Goal: Task Accomplishment & Management: Complete application form

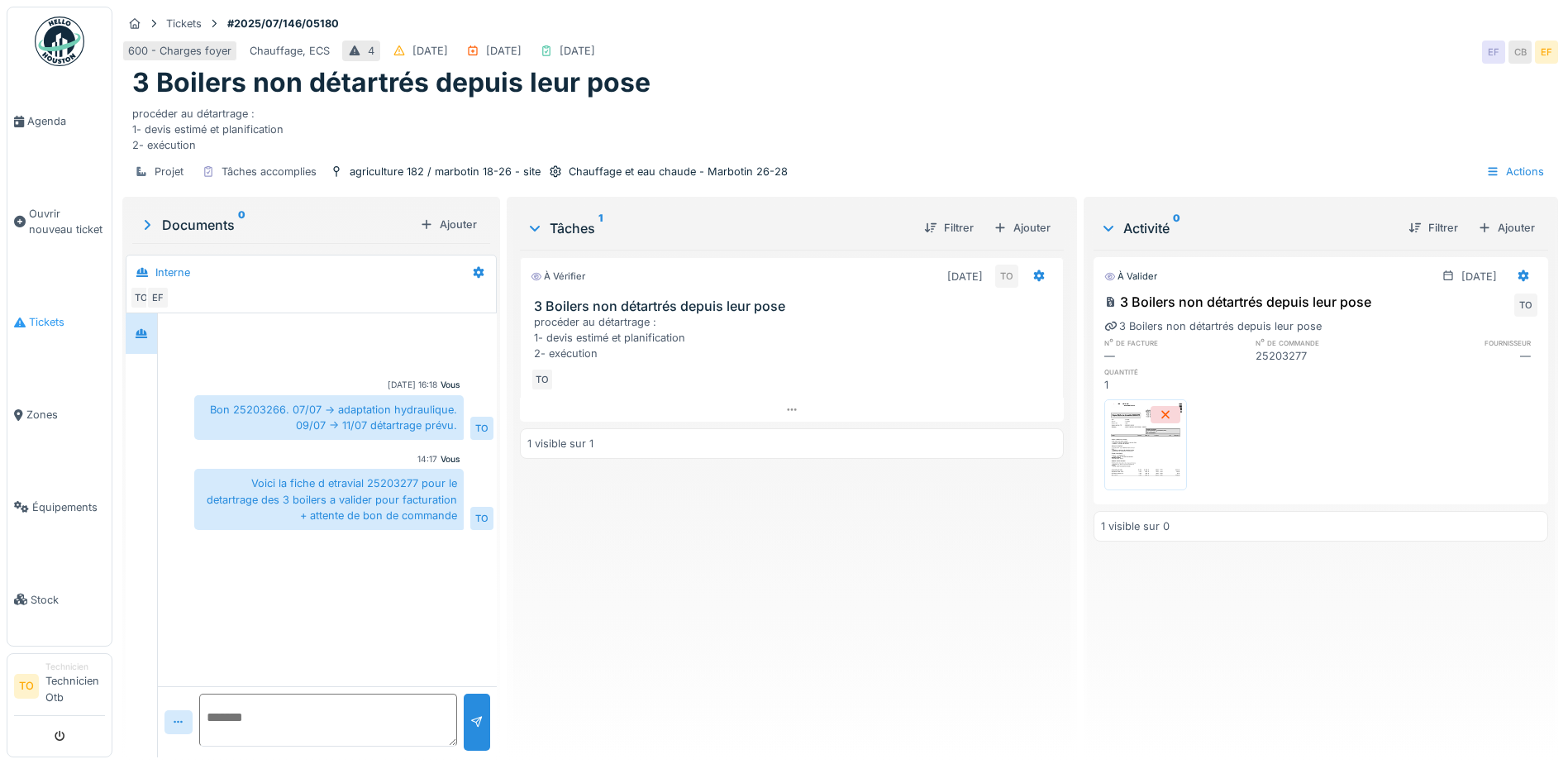
click at [66, 315] on span "Tickets" at bounding box center [66, 322] width 76 height 16
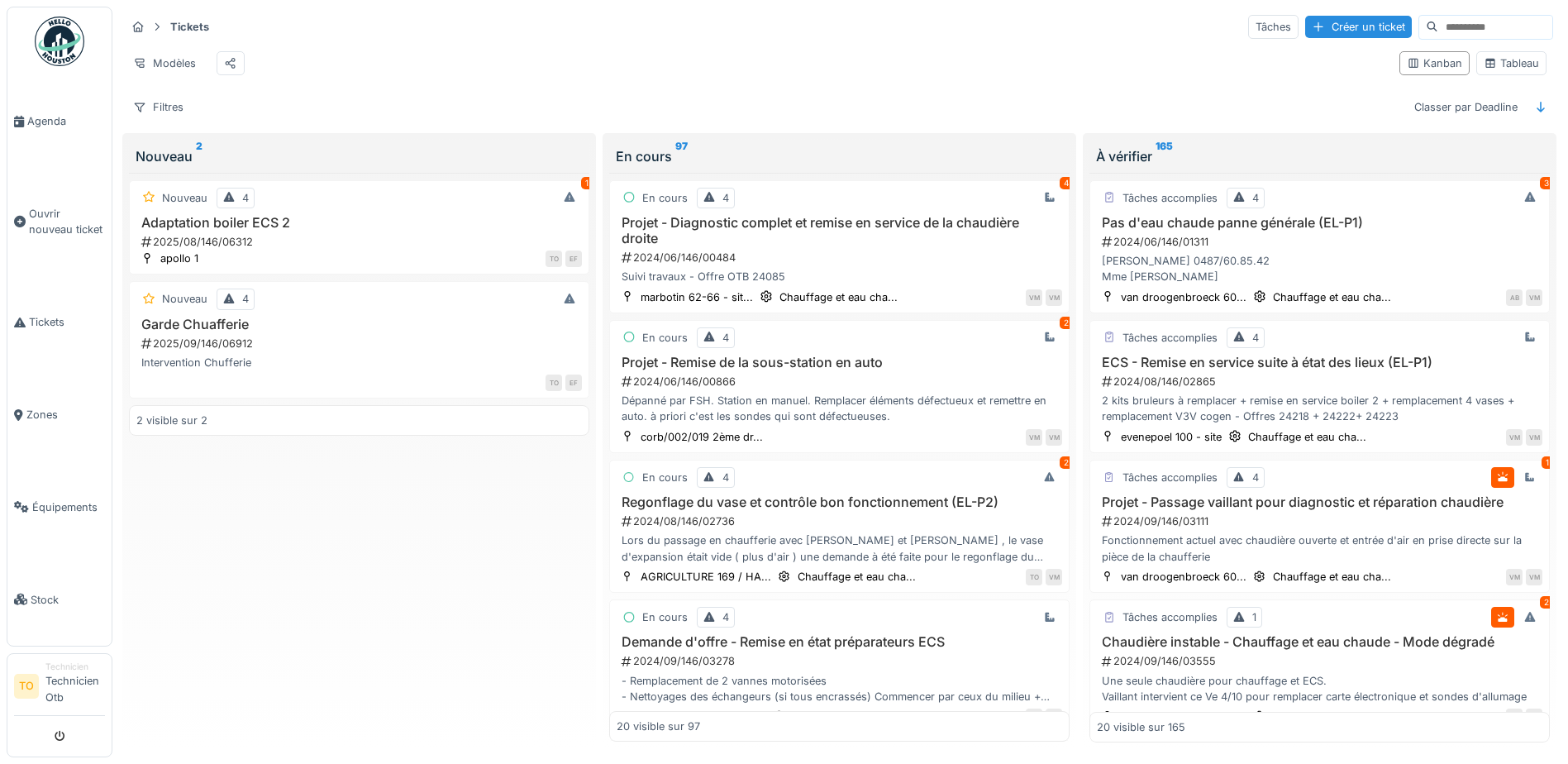
click at [1451, 28] on input at bounding box center [1496, 27] width 114 height 23
paste input "**********"
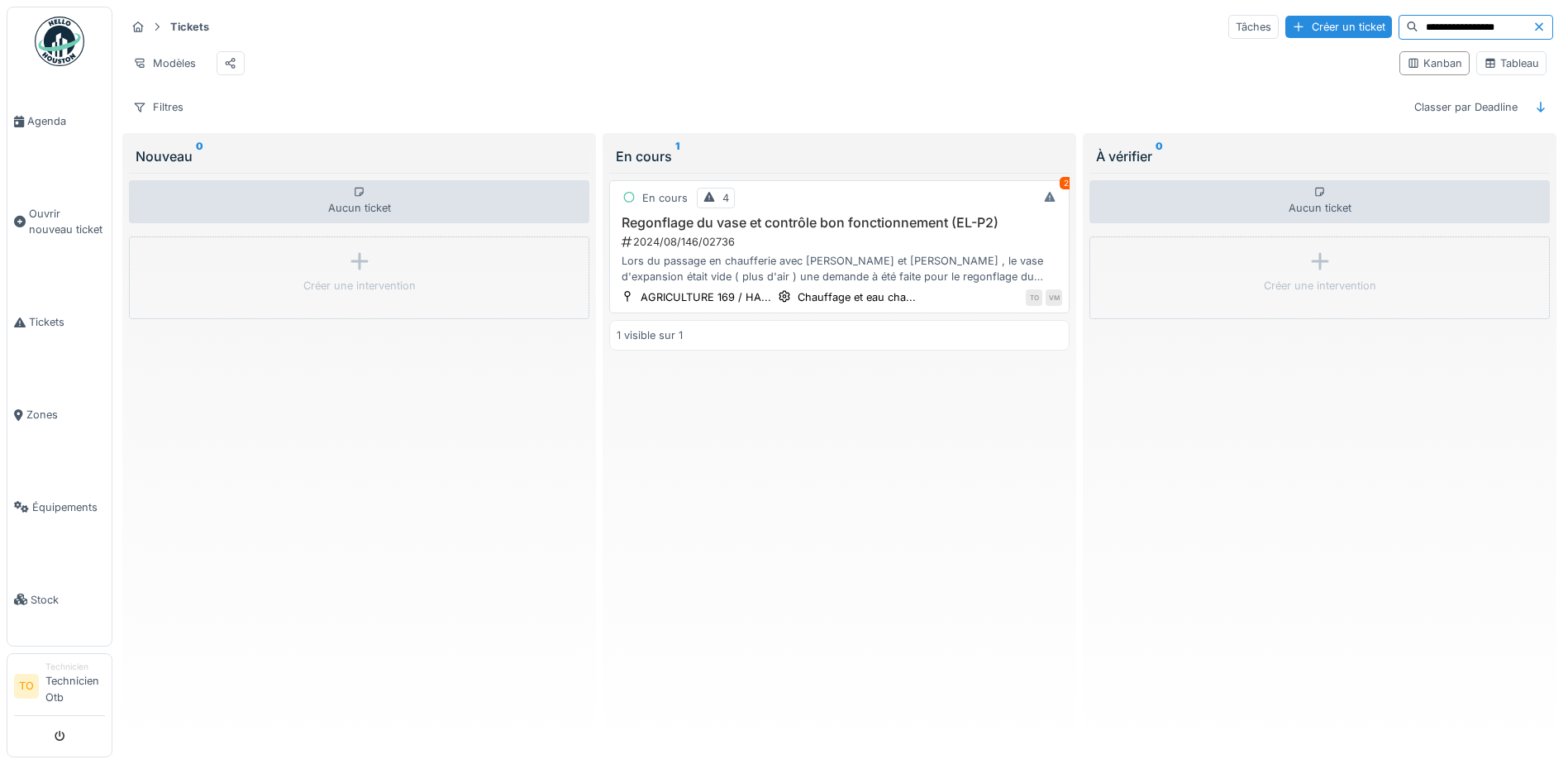
type input "**********"
click at [815, 231] on h3 "Regonflage du vase et contrôle bon fonctionnement (EL-P2)" at bounding box center [839, 222] width 445 height 16
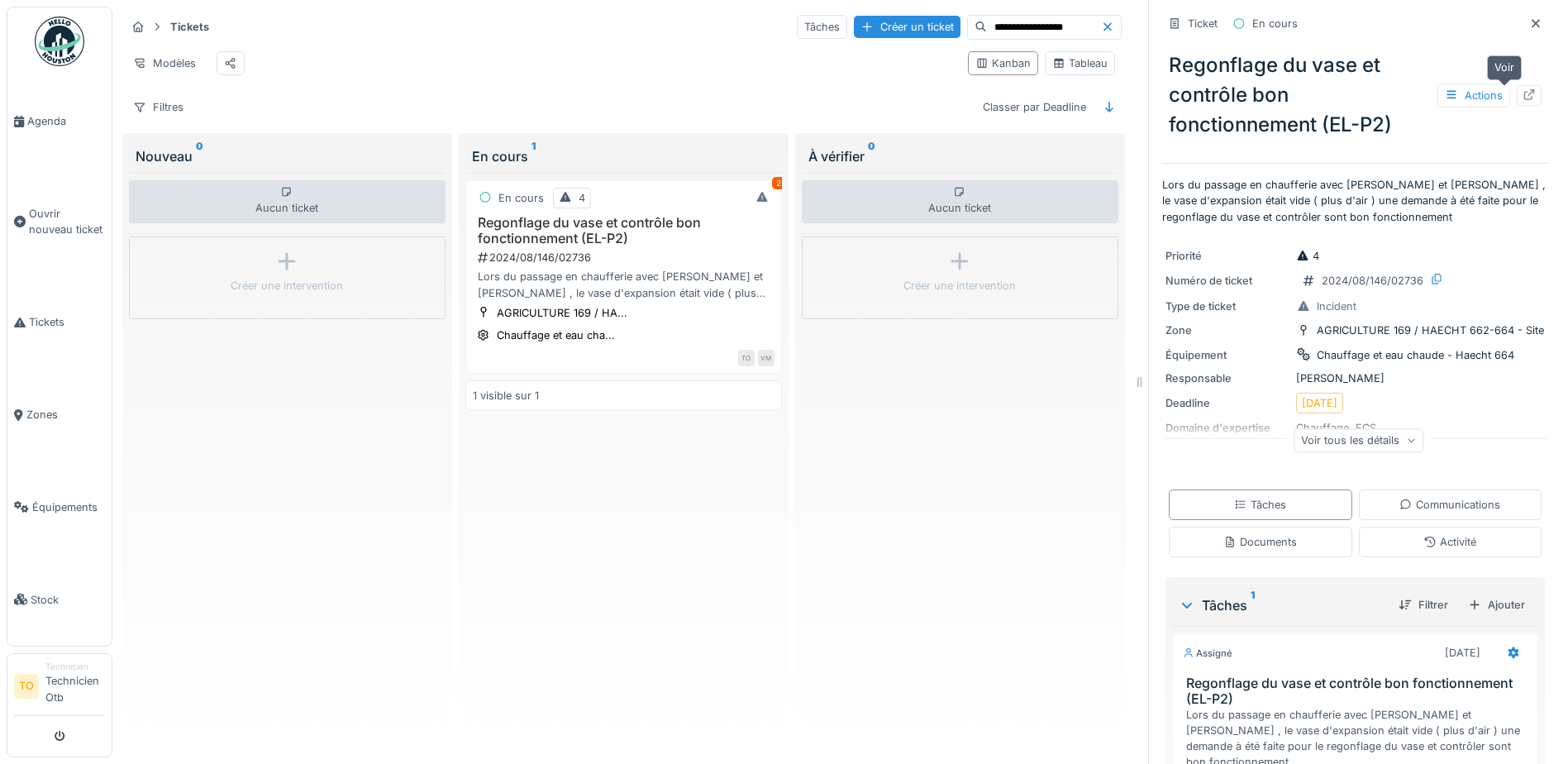
click at [1525, 92] on icon at bounding box center [1530, 95] width 11 height 11
click at [1529, 21] on icon at bounding box center [1536, 24] width 13 height 11
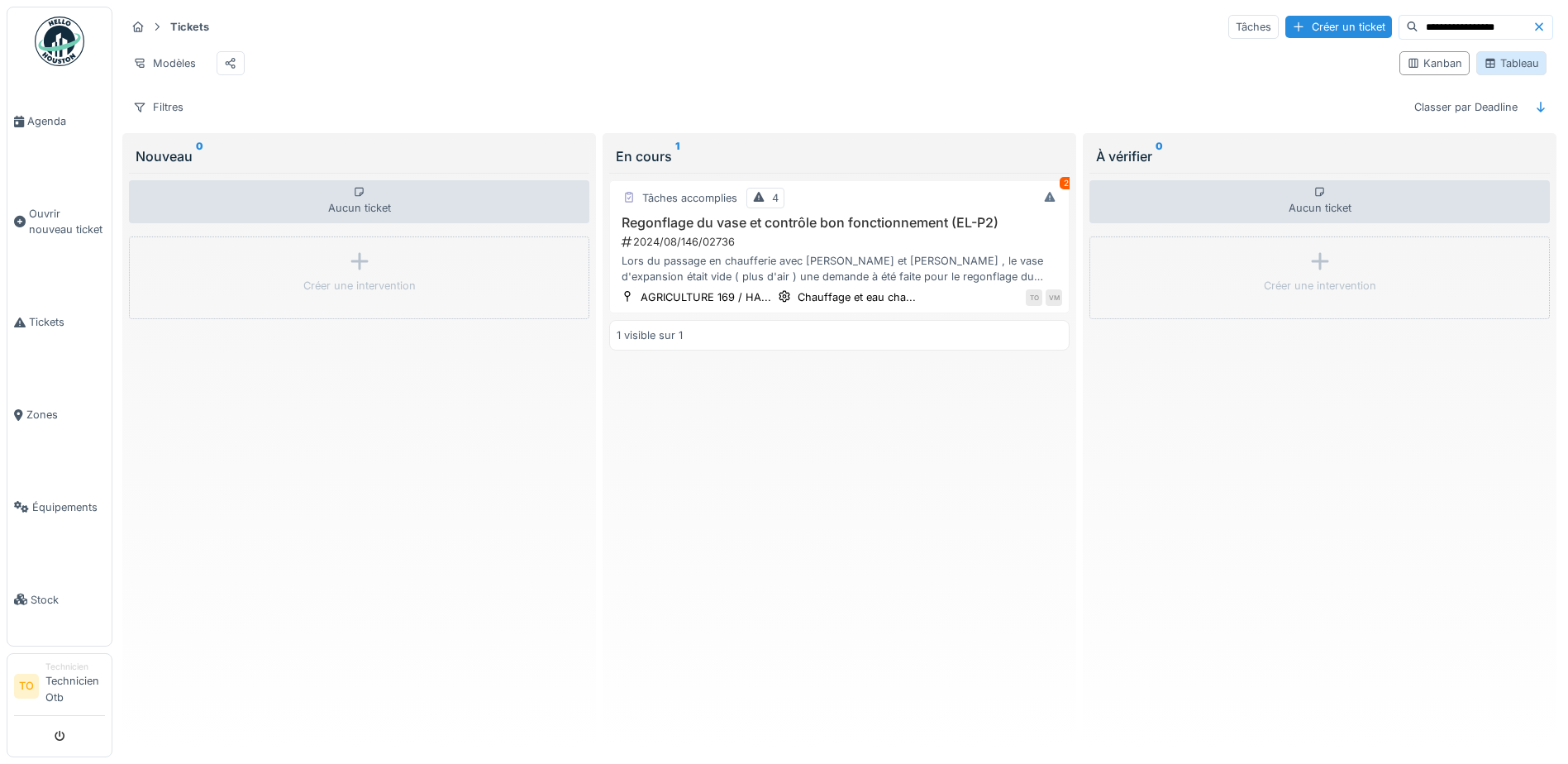
click at [1502, 68] on div "Tableau" at bounding box center [1512, 63] width 55 height 16
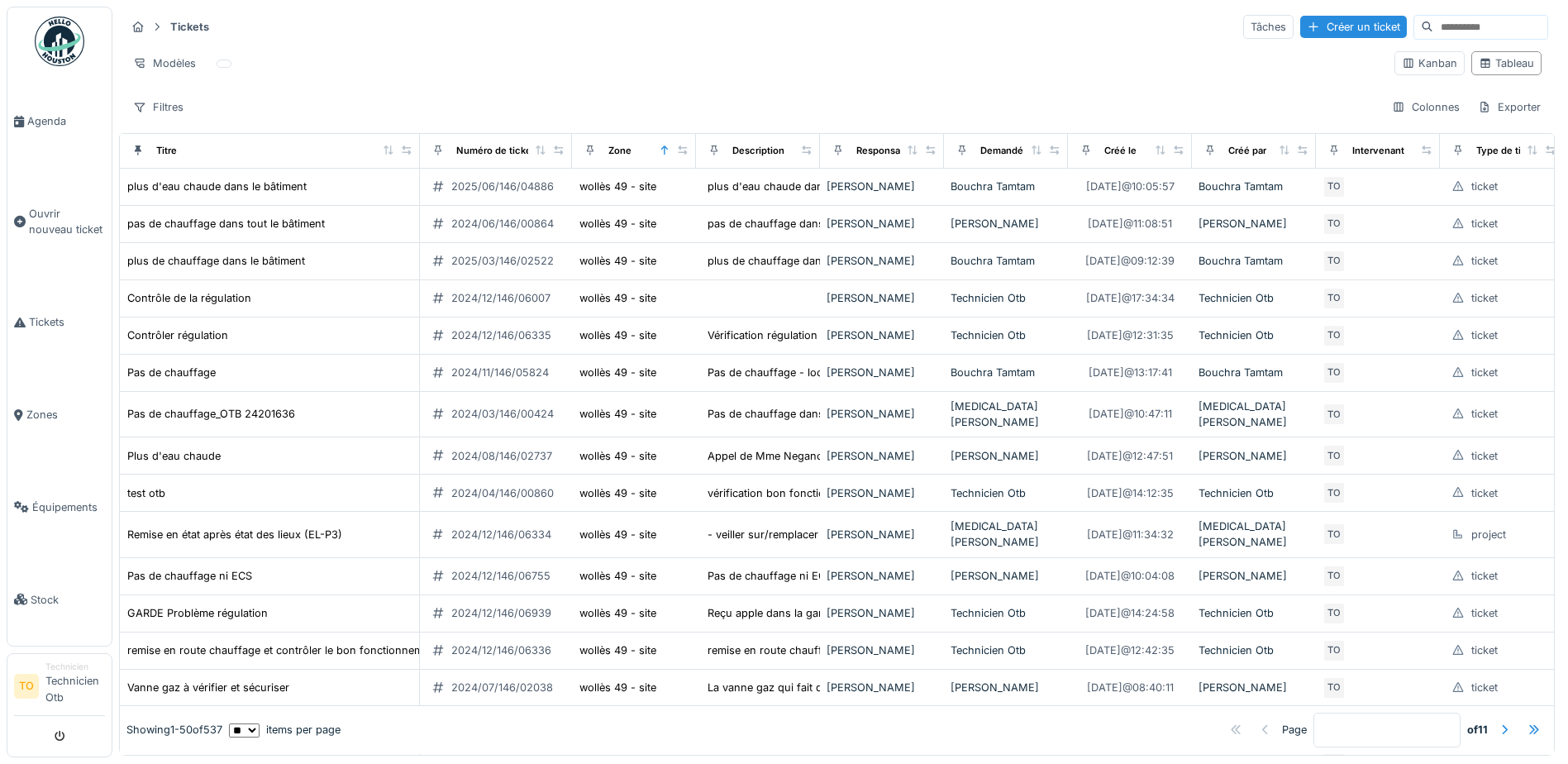
click at [1443, 25] on input at bounding box center [1491, 27] width 114 height 23
paste input "**********"
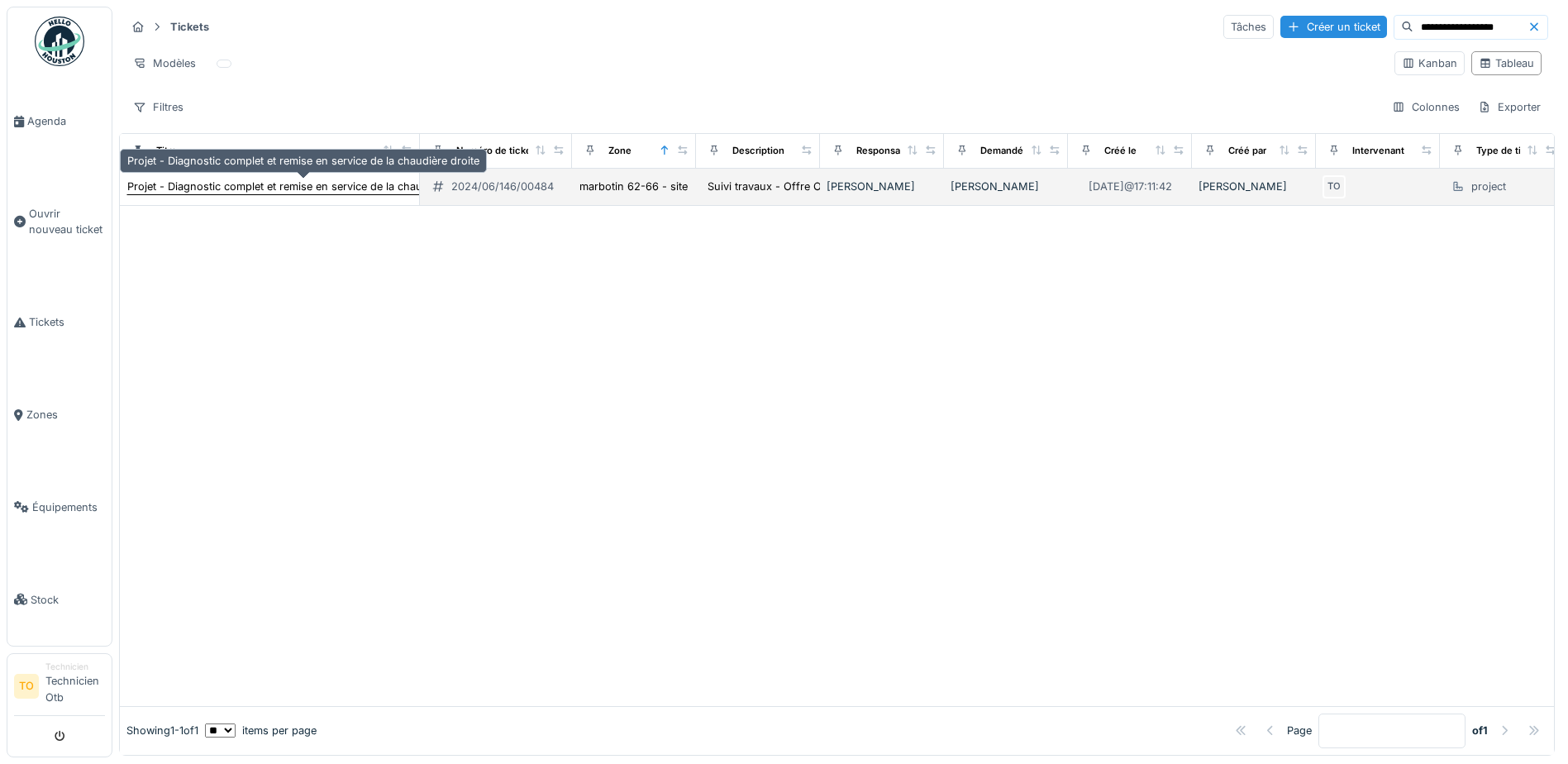
click at [345, 179] on div "Projet - Diagnostic complet et remise en service de la chaudière droite" at bounding box center [303, 186] width 352 height 16
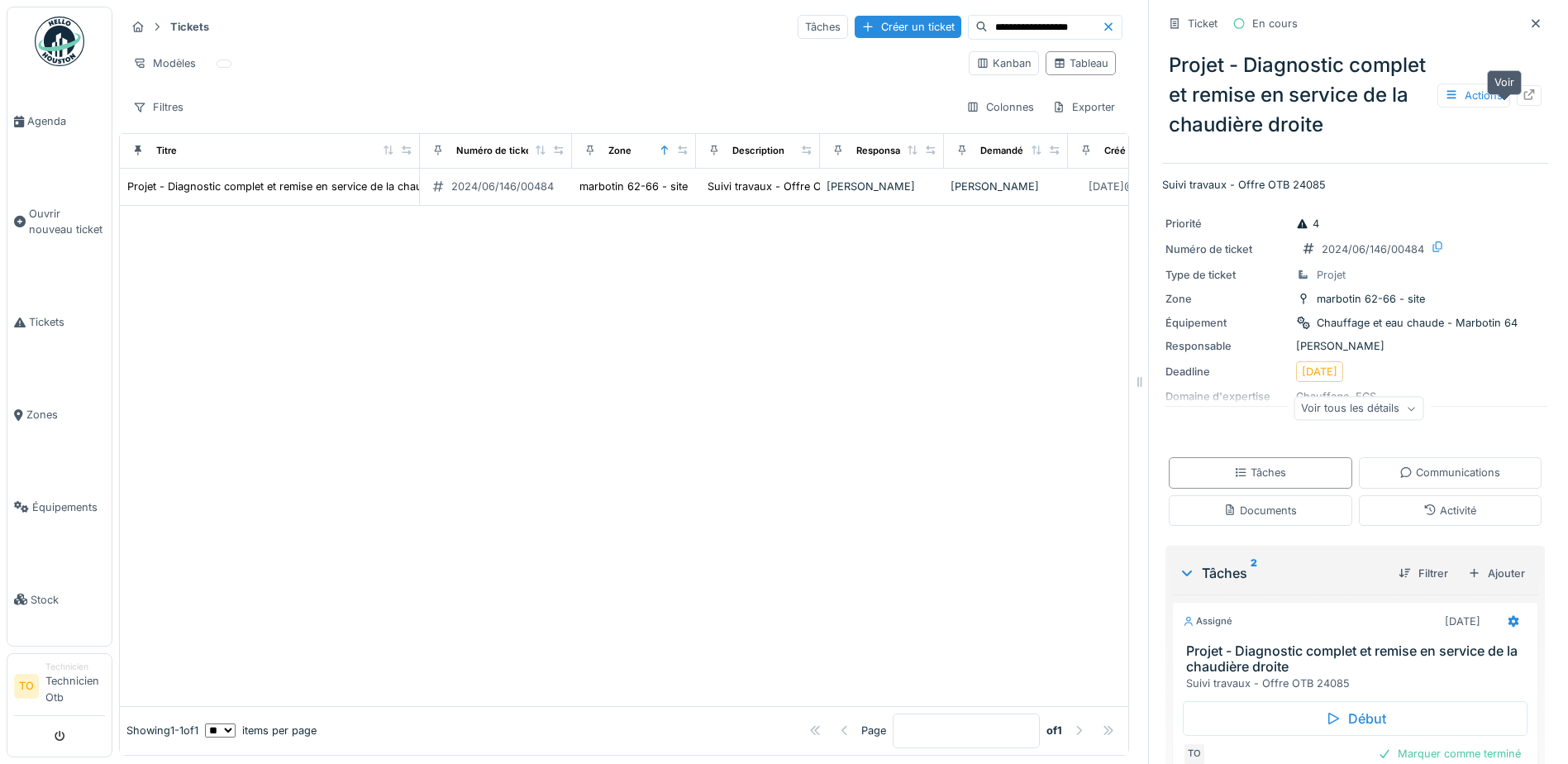
click at [1523, 100] on icon at bounding box center [1529, 95] width 13 height 11
click at [1529, 26] on icon at bounding box center [1536, 24] width 13 height 11
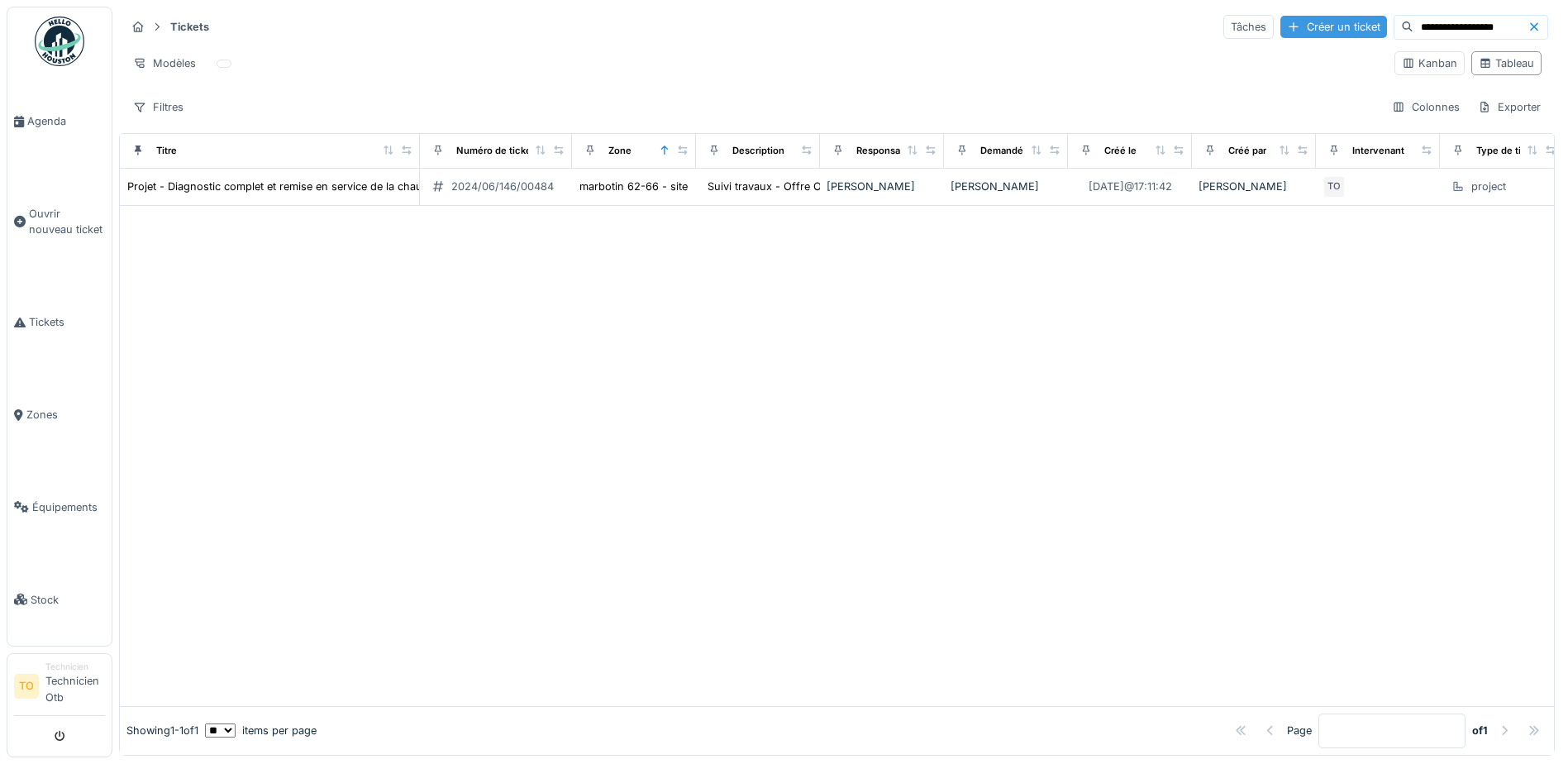
drag, startPoint x: 1460, startPoint y: 26, endPoint x: 1269, endPoint y: 37, distance: 191.3
click at [1269, 37] on div "**********" at bounding box center [1386, 27] width 325 height 25
paste input
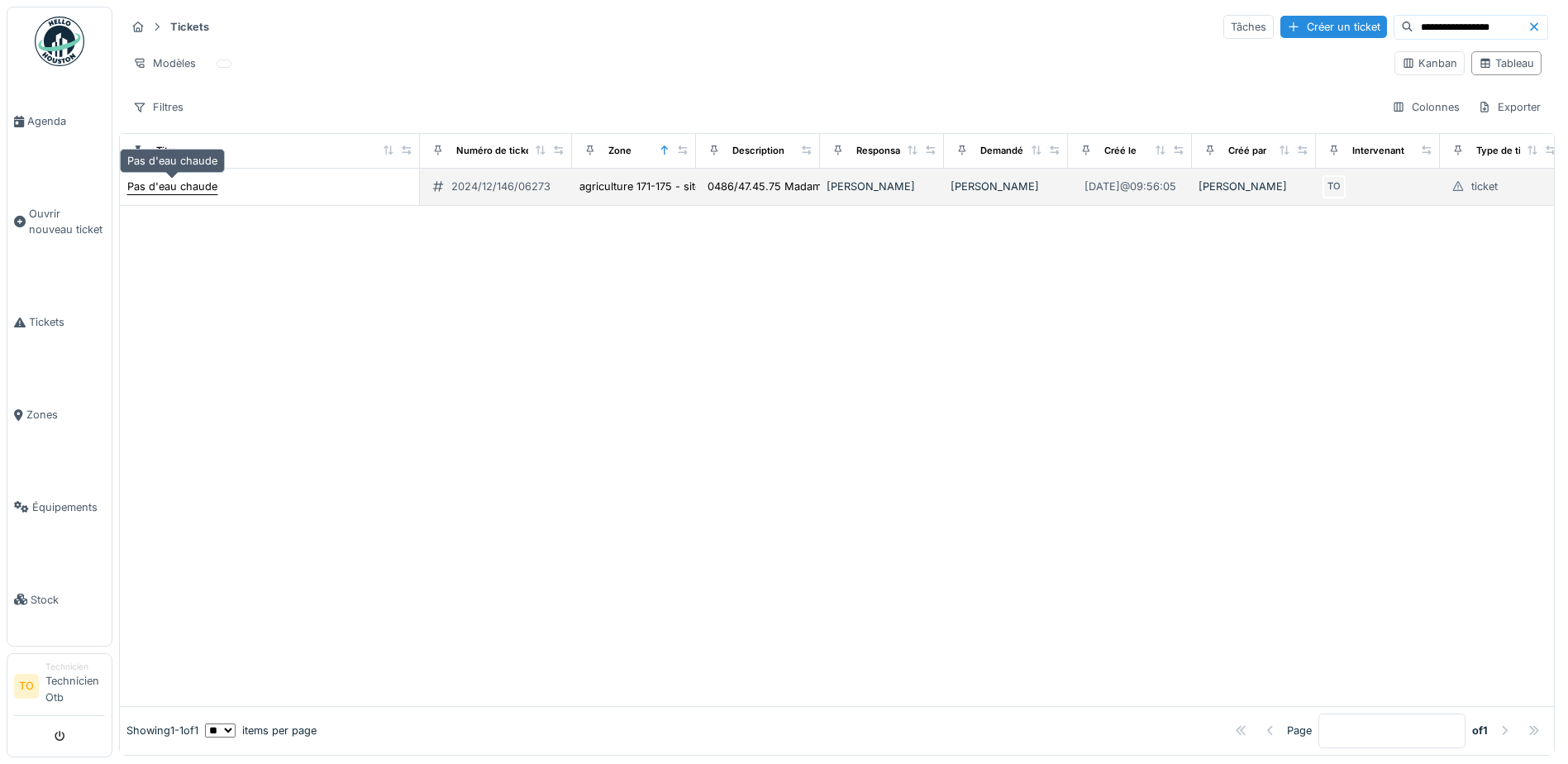
click at [172, 186] on div "Pas d'eau chaude" at bounding box center [172, 186] width 90 height 16
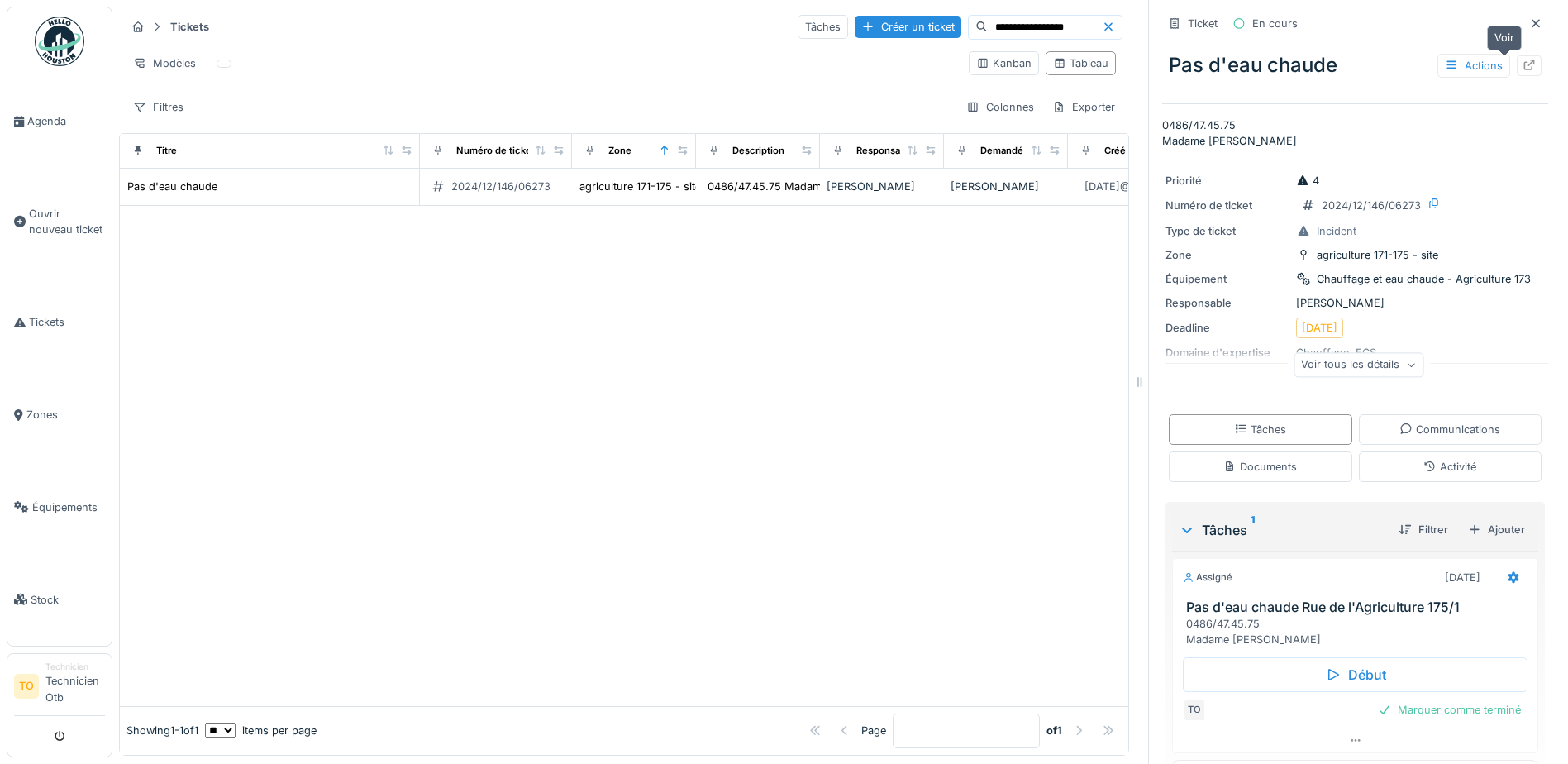
click at [1523, 68] on icon at bounding box center [1529, 66] width 13 height 11
click at [1529, 26] on icon at bounding box center [1536, 24] width 13 height 11
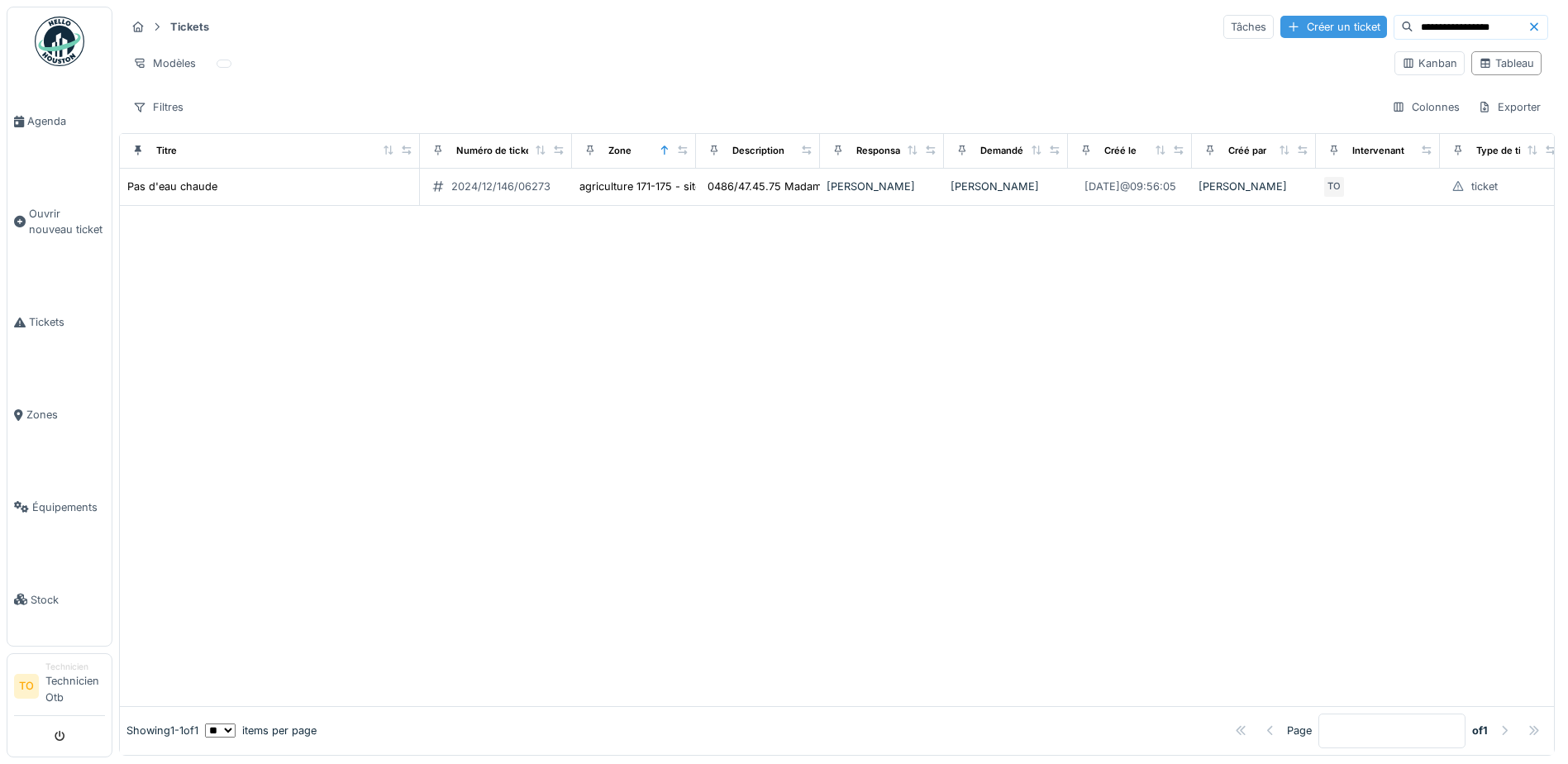
drag, startPoint x: 1473, startPoint y: 27, endPoint x: 1293, endPoint y: 30, distance: 180.0
click at [1293, 30] on div "**********" at bounding box center [1386, 27] width 325 height 25
paste input
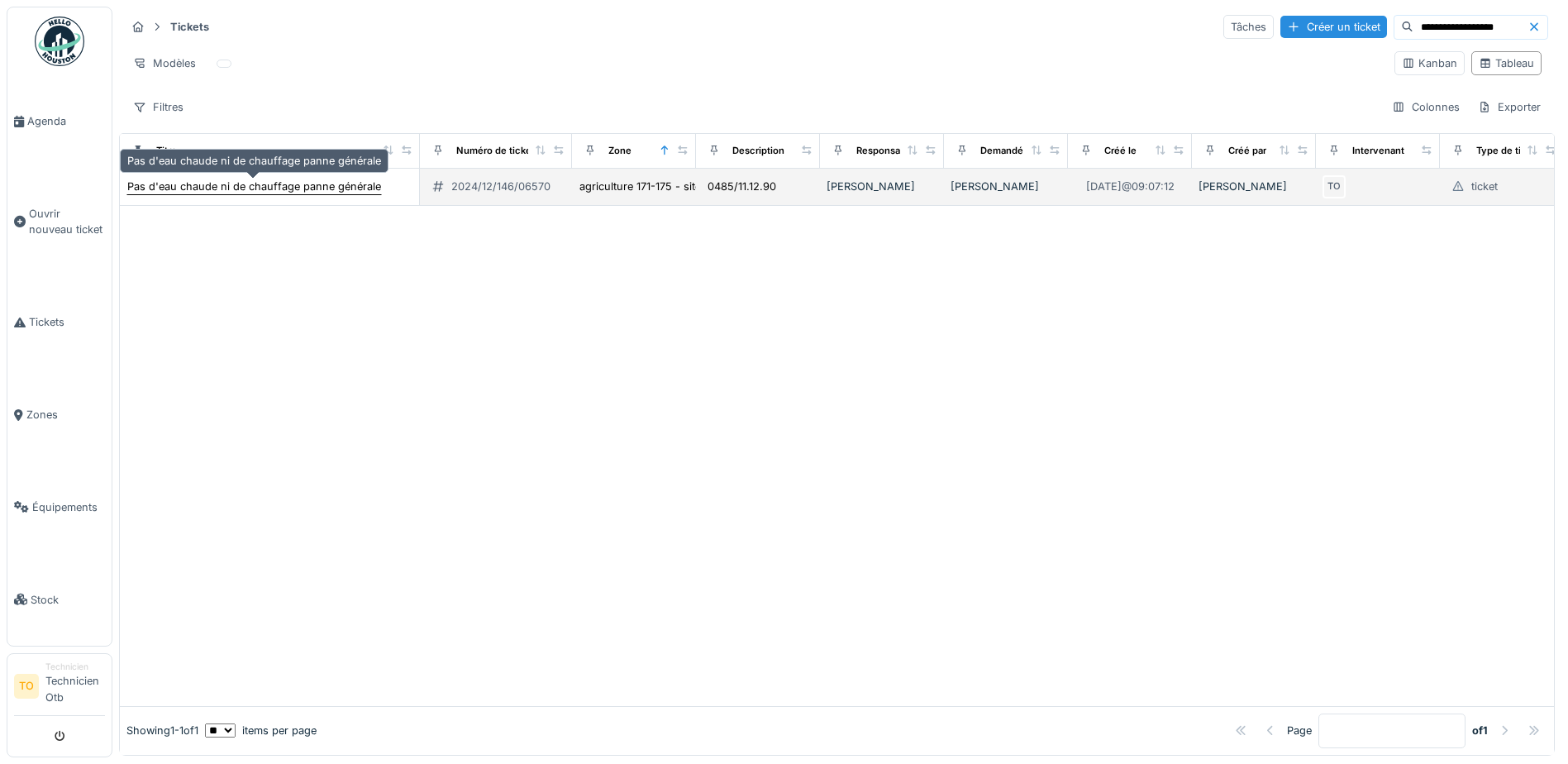
click at [280, 185] on div "Pas d'eau chaude ni de chauffage panne générale" at bounding box center [254, 186] width 254 height 16
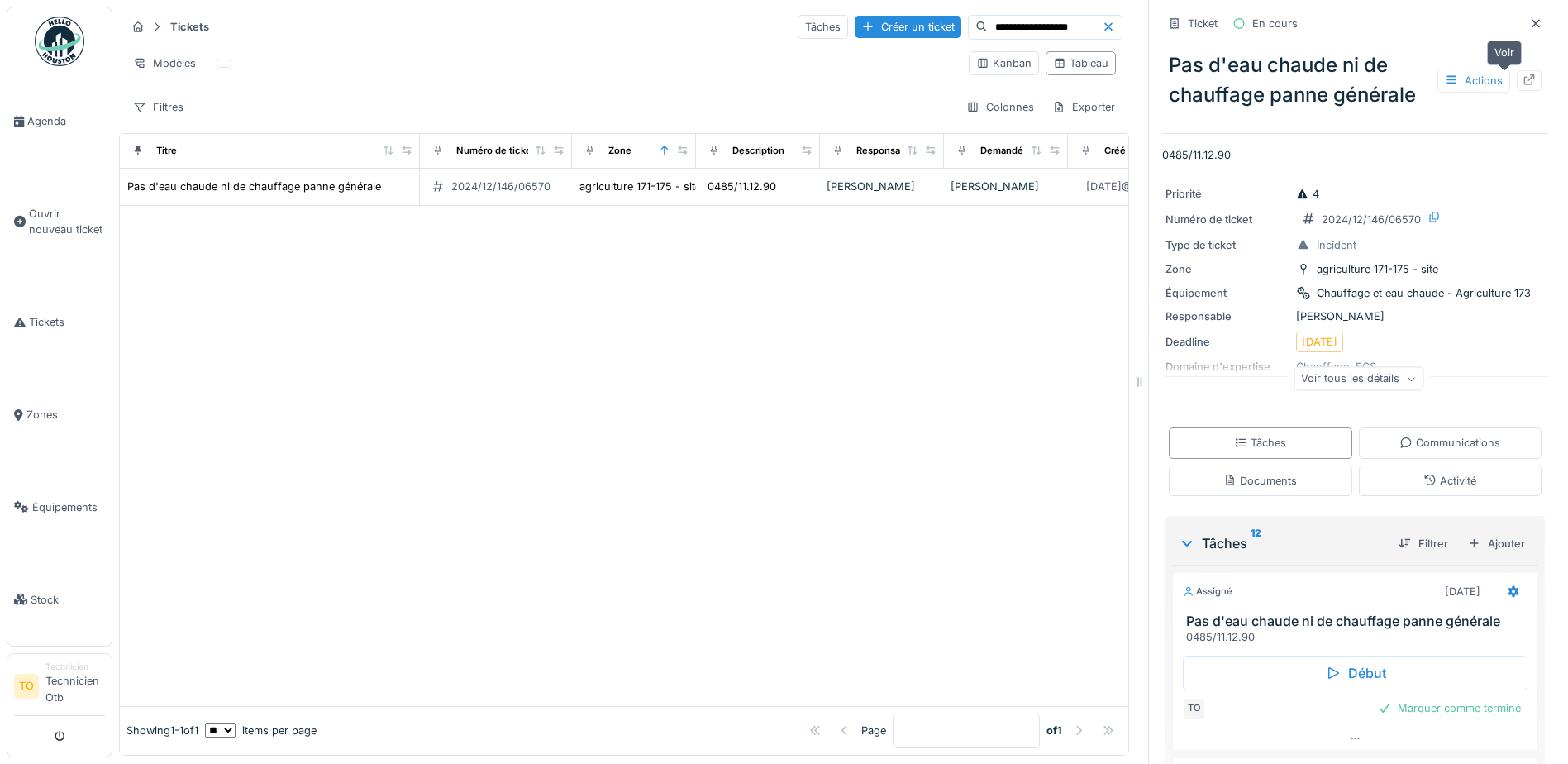
click at [1523, 79] on icon at bounding box center [1529, 80] width 13 height 11
click at [1529, 20] on icon at bounding box center [1536, 24] width 13 height 11
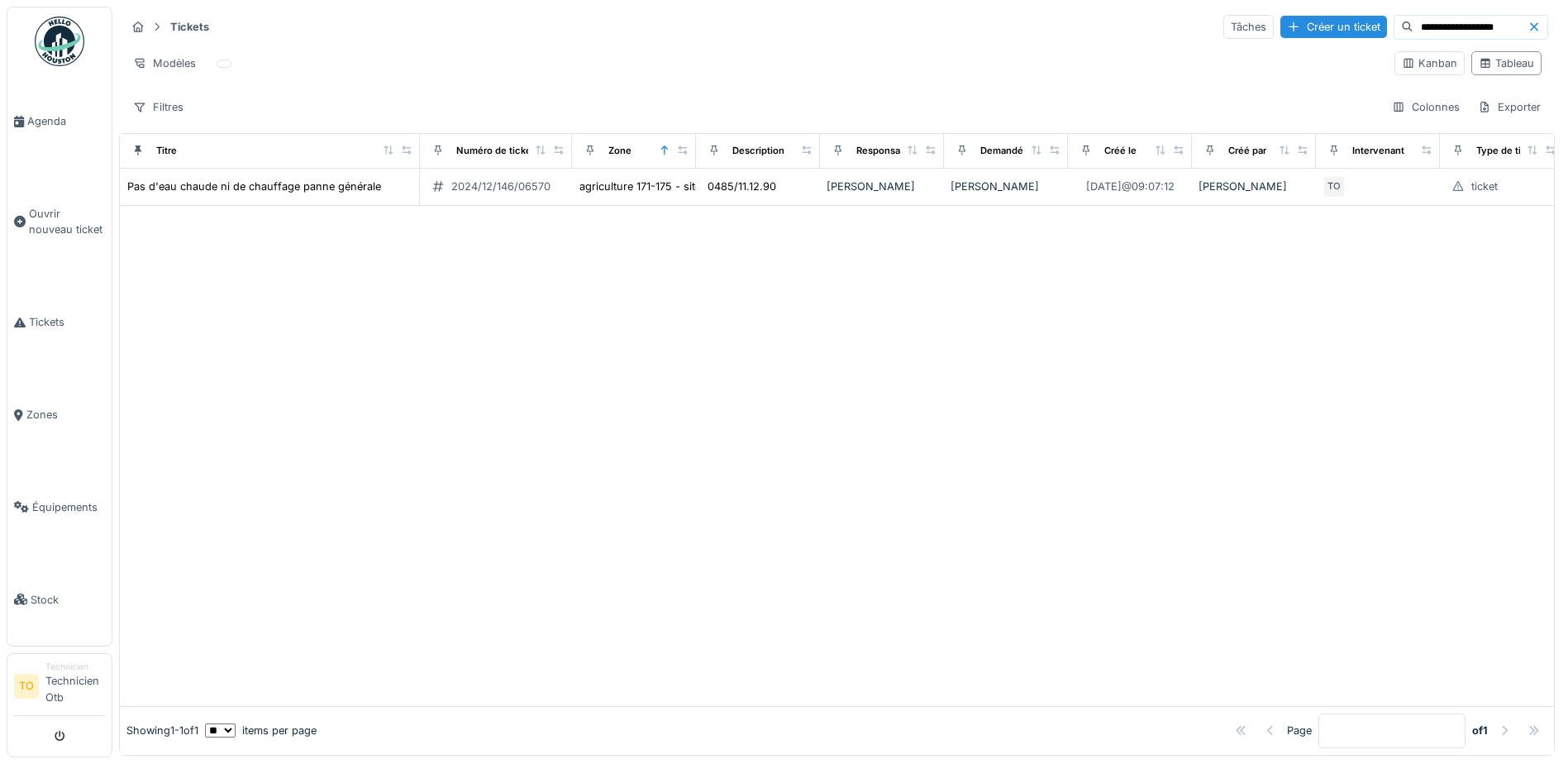
drag, startPoint x: 1467, startPoint y: 26, endPoint x: 1324, endPoint y: 32, distance: 143.1
click at [1324, 32] on div "**********" at bounding box center [1386, 27] width 325 height 25
paste input
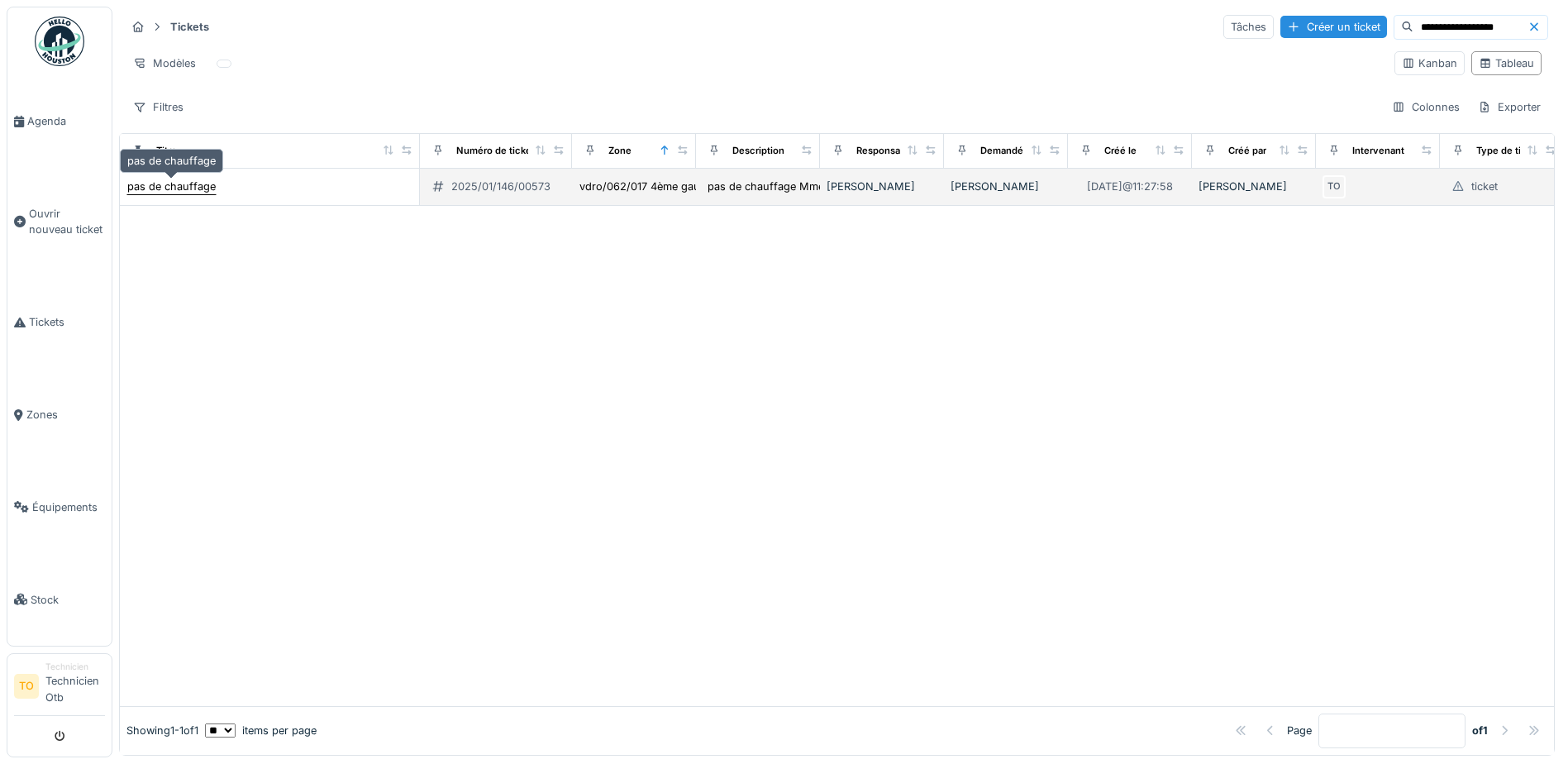
click at [204, 186] on div "pas de chauffage" at bounding box center [172, 186] width 89 height 16
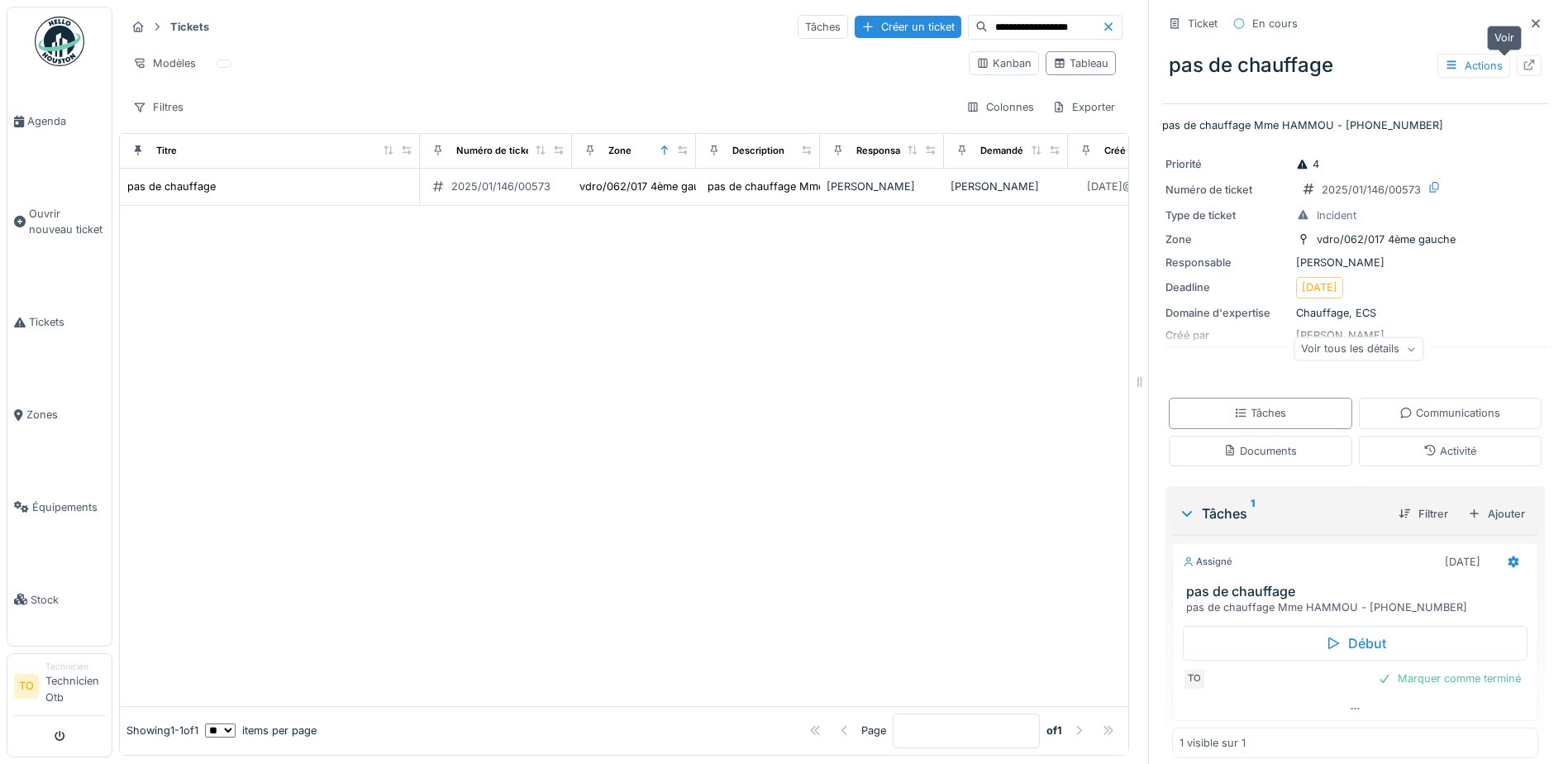
click at [1525, 66] on icon at bounding box center [1530, 66] width 11 height 11
click at [1529, 20] on icon at bounding box center [1536, 24] width 13 height 11
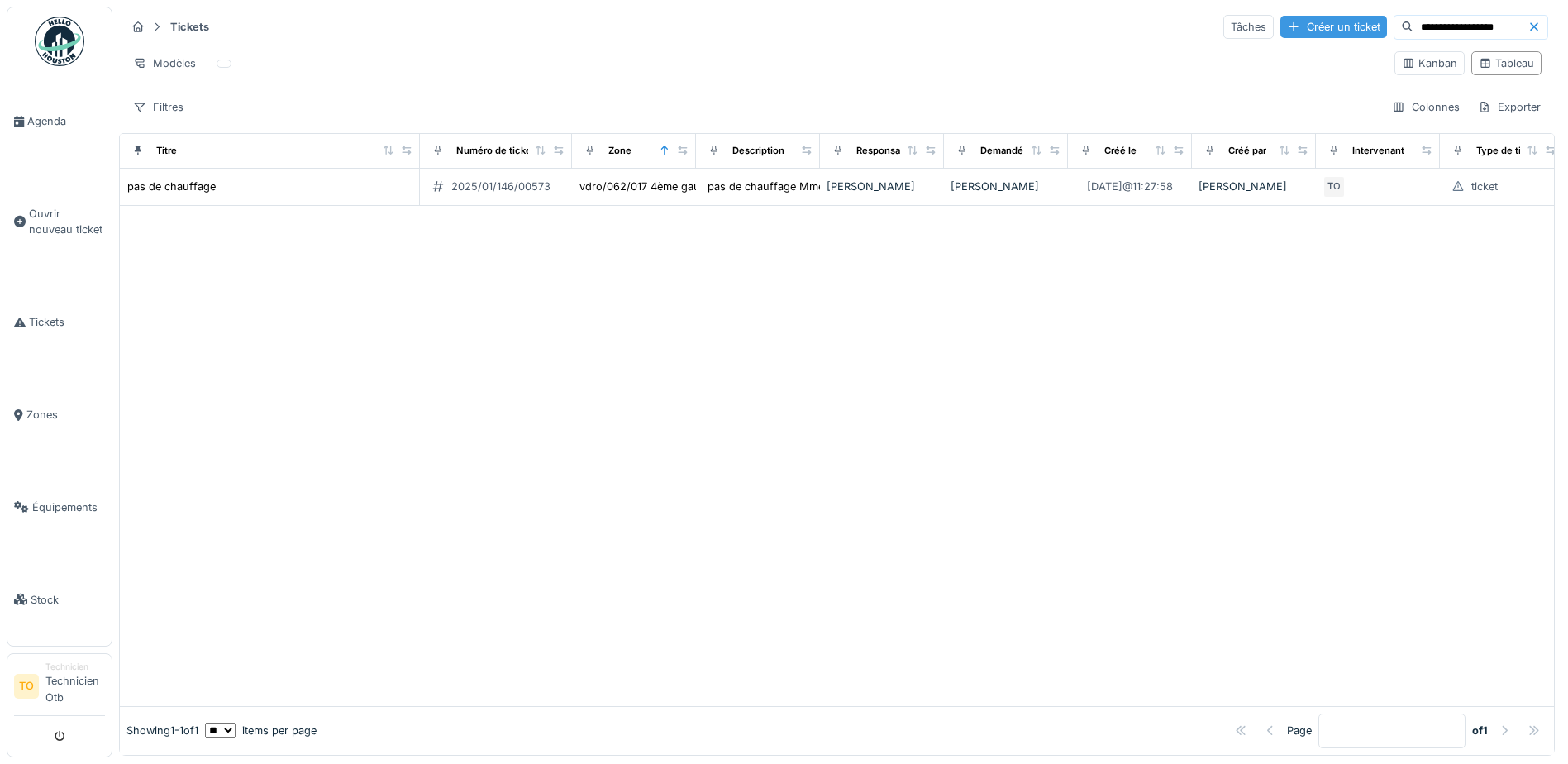
drag, startPoint x: 1464, startPoint y: 26, endPoint x: 1317, endPoint y: 35, distance: 147.3
click at [1317, 35] on div "**********" at bounding box center [1386, 27] width 325 height 25
paste input
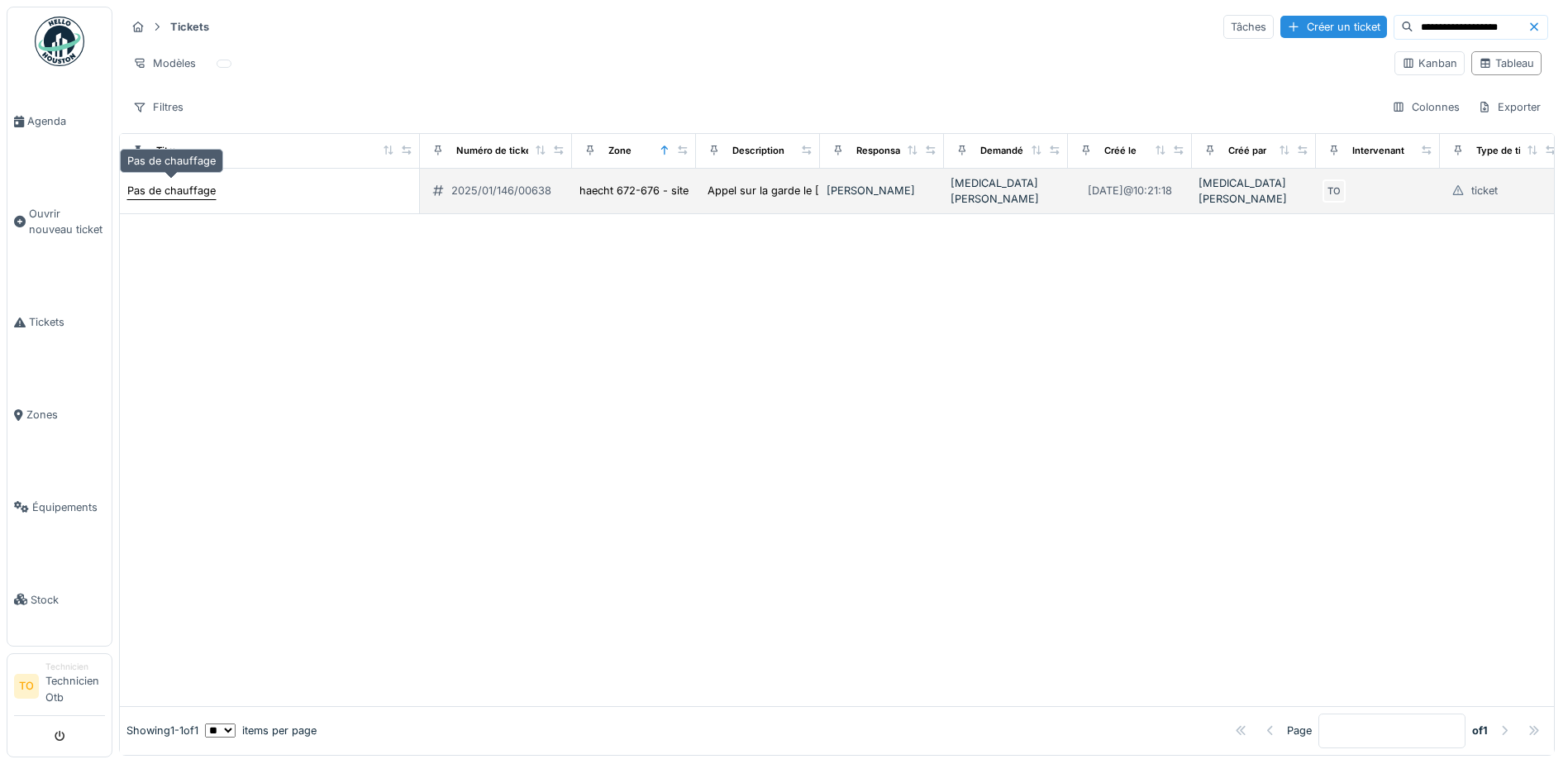
click at [171, 184] on div "Pas de chauffage" at bounding box center [172, 190] width 89 height 16
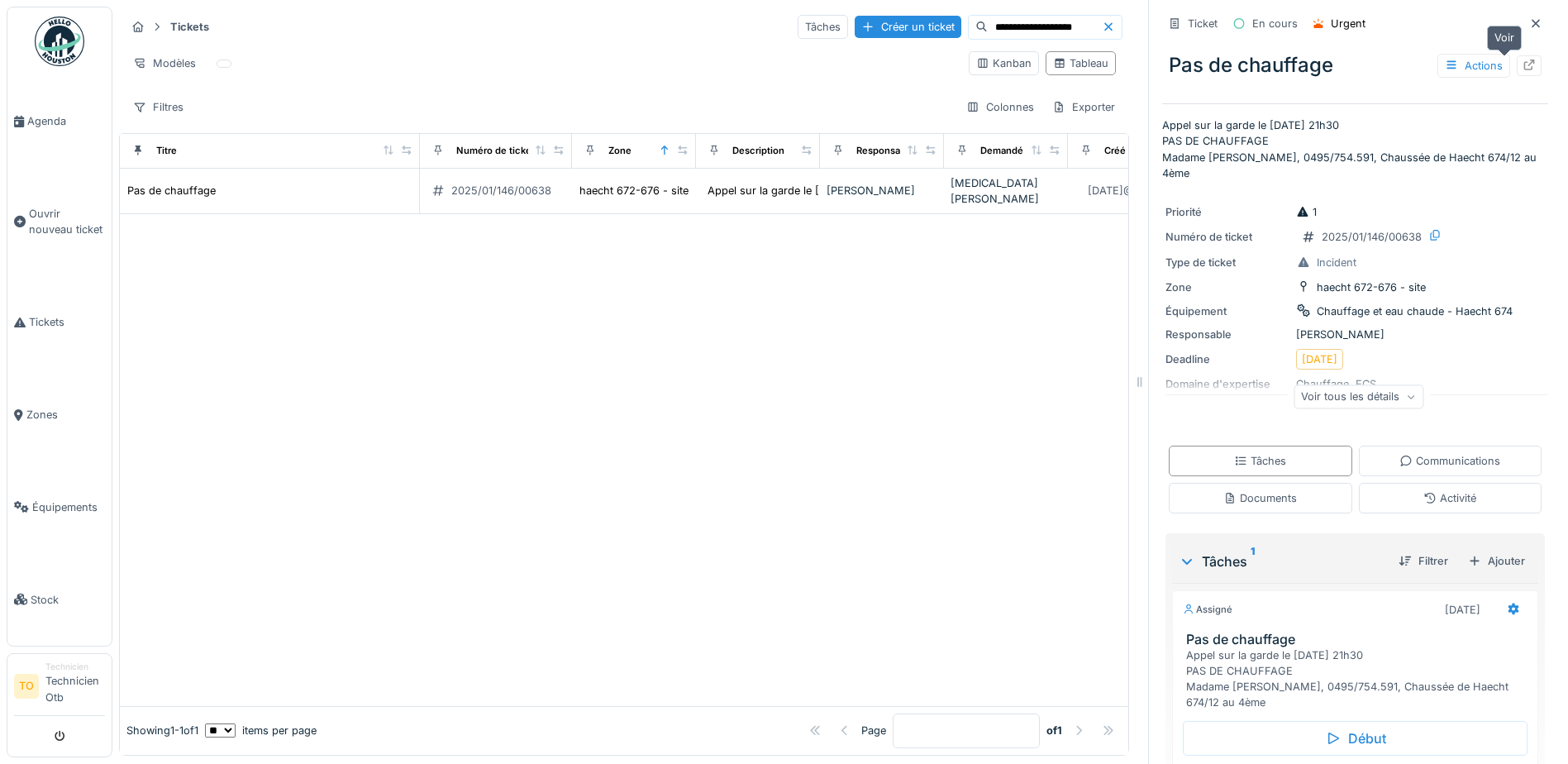
click at [1525, 68] on icon at bounding box center [1530, 66] width 11 height 11
click at [1529, 22] on icon at bounding box center [1536, 24] width 13 height 11
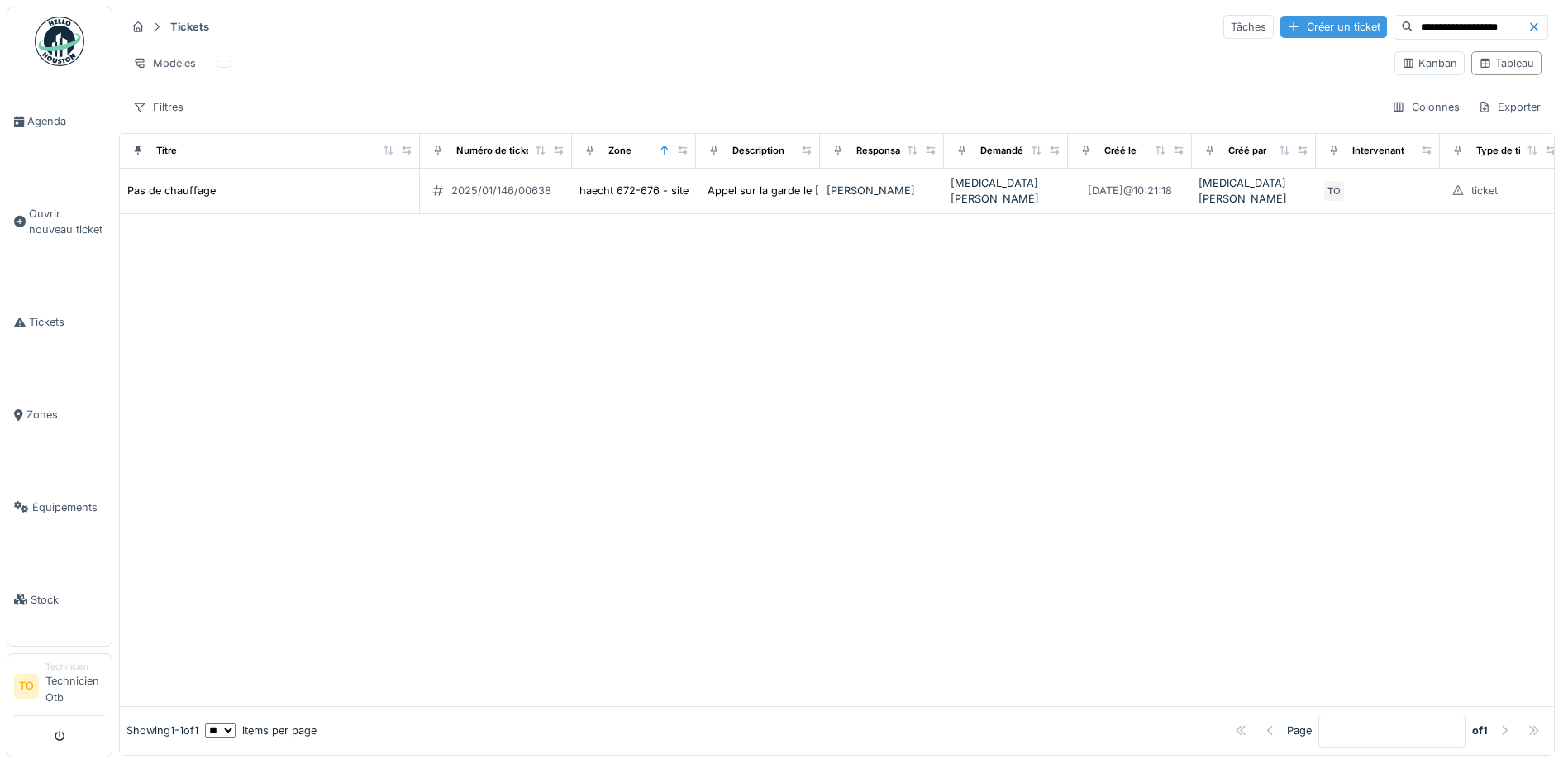
drag, startPoint x: 1465, startPoint y: 28, endPoint x: 1317, endPoint y: 28, distance: 148.0
click at [1317, 28] on div "**********" at bounding box center [1386, 27] width 325 height 25
paste input
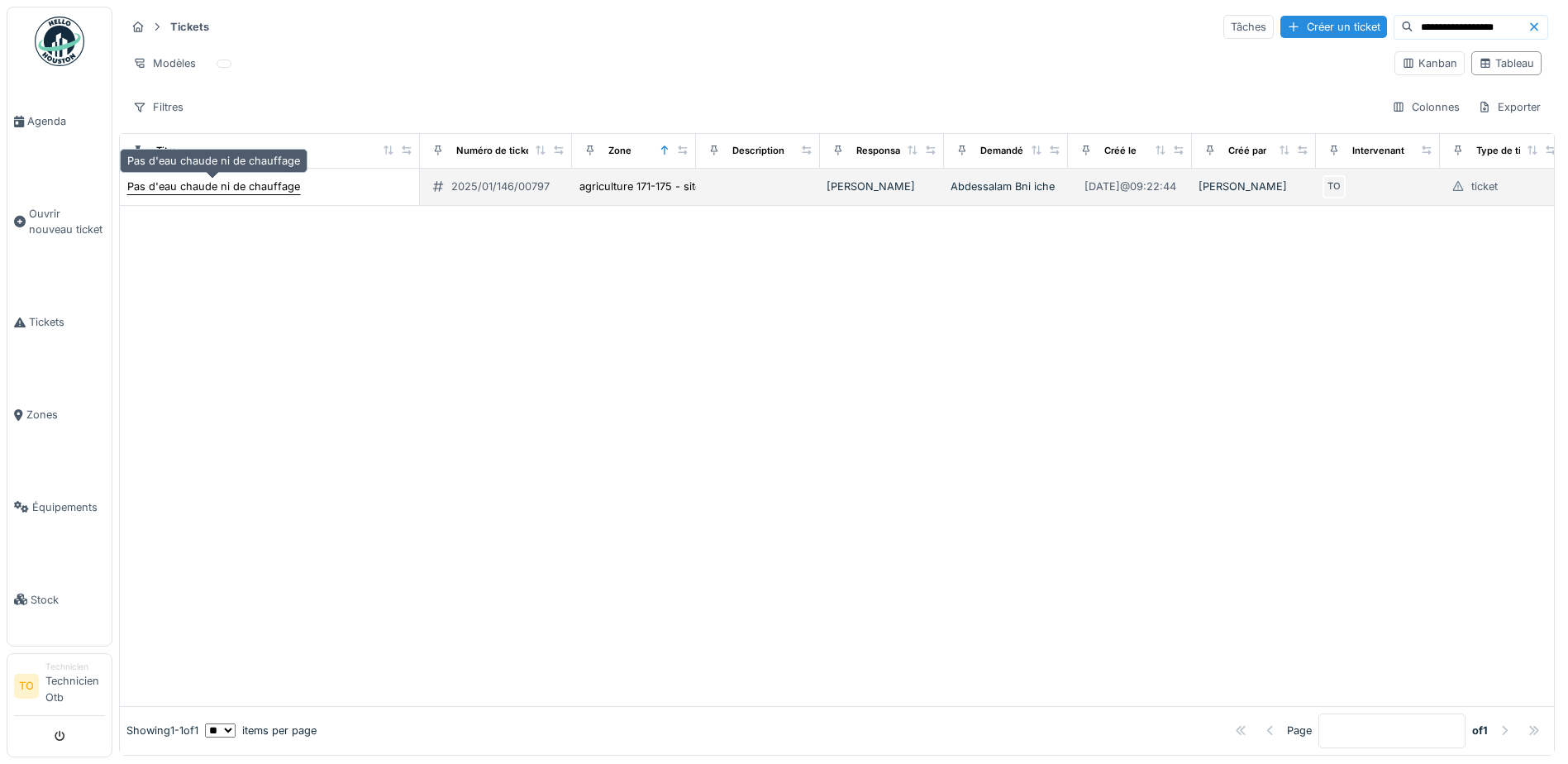
click at [274, 186] on div "Pas d'eau chaude ni de chauffage" at bounding box center [213, 186] width 172 height 16
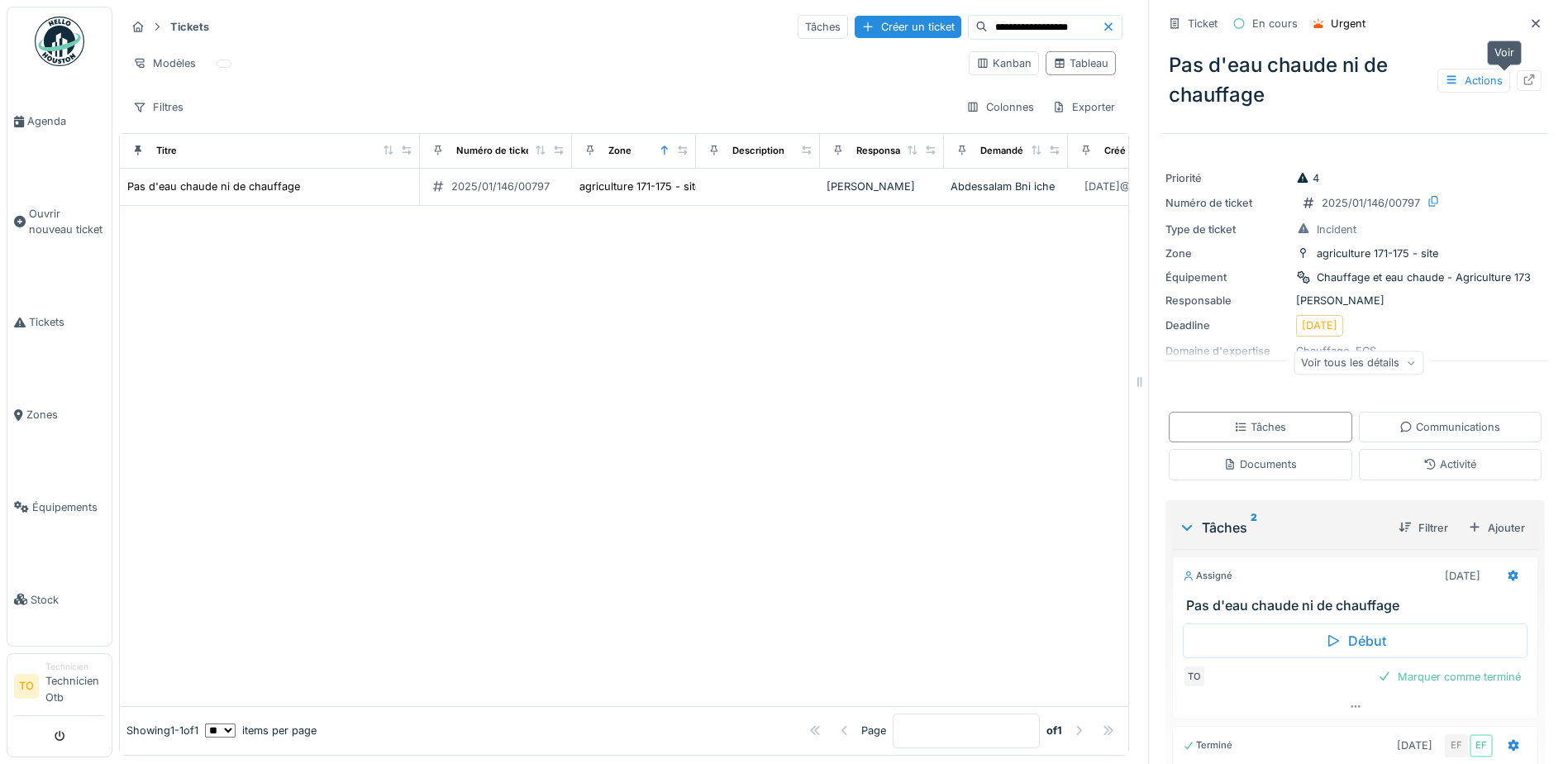
click at [1523, 82] on icon at bounding box center [1529, 80] width 13 height 11
click at [1524, 14] on div at bounding box center [1536, 23] width 25 height 20
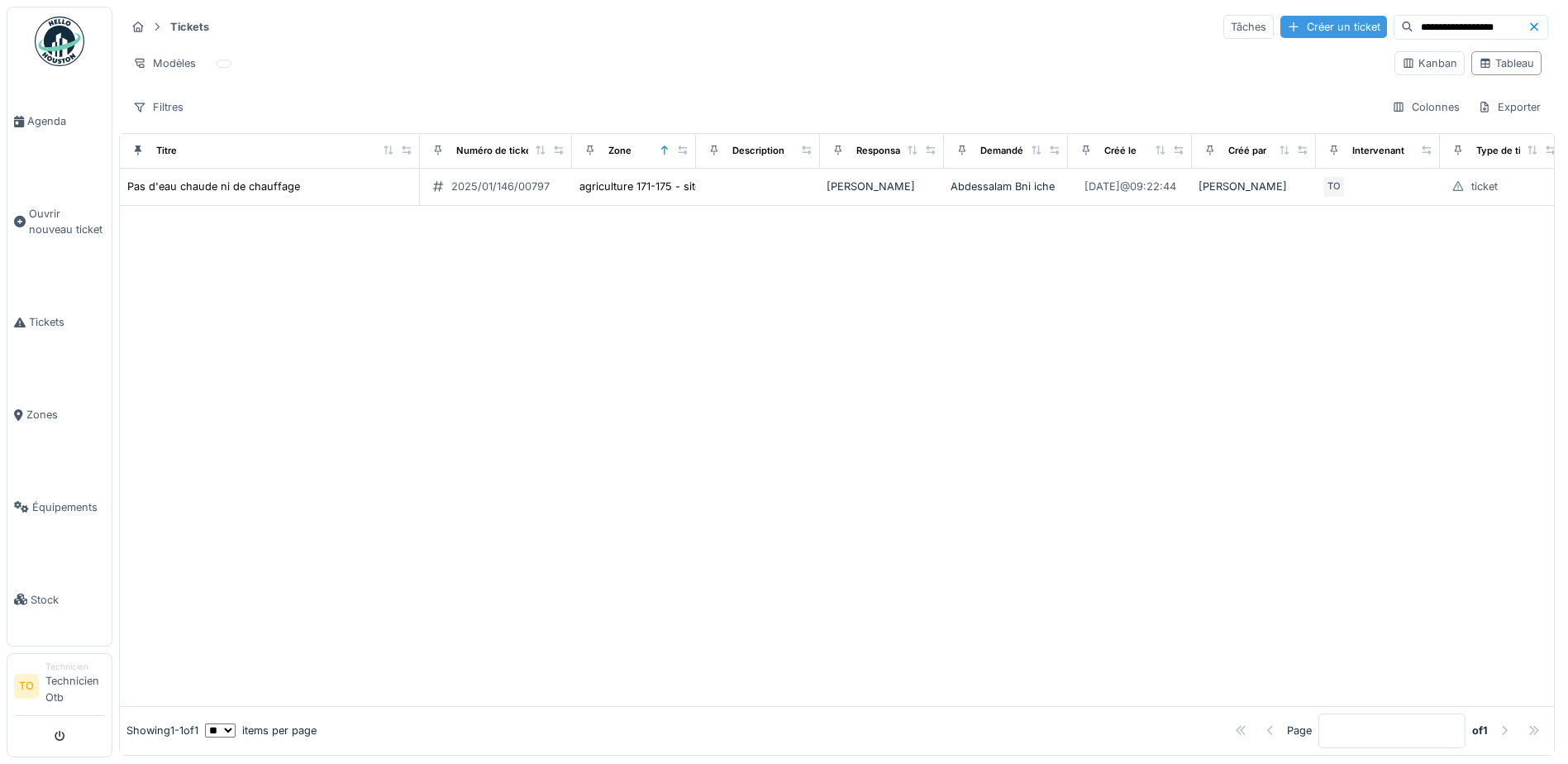
drag, startPoint x: 1455, startPoint y: 29, endPoint x: 1320, endPoint y: 35, distance: 135.1
click at [1320, 35] on div "**********" at bounding box center [1386, 27] width 325 height 25
paste input
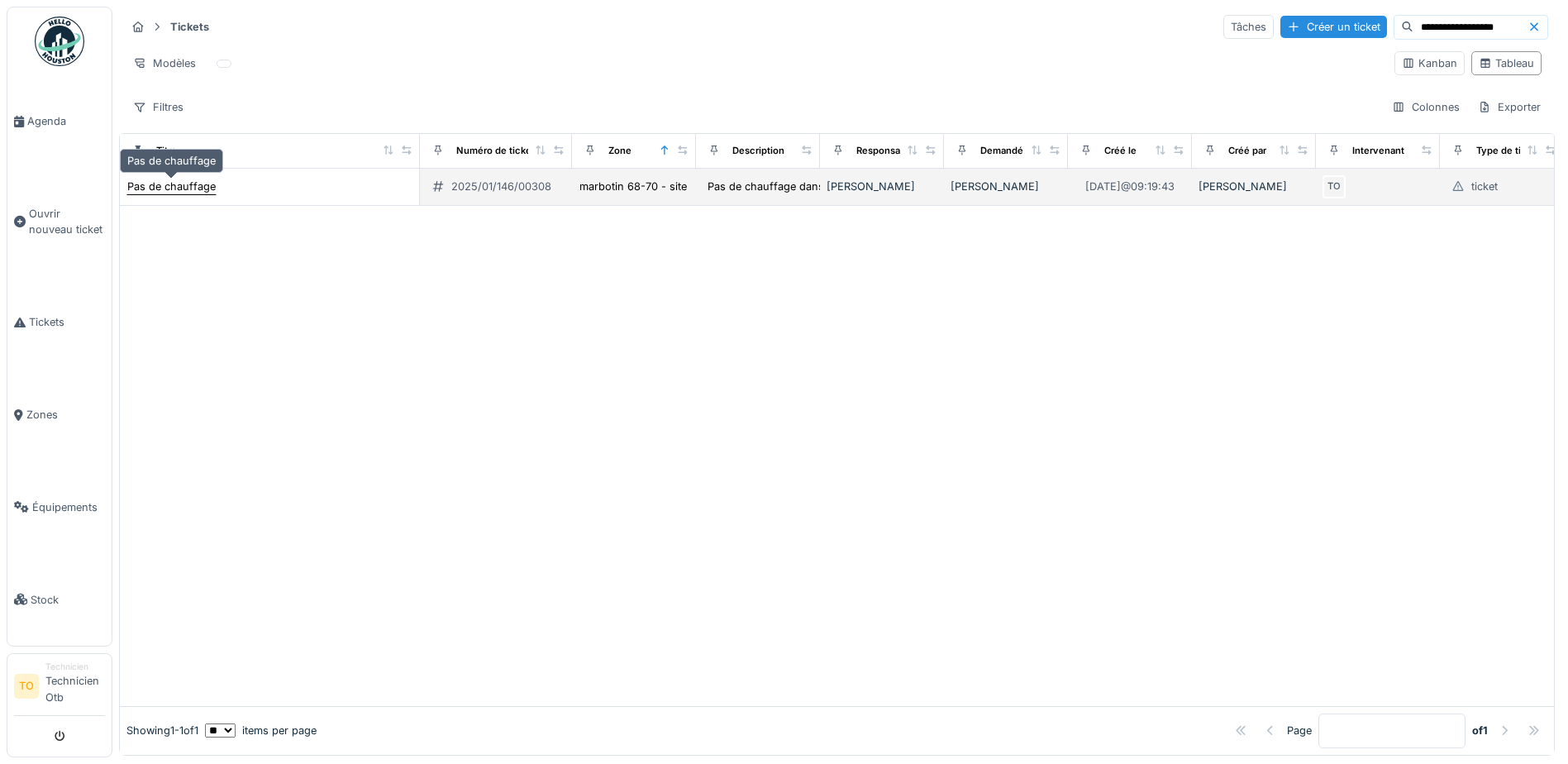
click at [179, 186] on div "Pas de chauffage" at bounding box center [172, 186] width 89 height 16
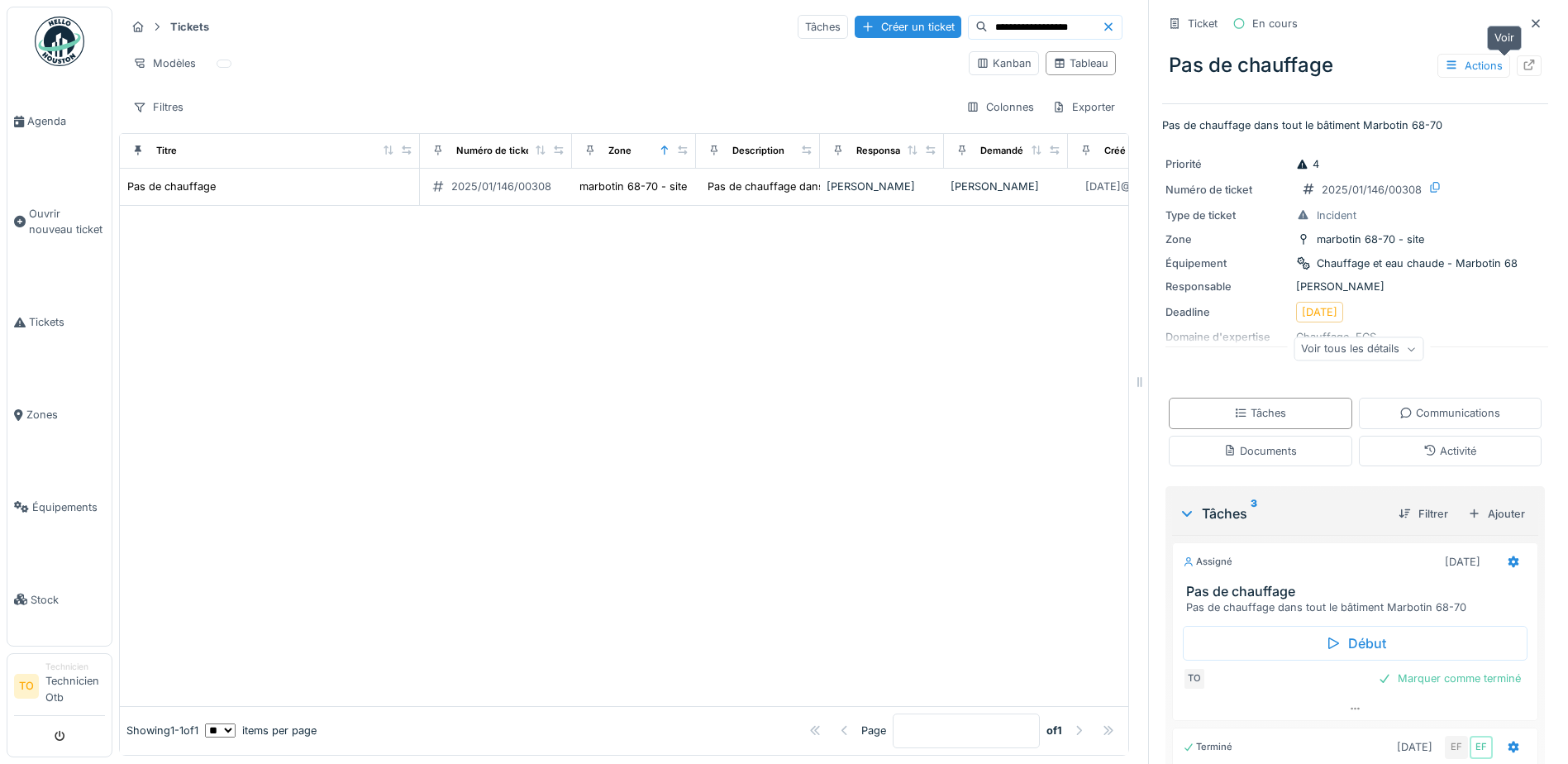
click at [1517, 61] on div at bounding box center [1529, 66] width 25 height 20
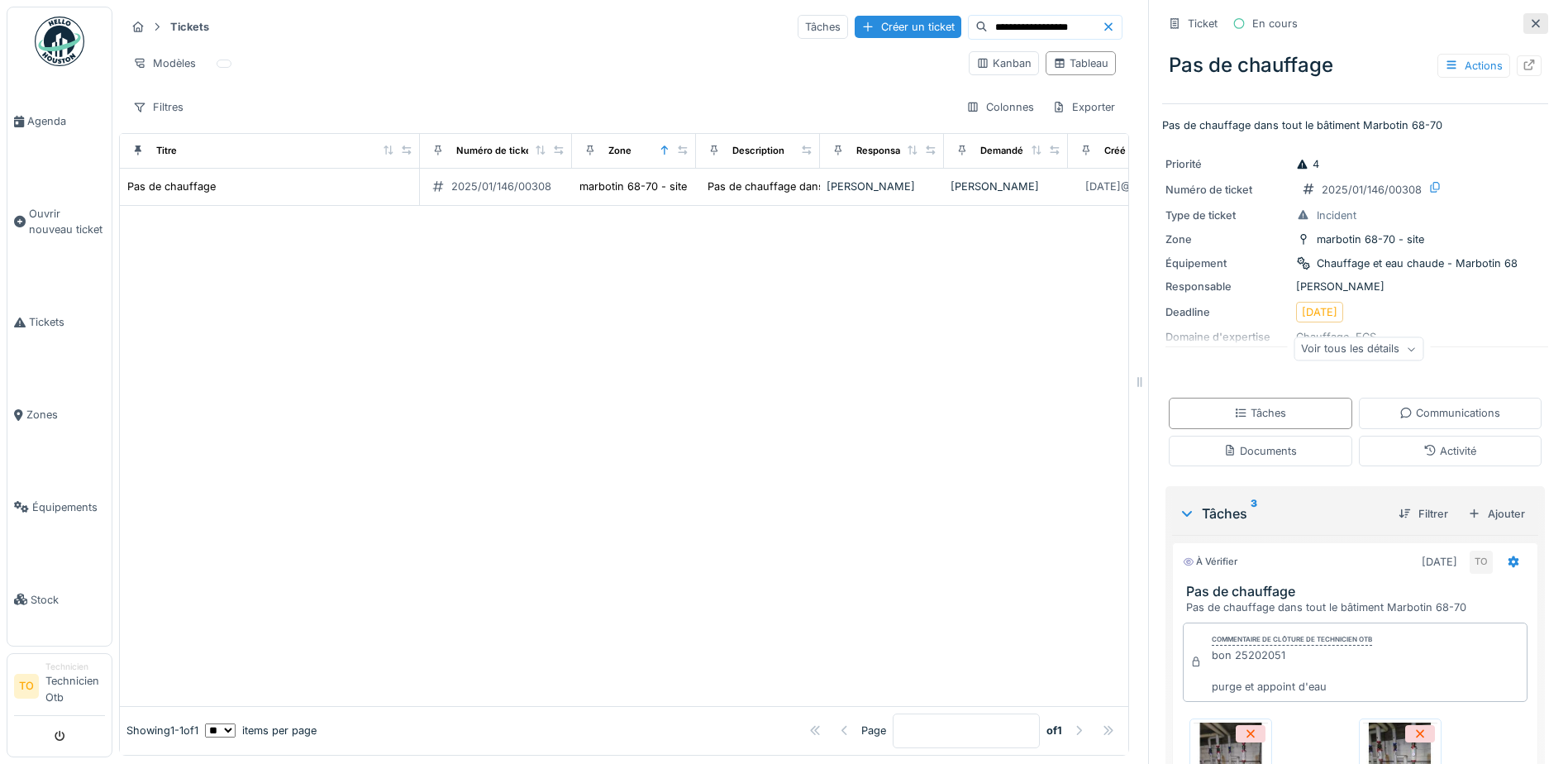
click at [1529, 19] on icon at bounding box center [1536, 24] width 13 height 11
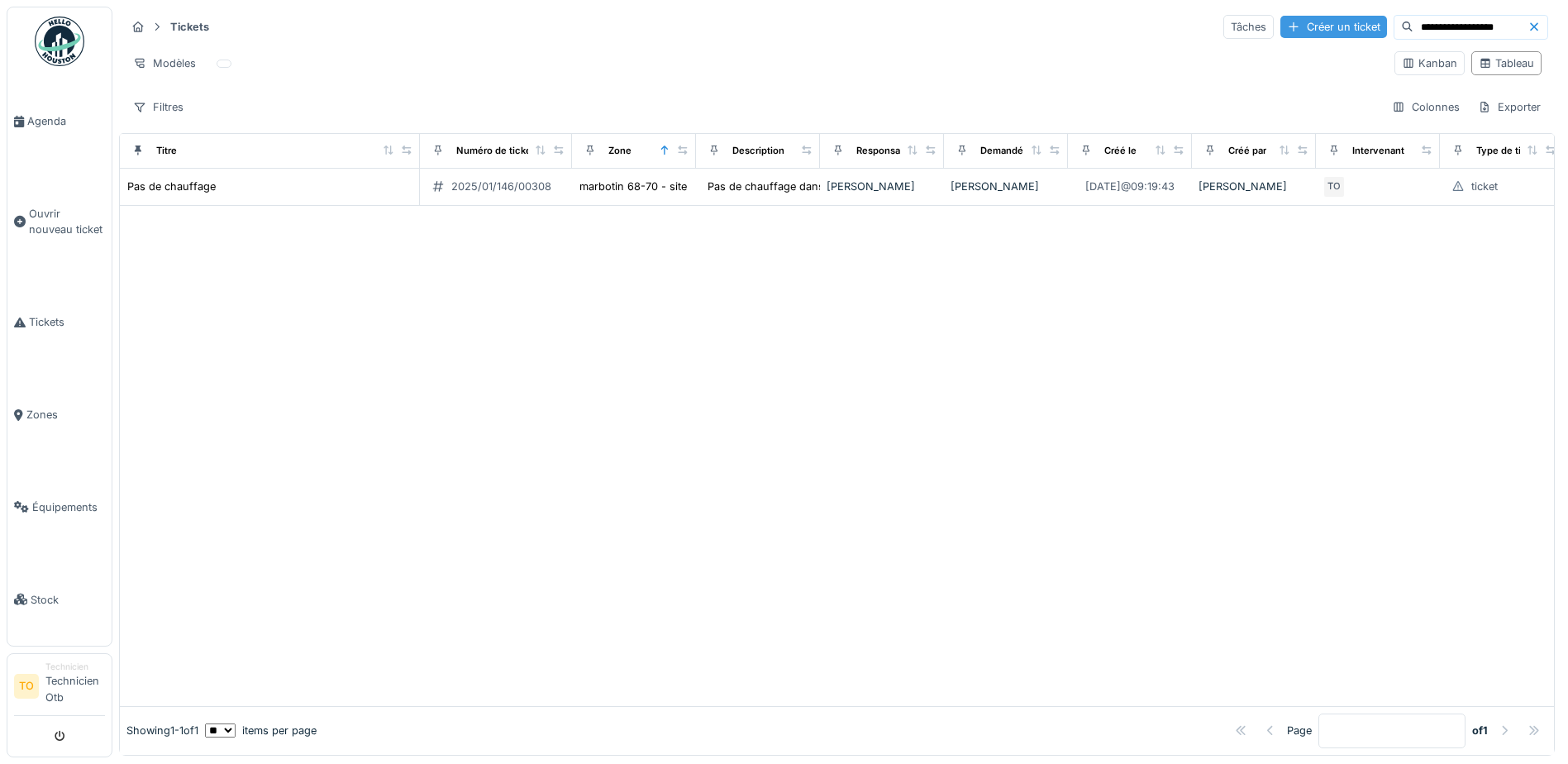
drag, startPoint x: 1471, startPoint y: 24, endPoint x: 1316, endPoint y: 28, distance: 155.1
click at [1316, 28] on div "**********" at bounding box center [1386, 27] width 325 height 25
paste input
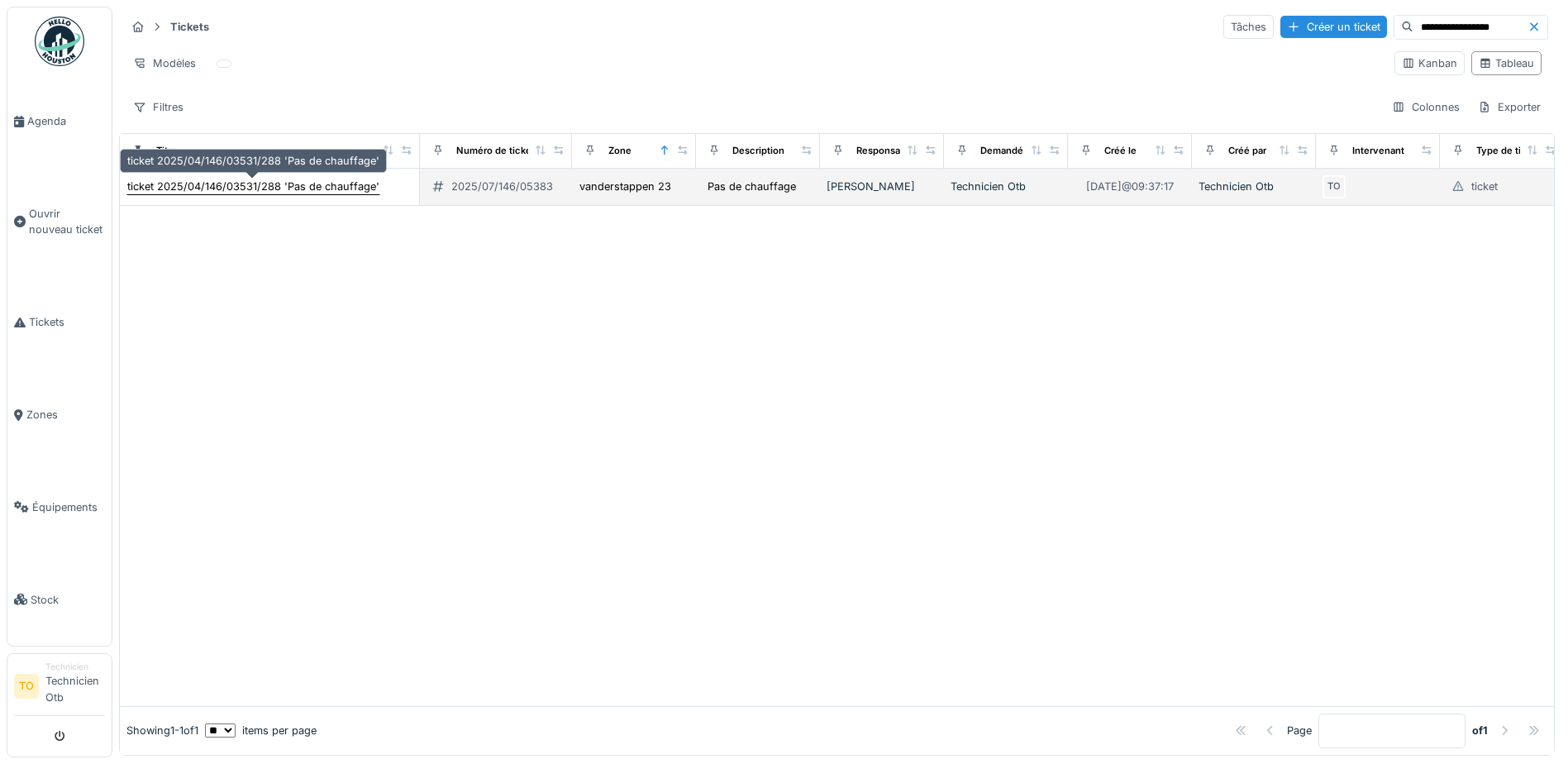
click at [234, 188] on div "ticket 2025/04/146/03531/288 'Pas de chauffage'" at bounding box center [253, 186] width 252 height 16
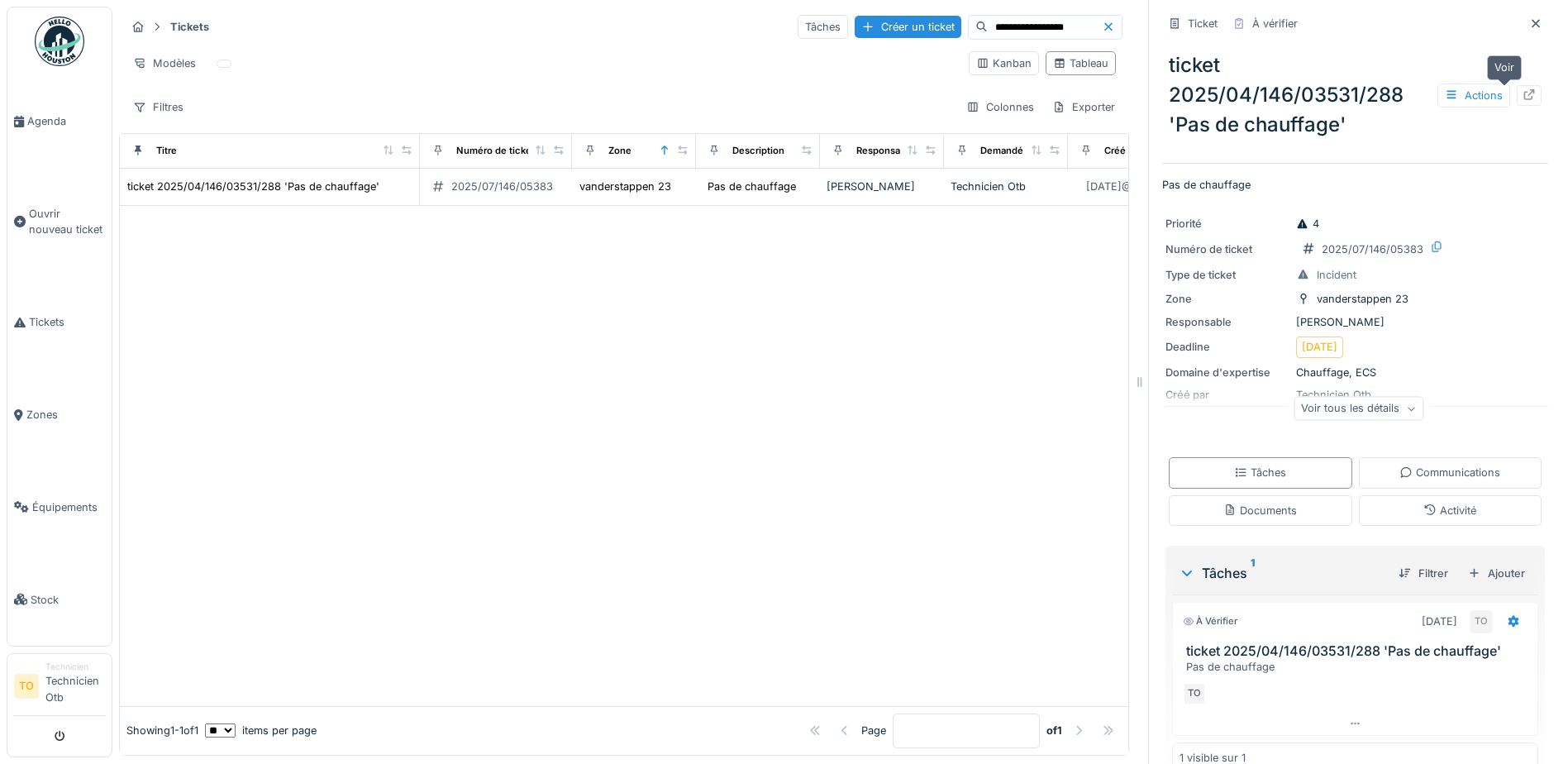
click at [1523, 93] on icon at bounding box center [1529, 95] width 13 height 11
click at [1529, 23] on icon at bounding box center [1536, 24] width 13 height 11
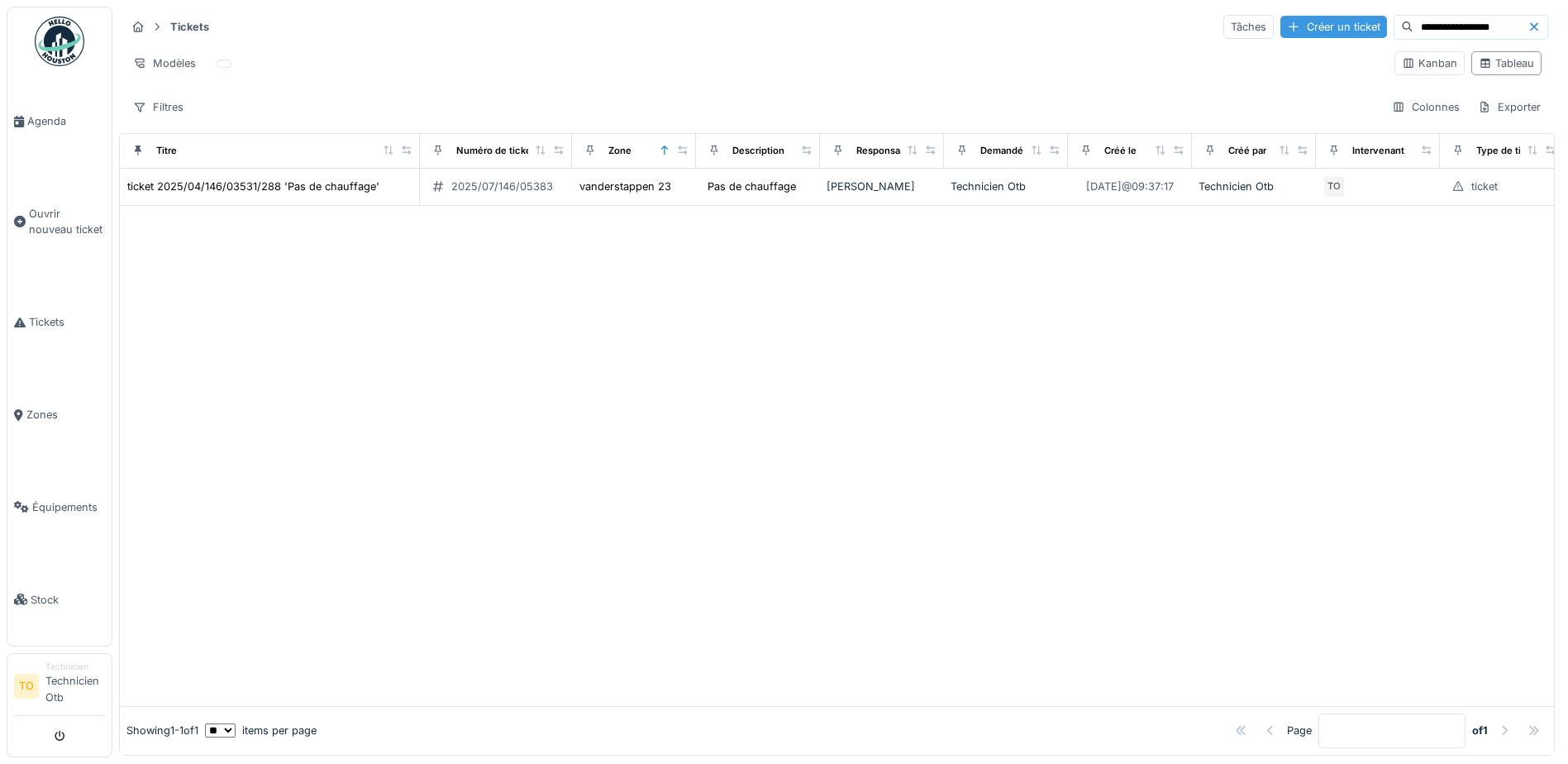
drag, startPoint x: 1477, startPoint y: 28, endPoint x: 1246, endPoint y: 32, distance: 231.0
click at [1246, 32] on div "**********" at bounding box center [1386, 27] width 325 height 25
paste input
type input "**********"
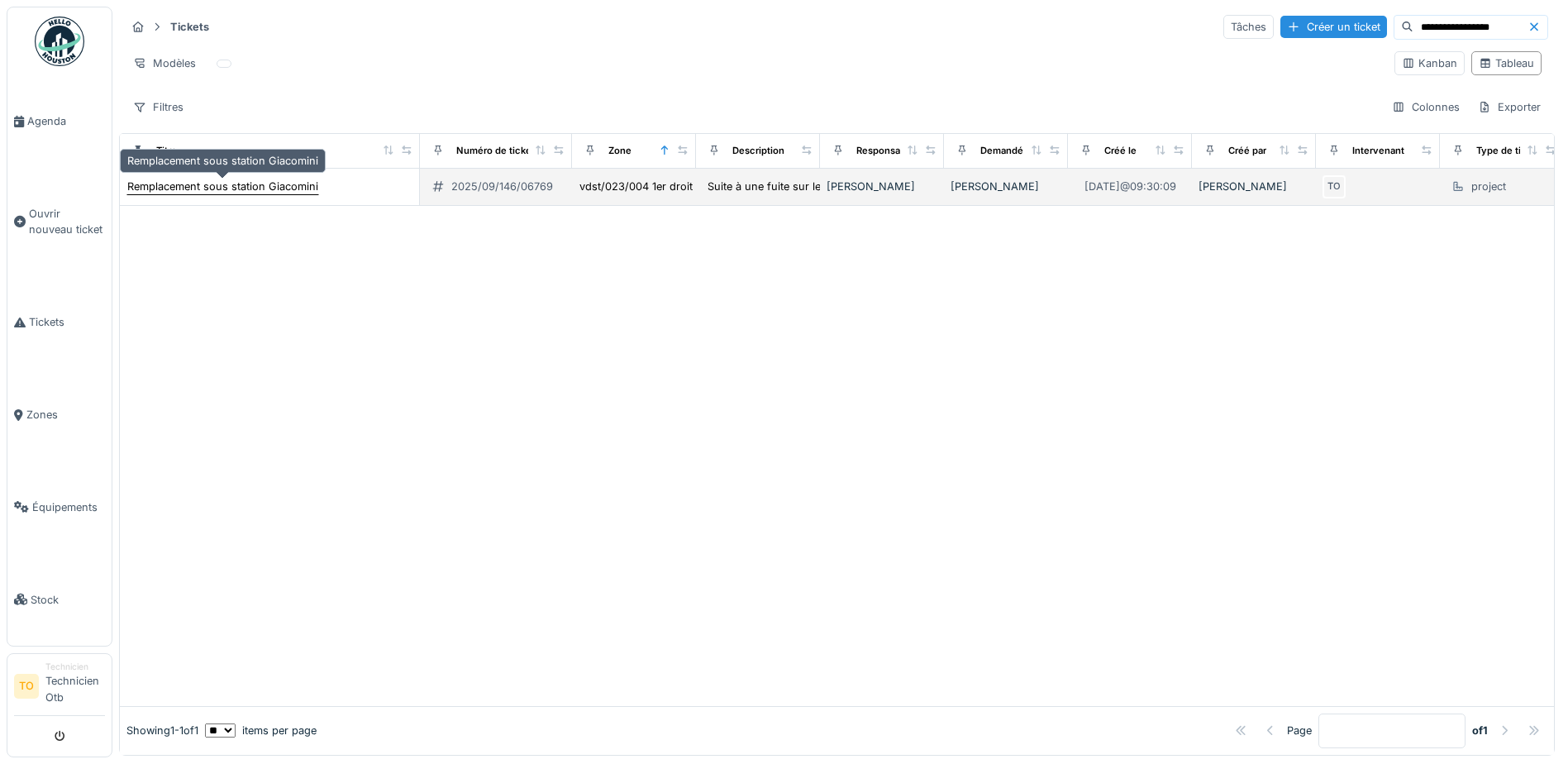
click at [270, 180] on div "Remplacement sous station Giacomini" at bounding box center [222, 186] width 191 height 16
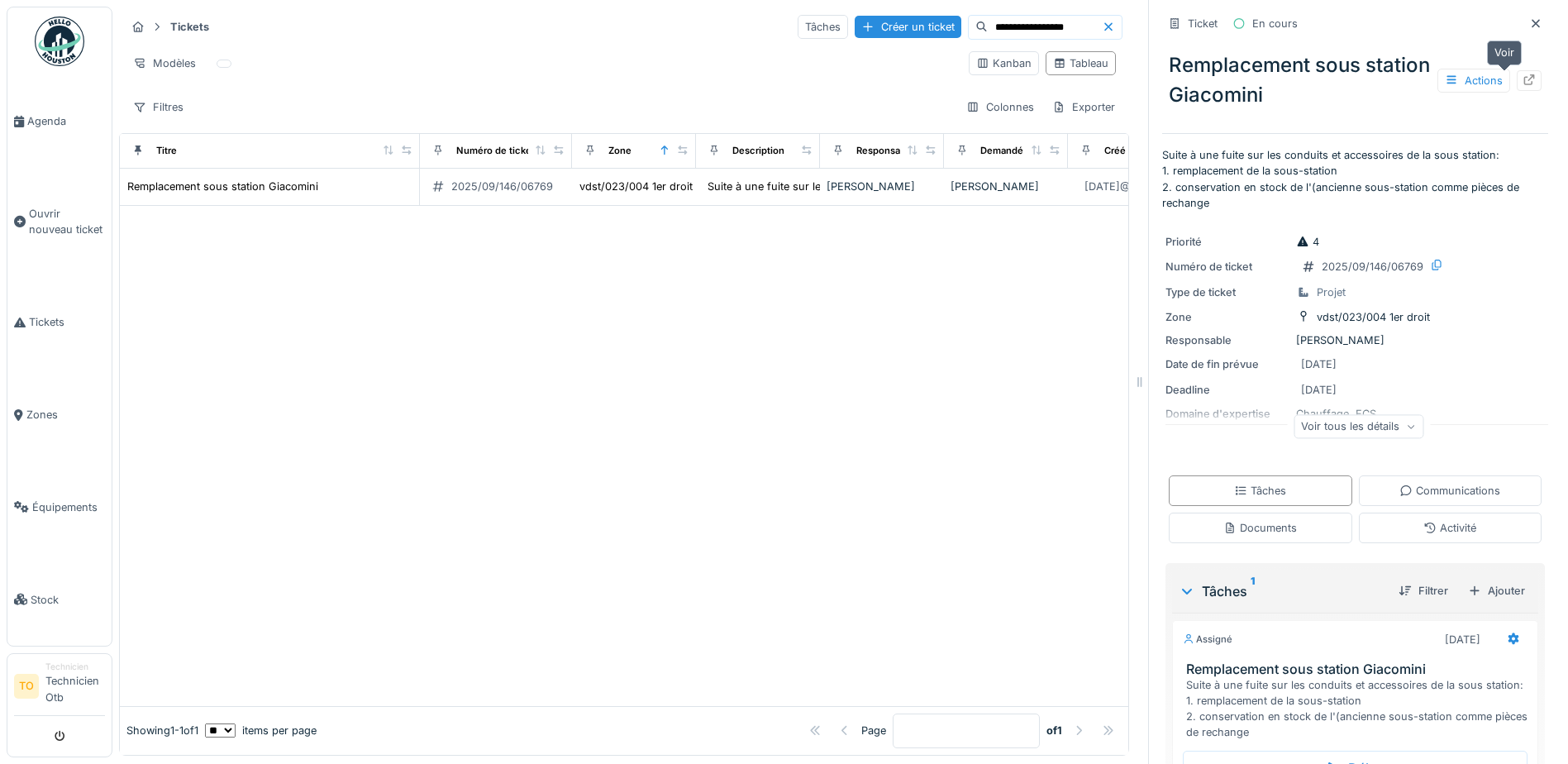
click at [1523, 76] on icon at bounding box center [1529, 80] width 13 height 11
click at [1529, 23] on icon at bounding box center [1536, 24] width 13 height 11
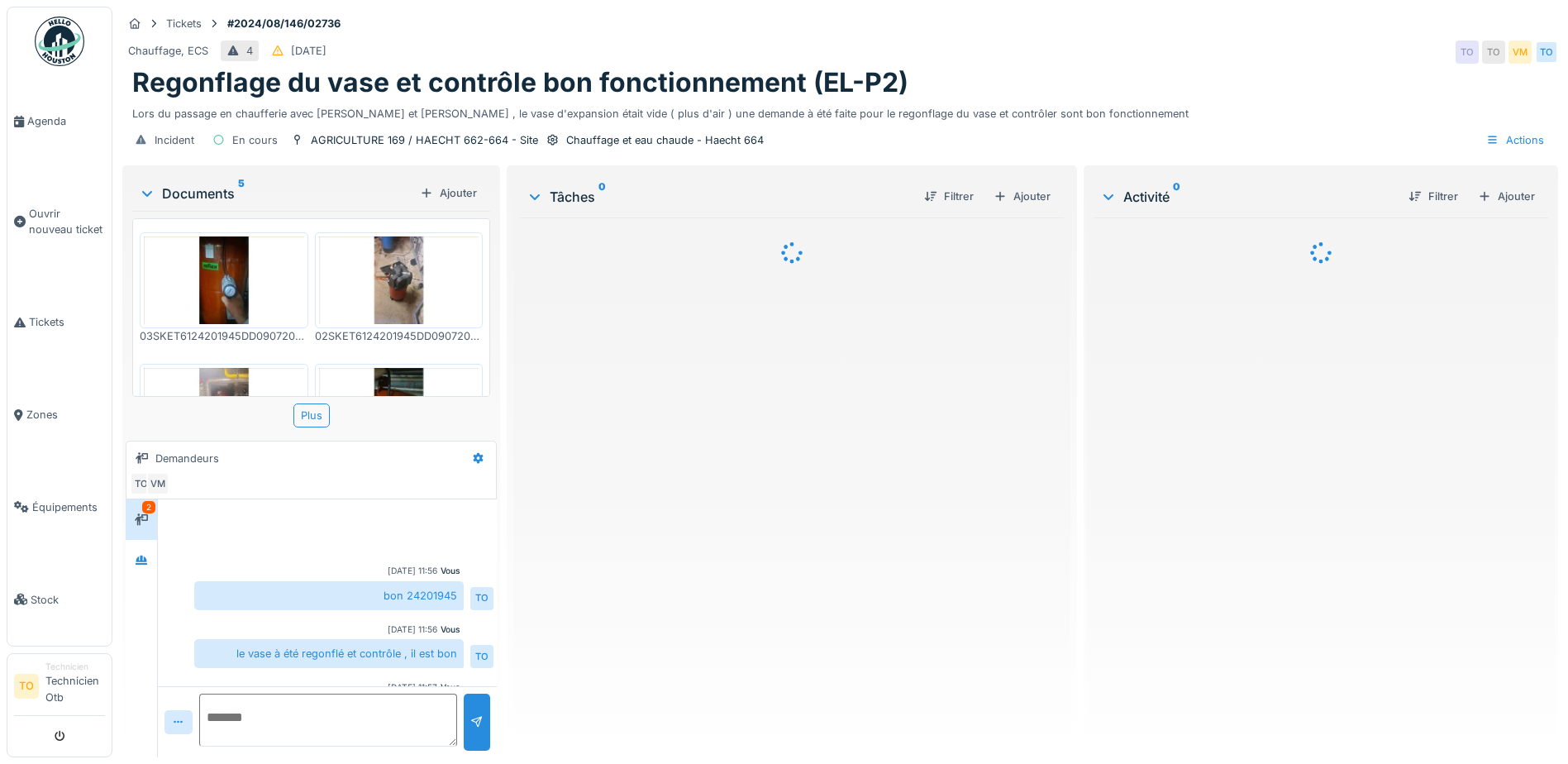
scroll to position [255, 0]
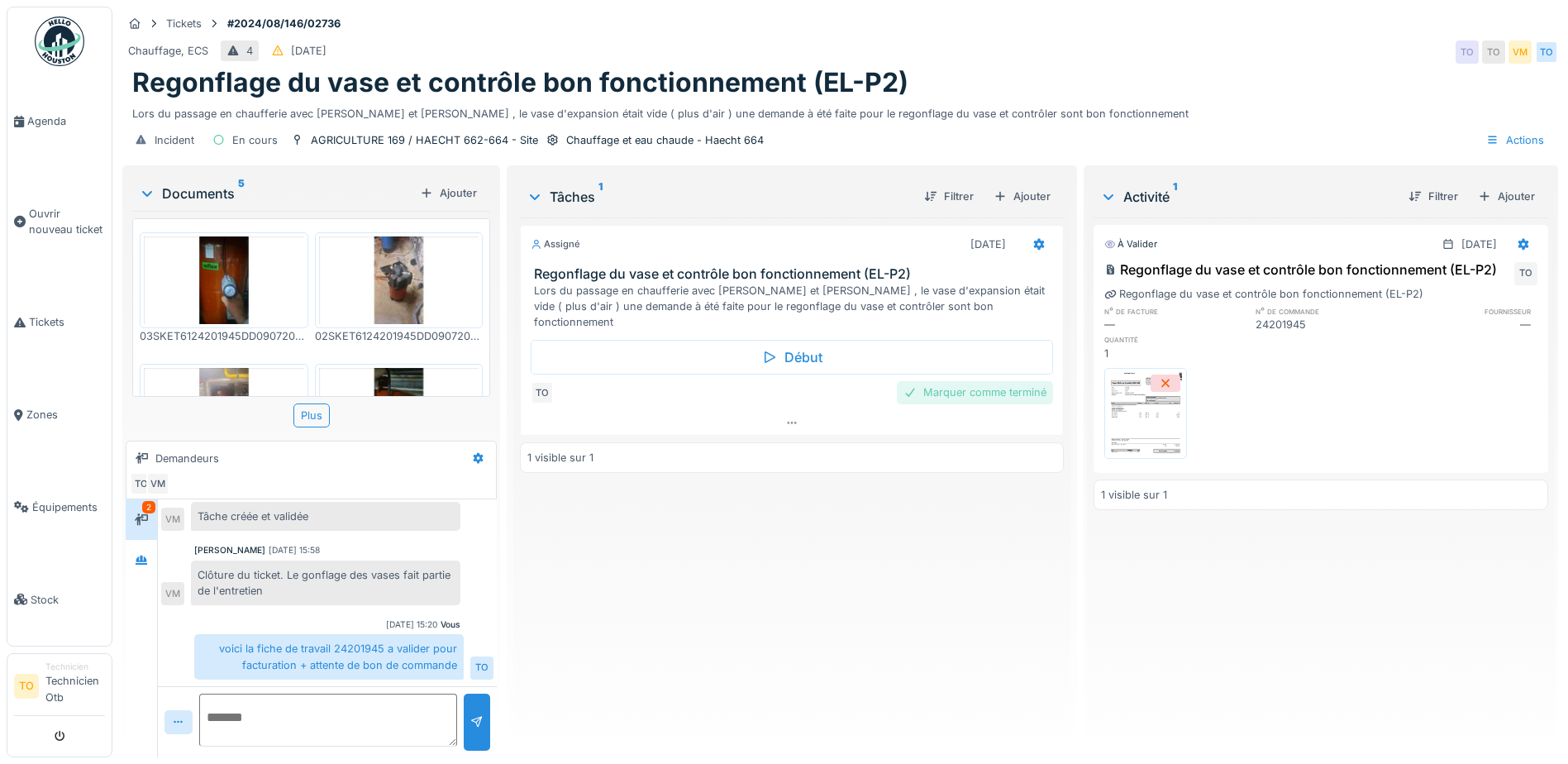
click at [962, 381] on div "Marquer comme terminé" at bounding box center [975, 392] width 156 height 22
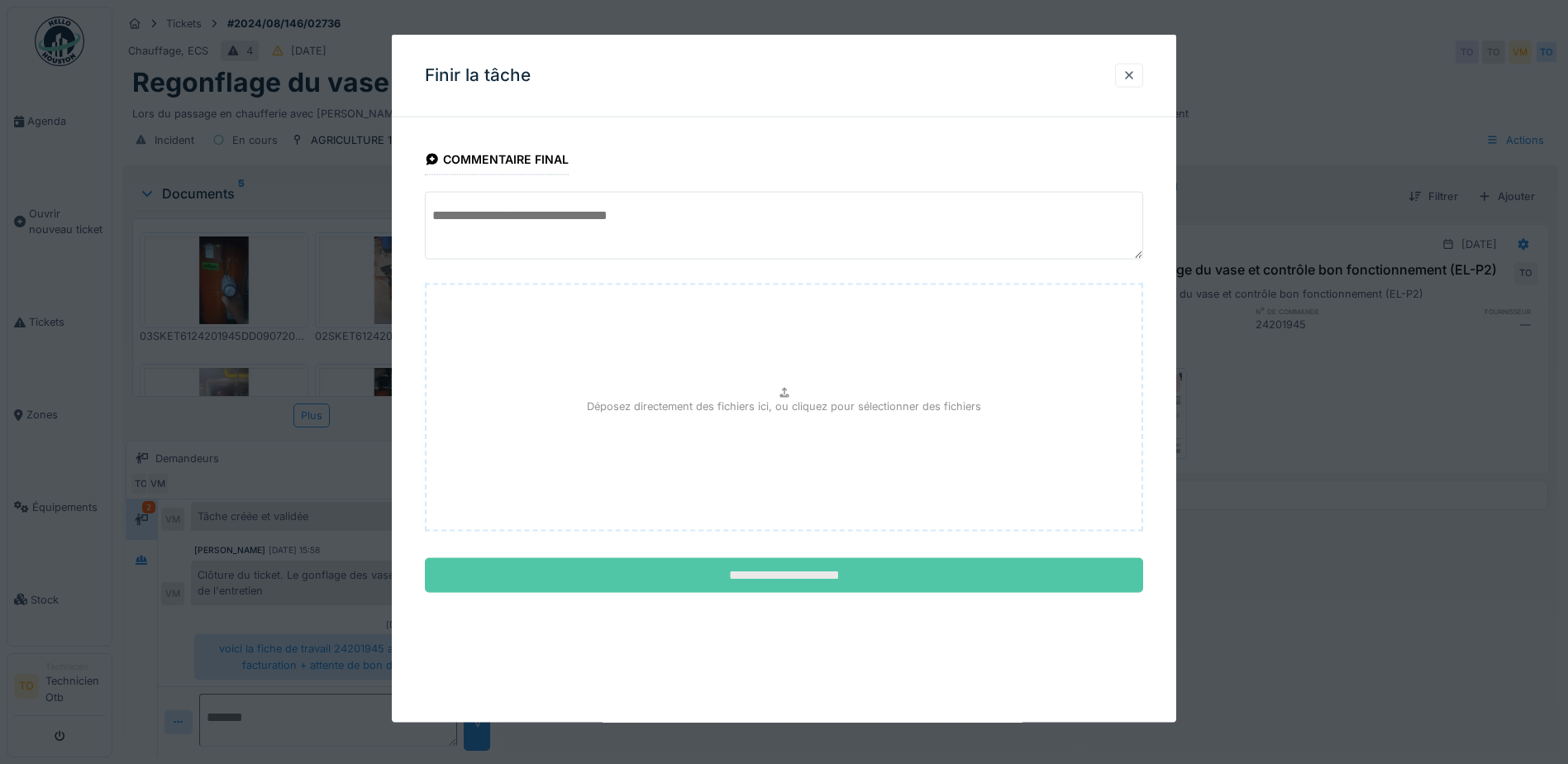
click at [888, 574] on input "**********" at bounding box center [784, 576] width 719 height 35
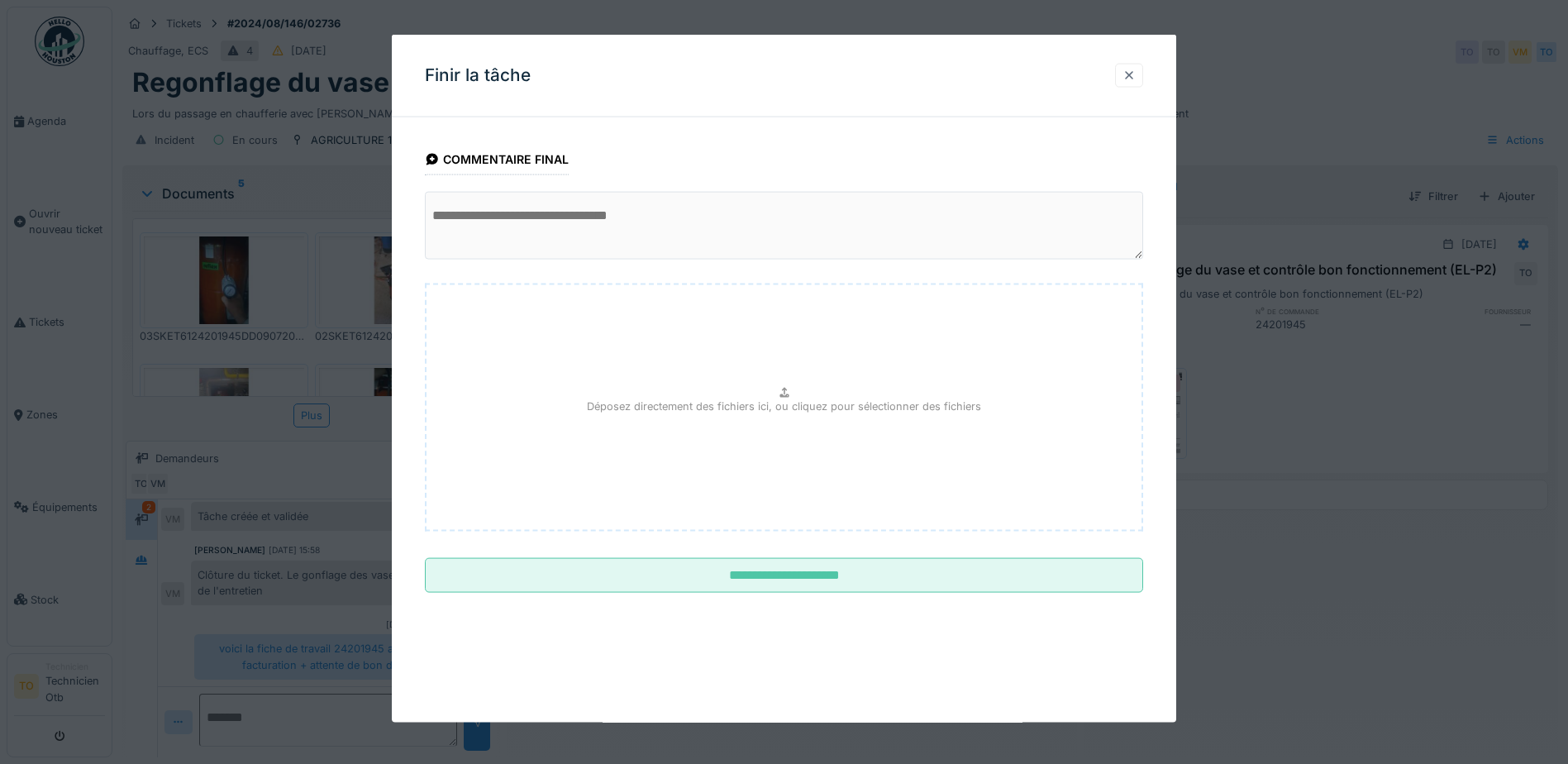
click at [1136, 69] on div at bounding box center [1129, 75] width 13 height 16
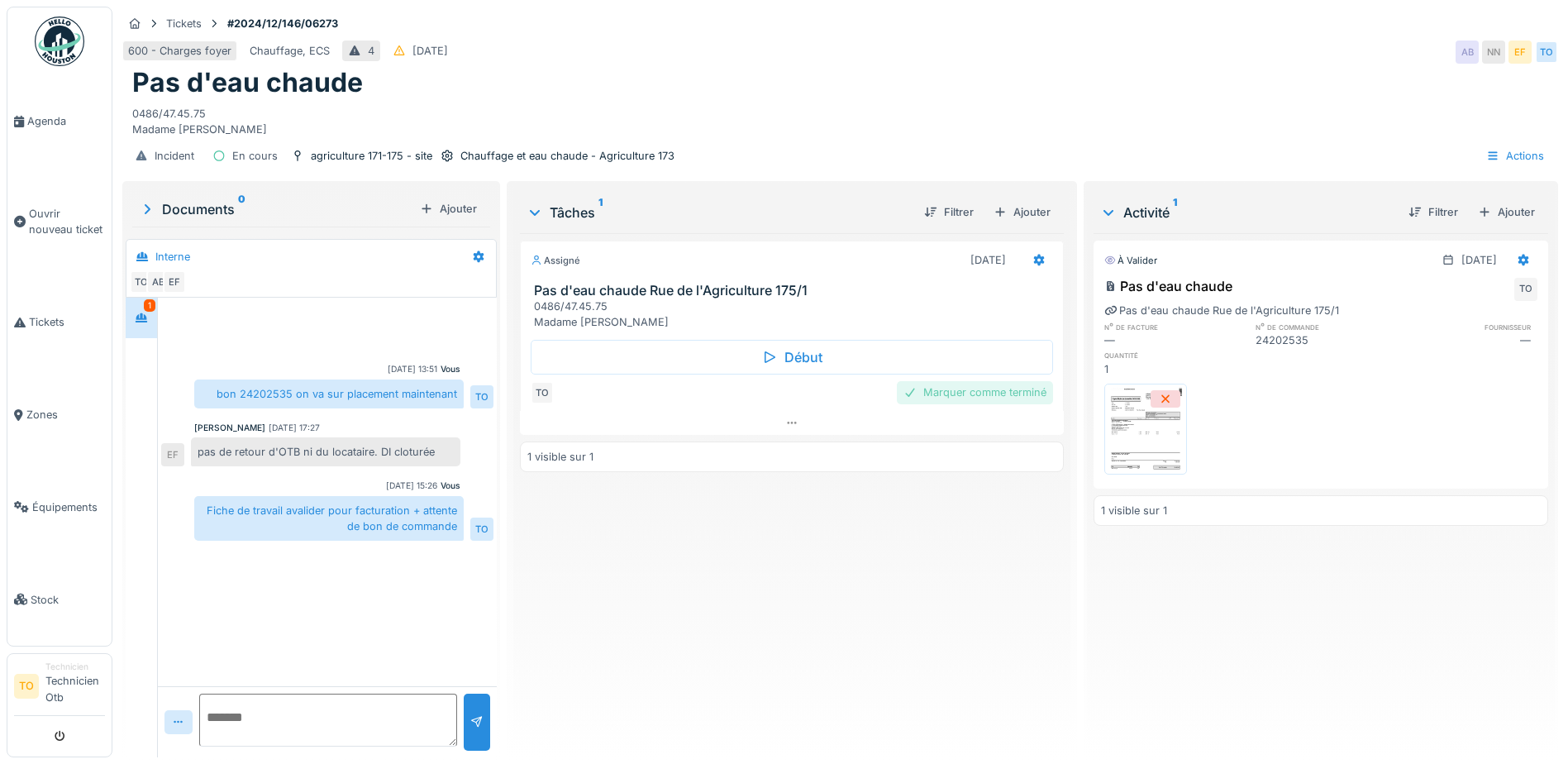
click at [951, 390] on div "Marquer comme terminé" at bounding box center [975, 392] width 156 height 22
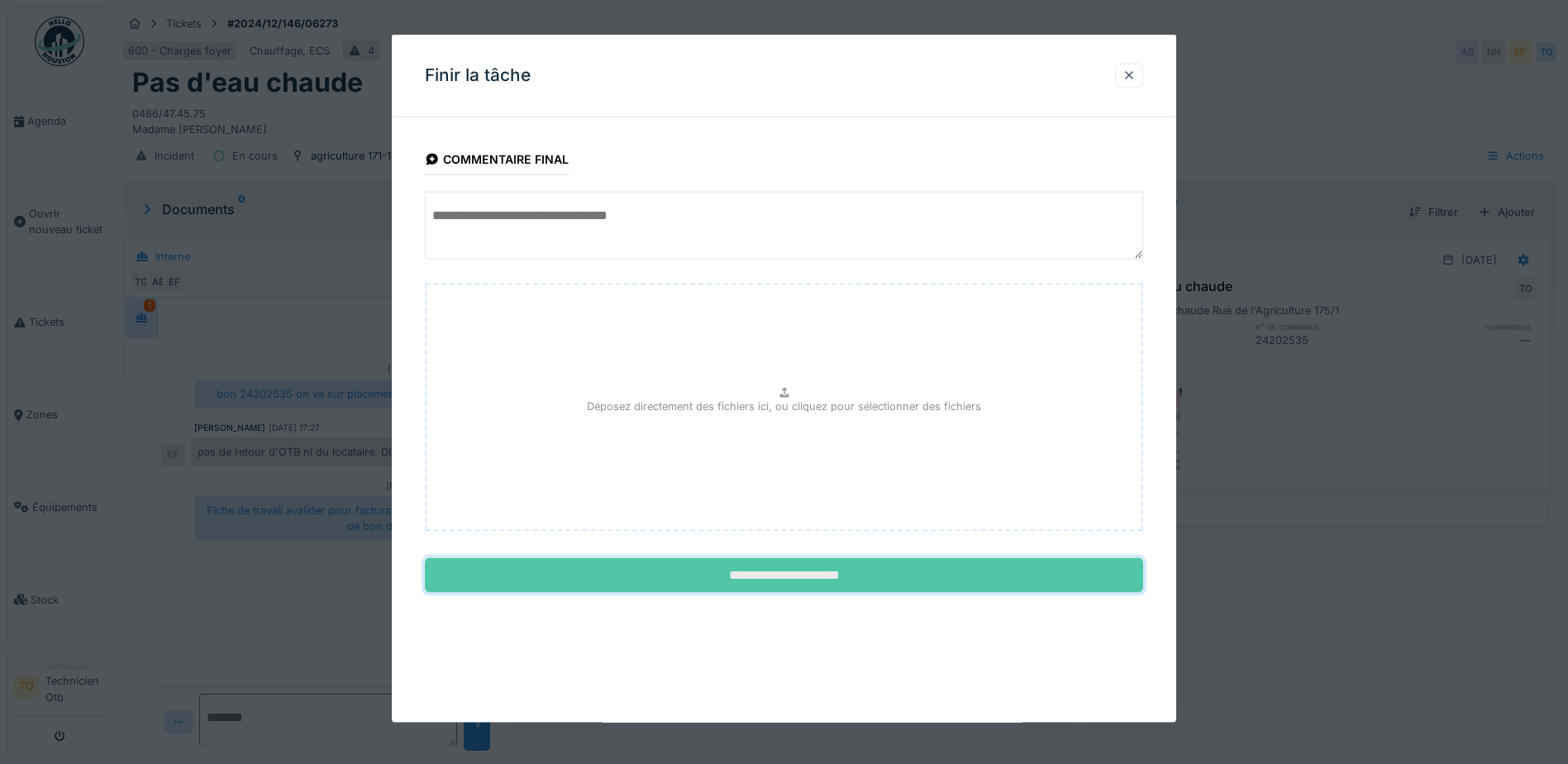
click at [802, 570] on input "**********" at bounding box center [784, 576] width 719 height 35
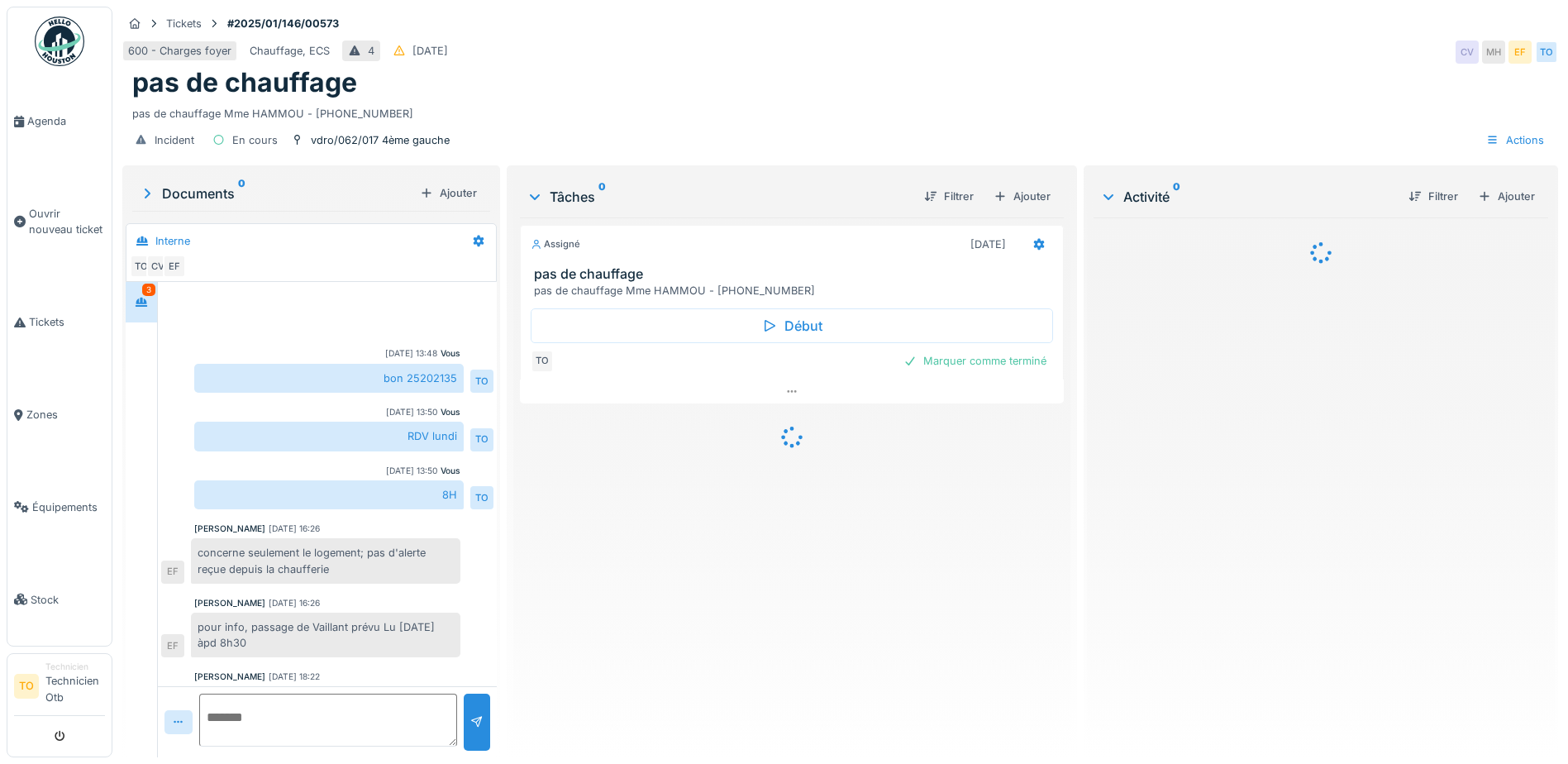
scroll to position [127, 0]
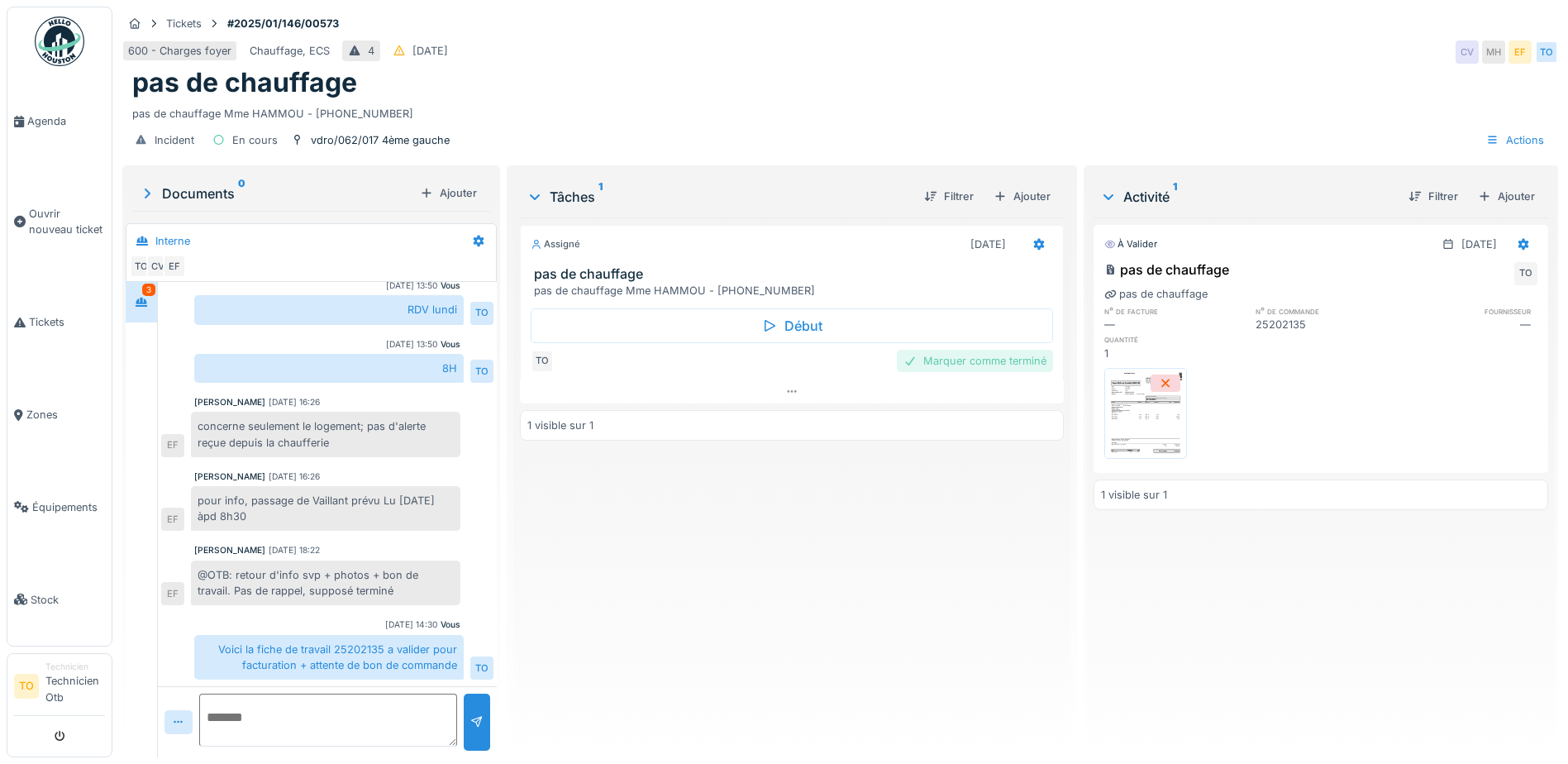
click at [977, 359] on div "Marquer comme terminé" at bounding box center [975, 361] width 156 height 22
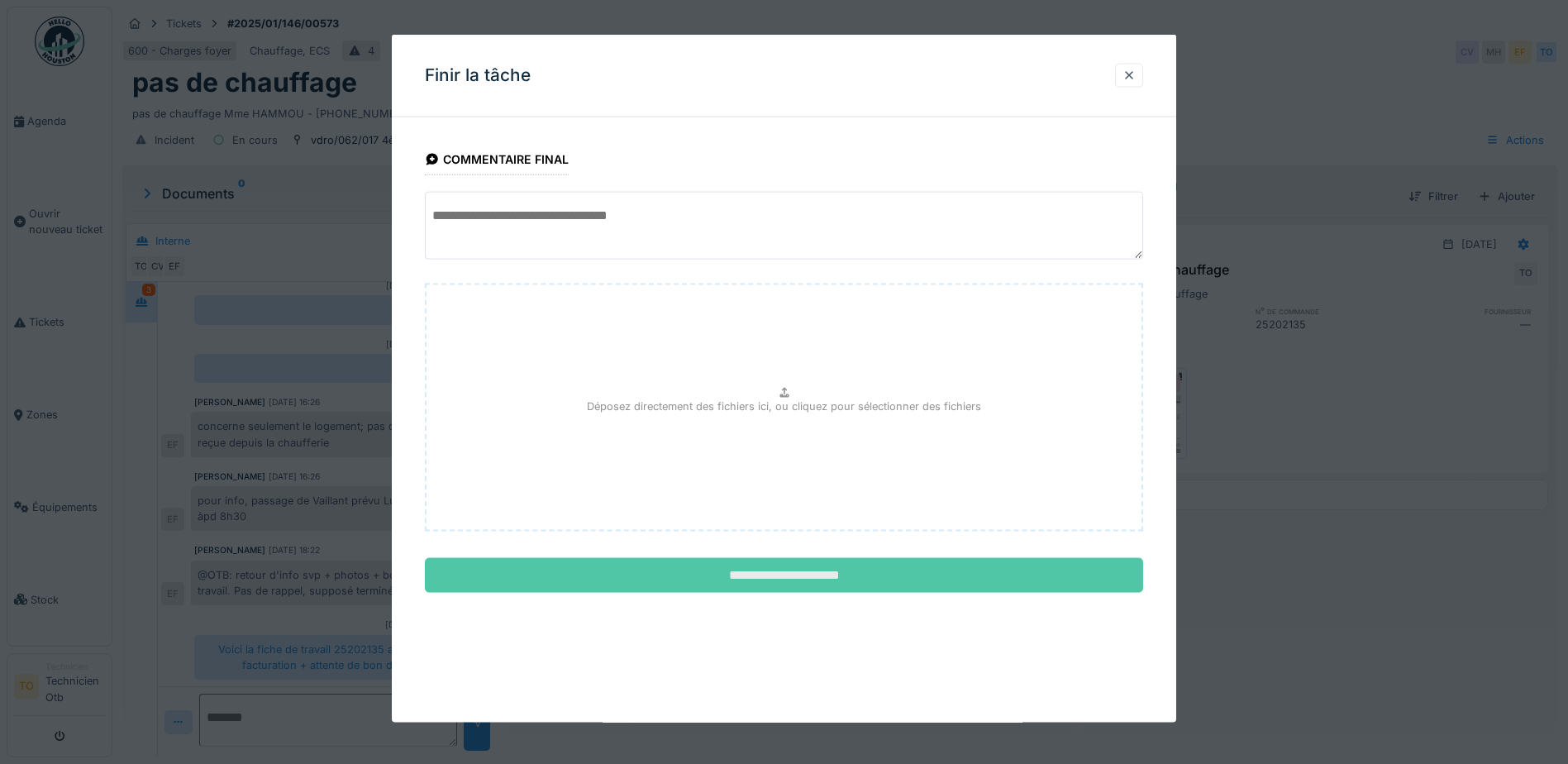
click at [793, 571] on input "**********" at bounding box center [784, 576] width 719 height 35
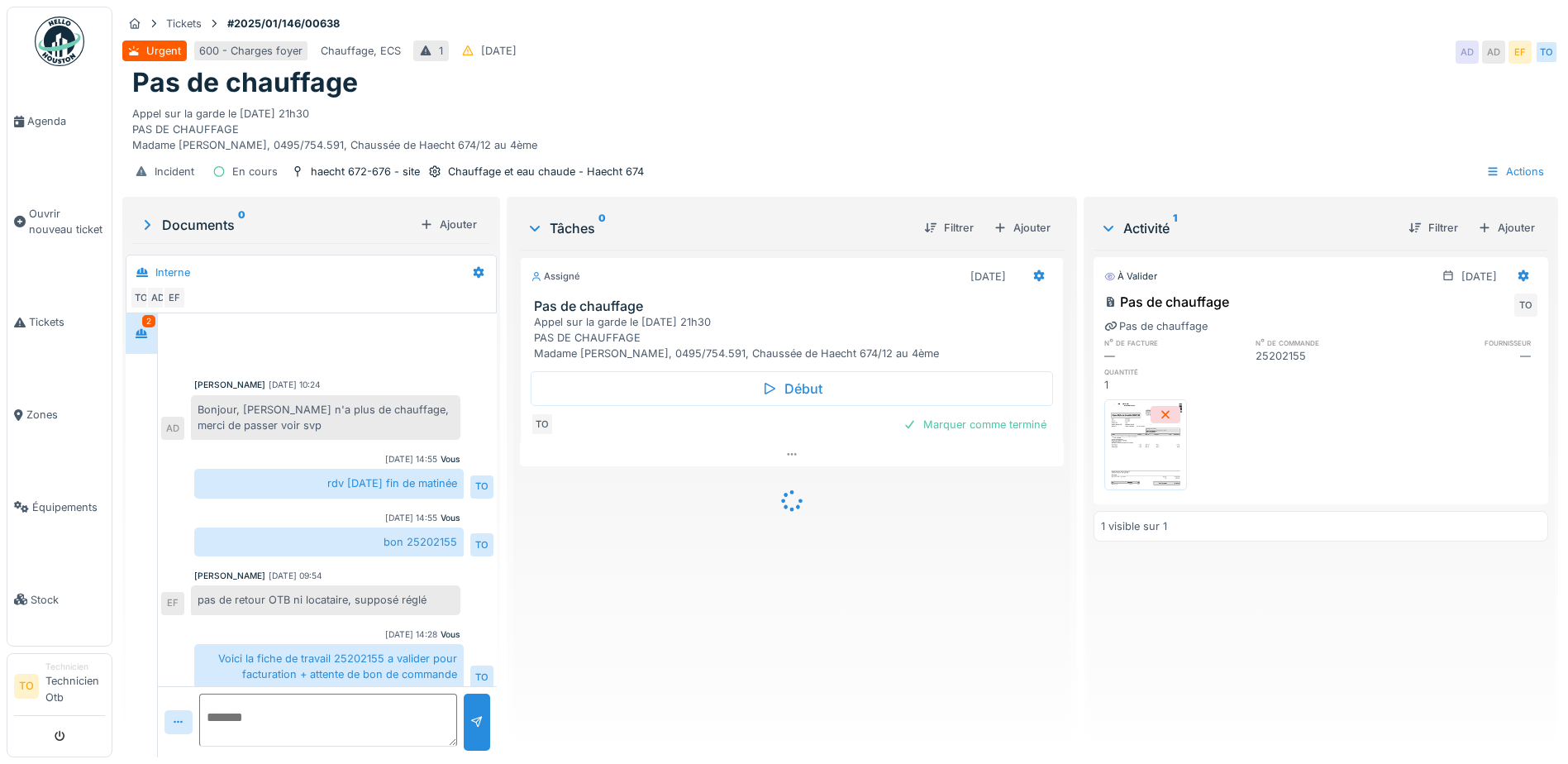
scroll to position [10, 0]
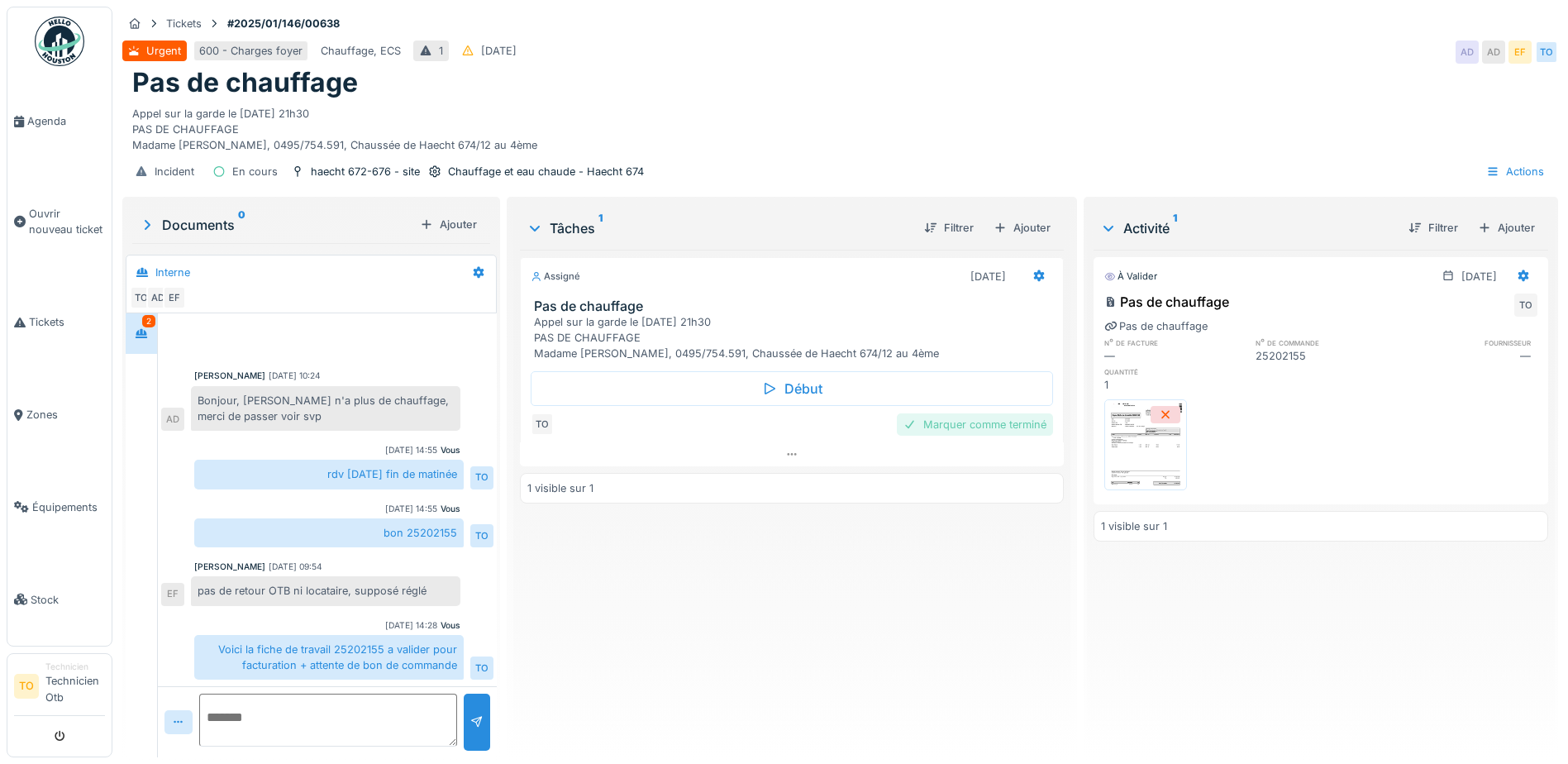
click at [1000, 424] on div "Marquer comme terminé" at bounding box center [975, 424] width 156 height 22
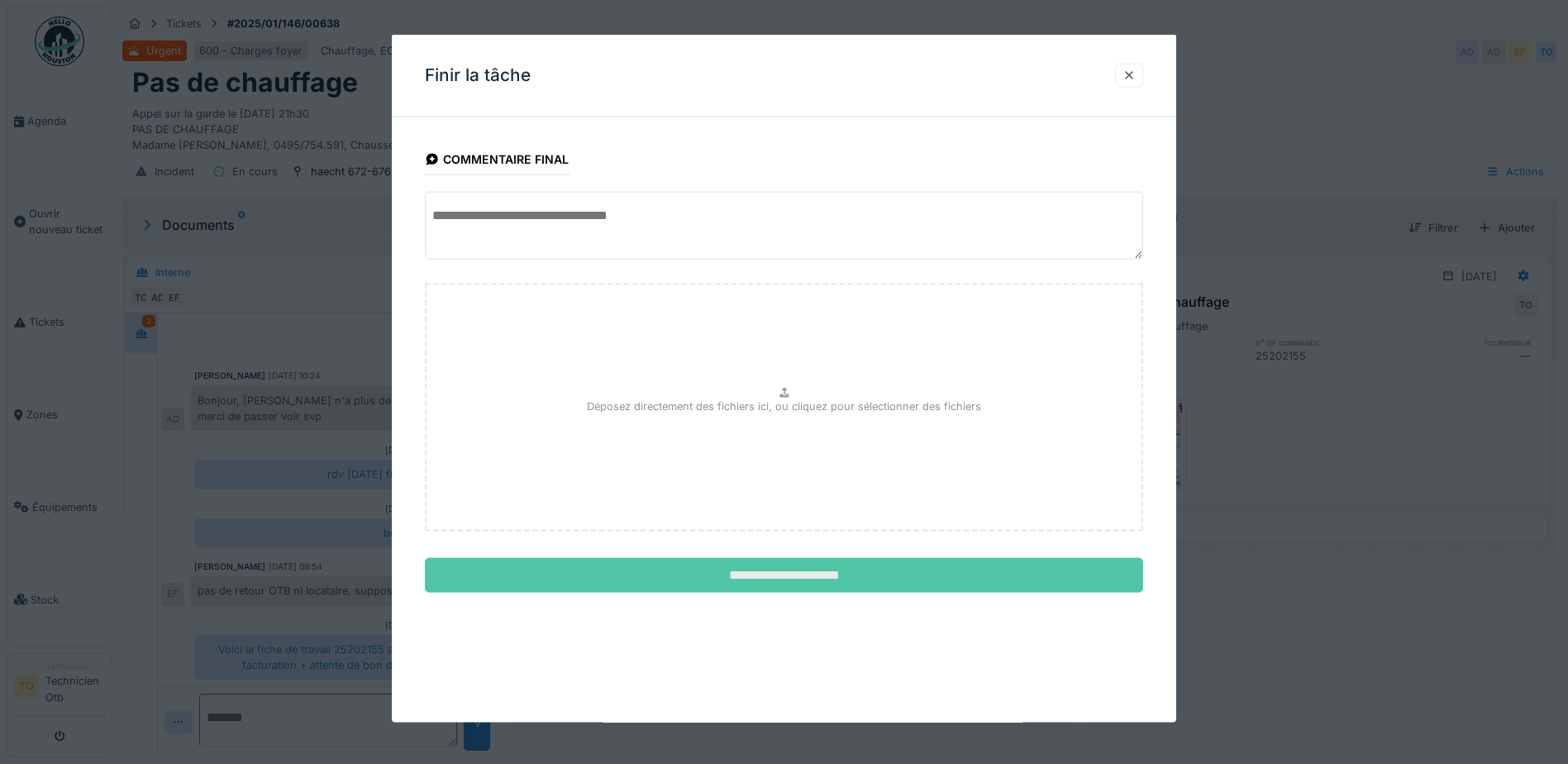
click at [801, 575] on input "**********" at bounding box center [784, 576] width 719 height 35
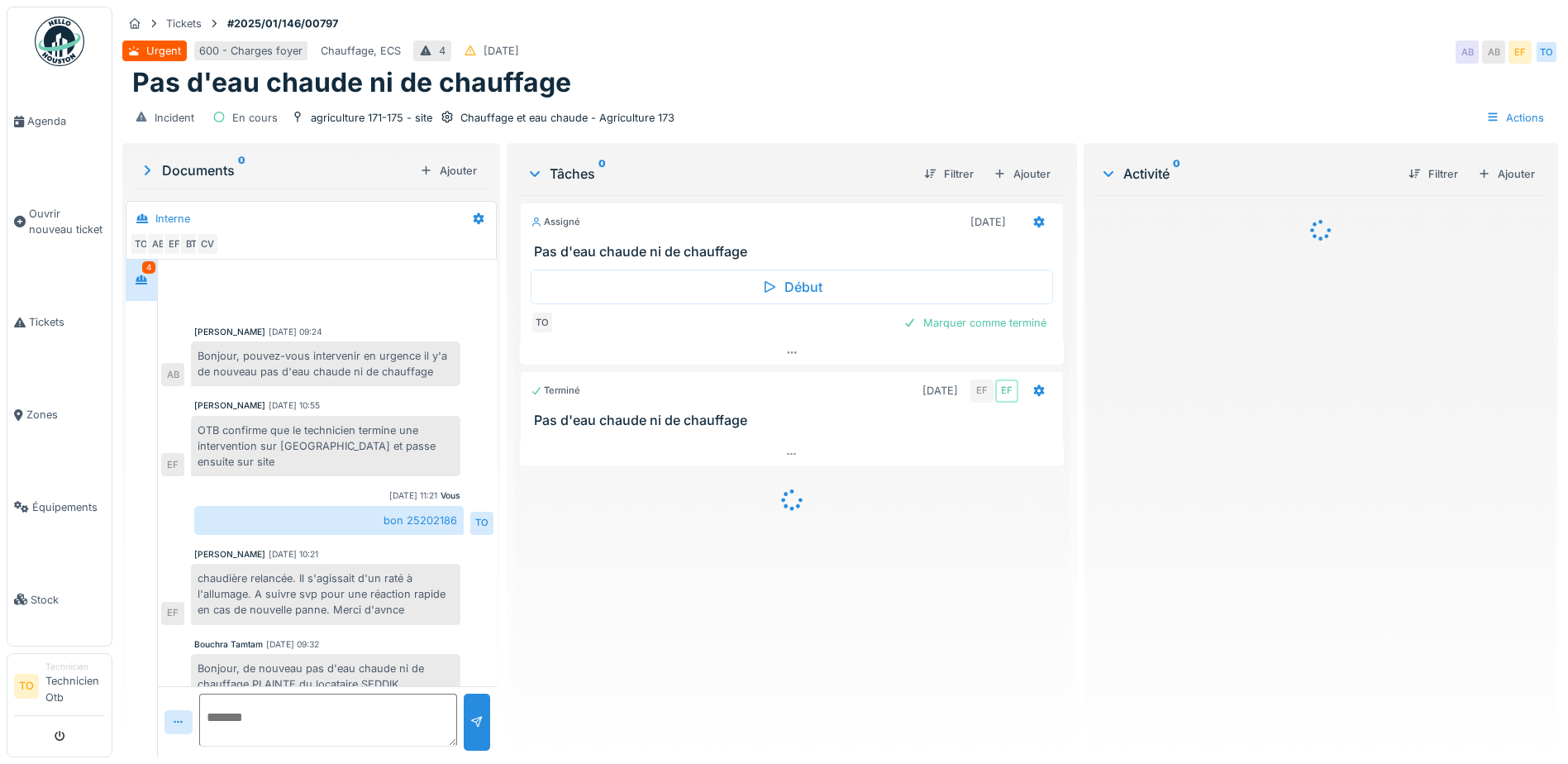
scroll to position [201, 0]
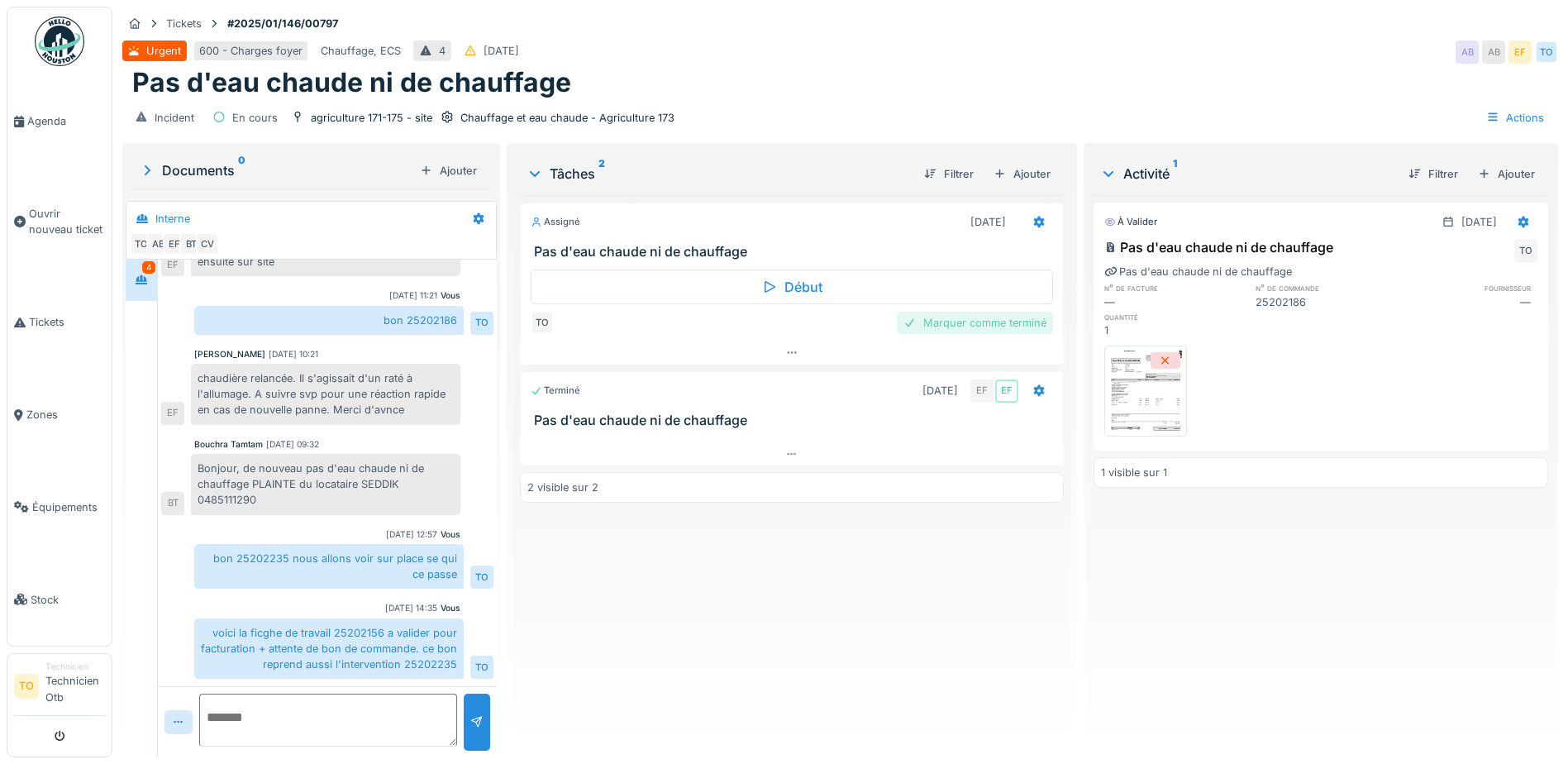
click at [977, 322] on div "Marquer comme terminé" at bounding box center [975, 323] width 156 height 22
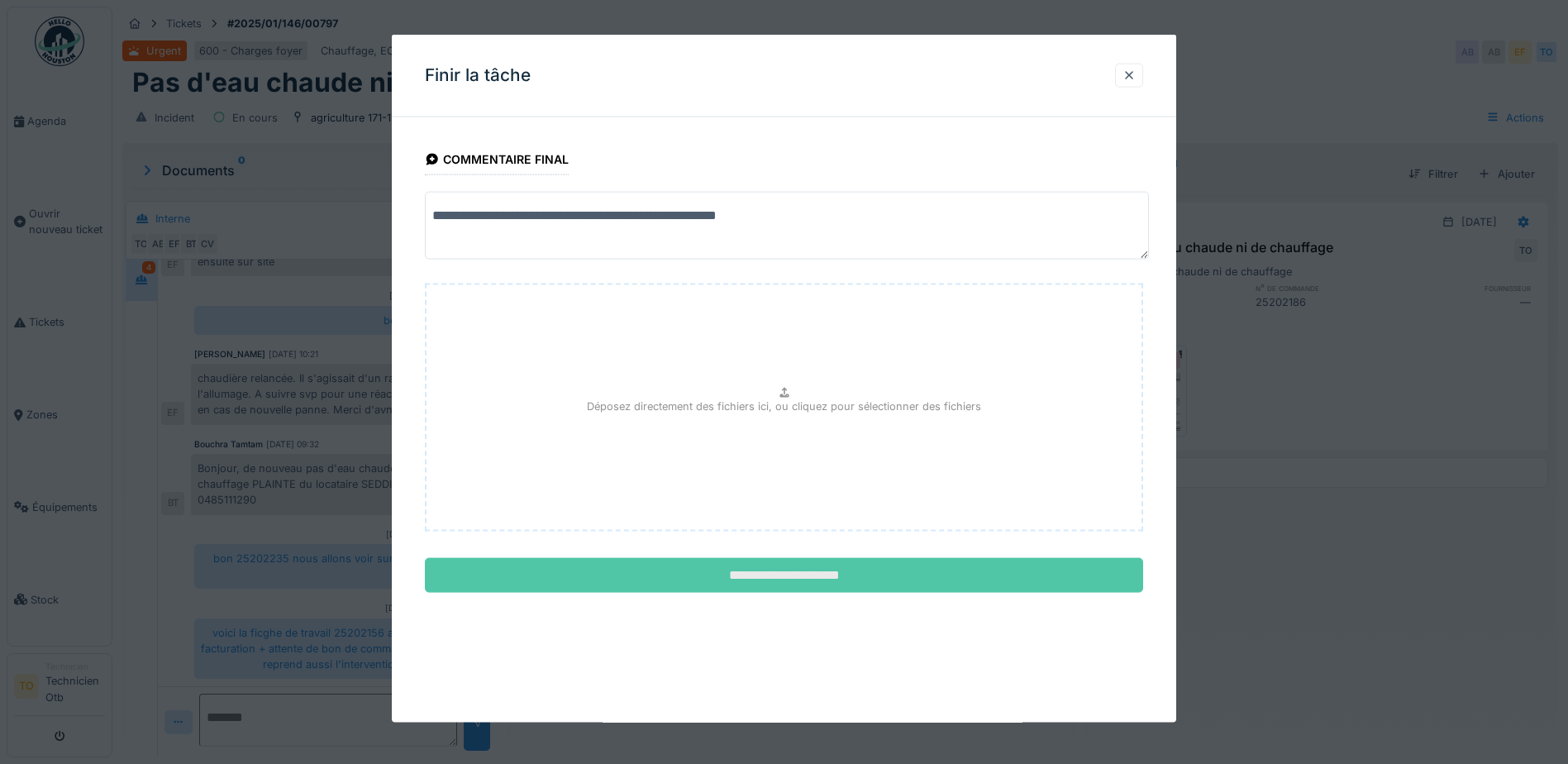
click at [954, 576] on input "**********" at bounding box center [784, 576] width 719 height 35
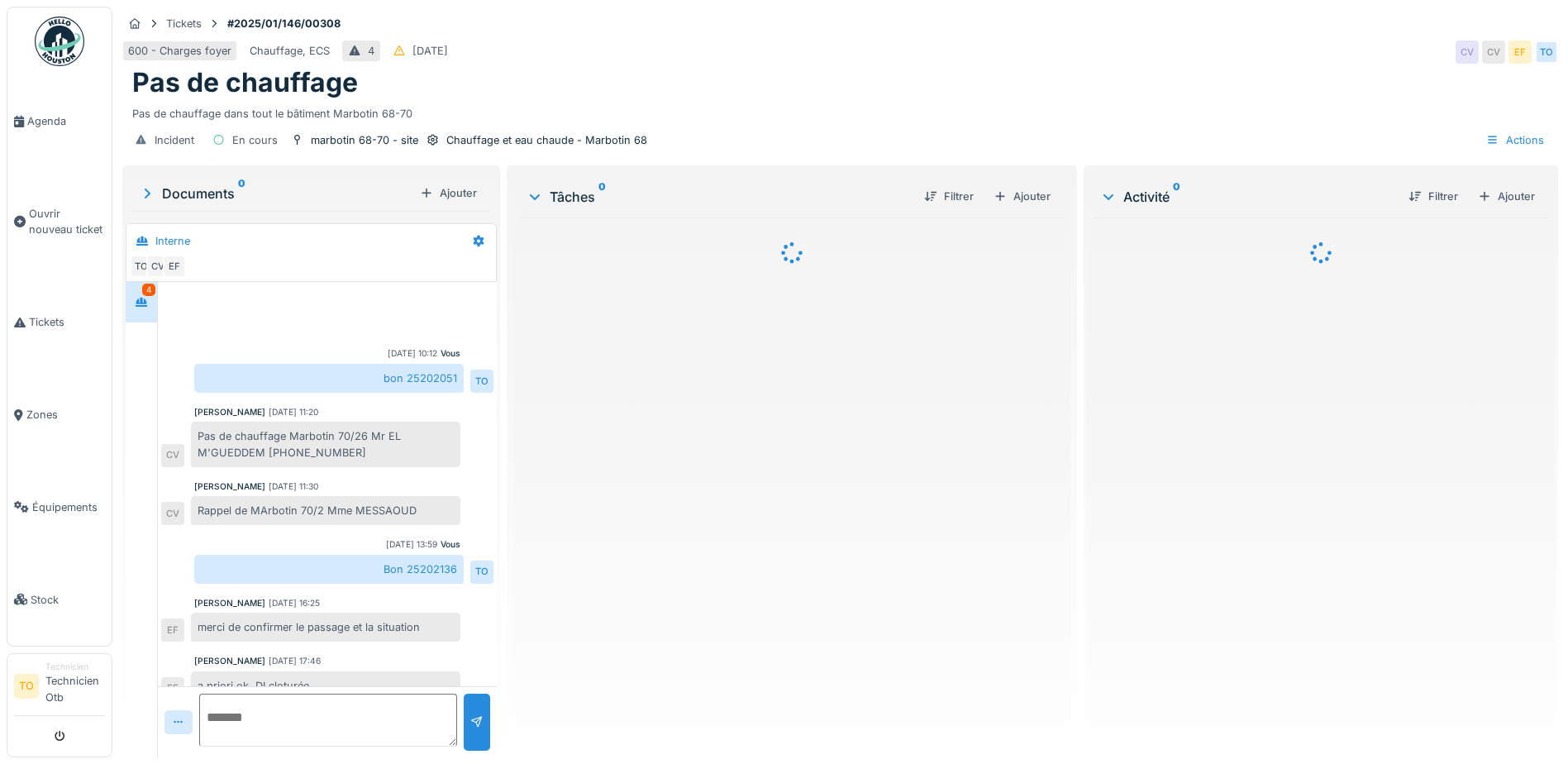
scroll to position [111, 0]
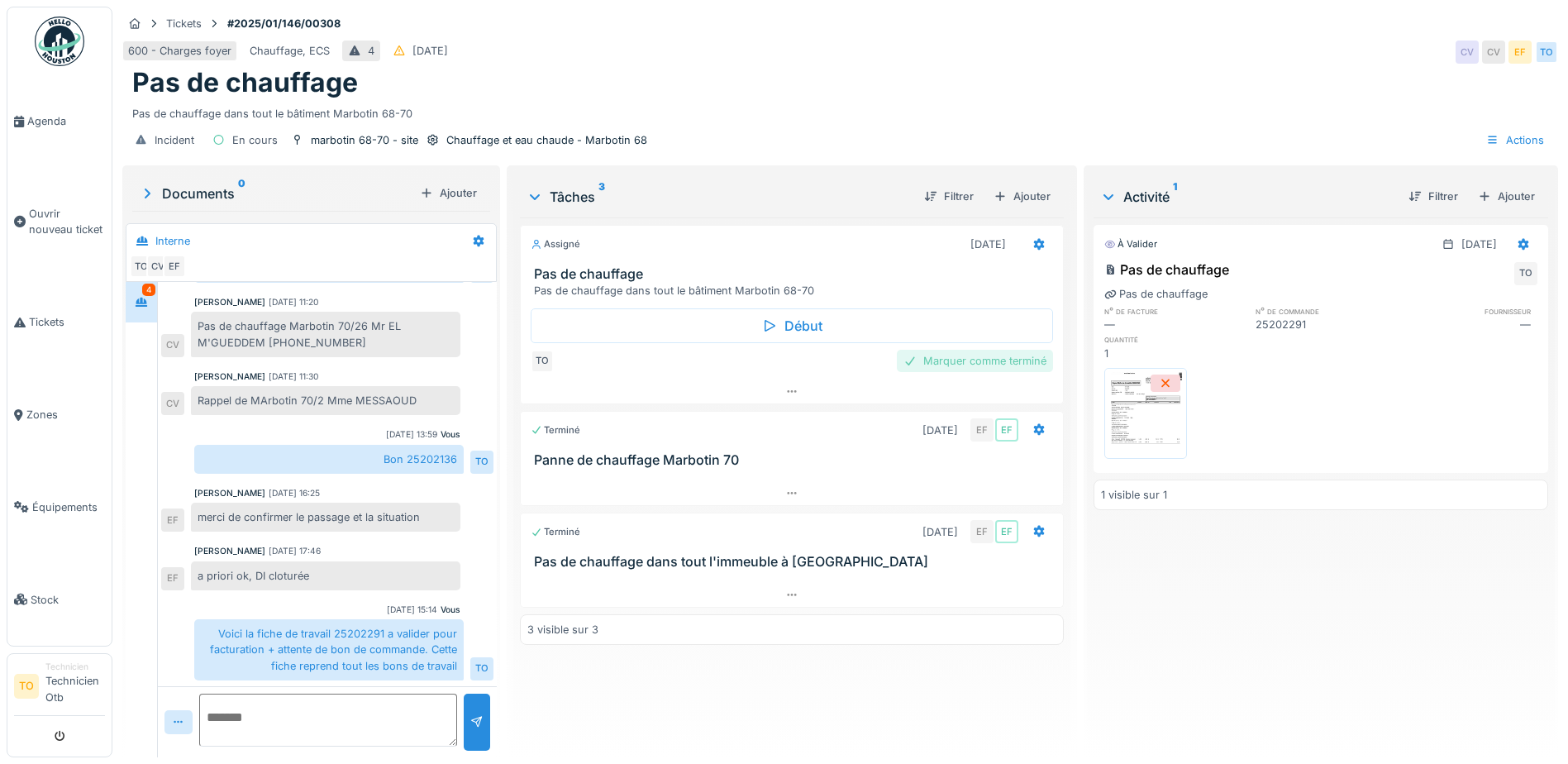
click at [995, 355] on div "Marquer comme terminé" at bounding box center [975, 361] width 156 height 22
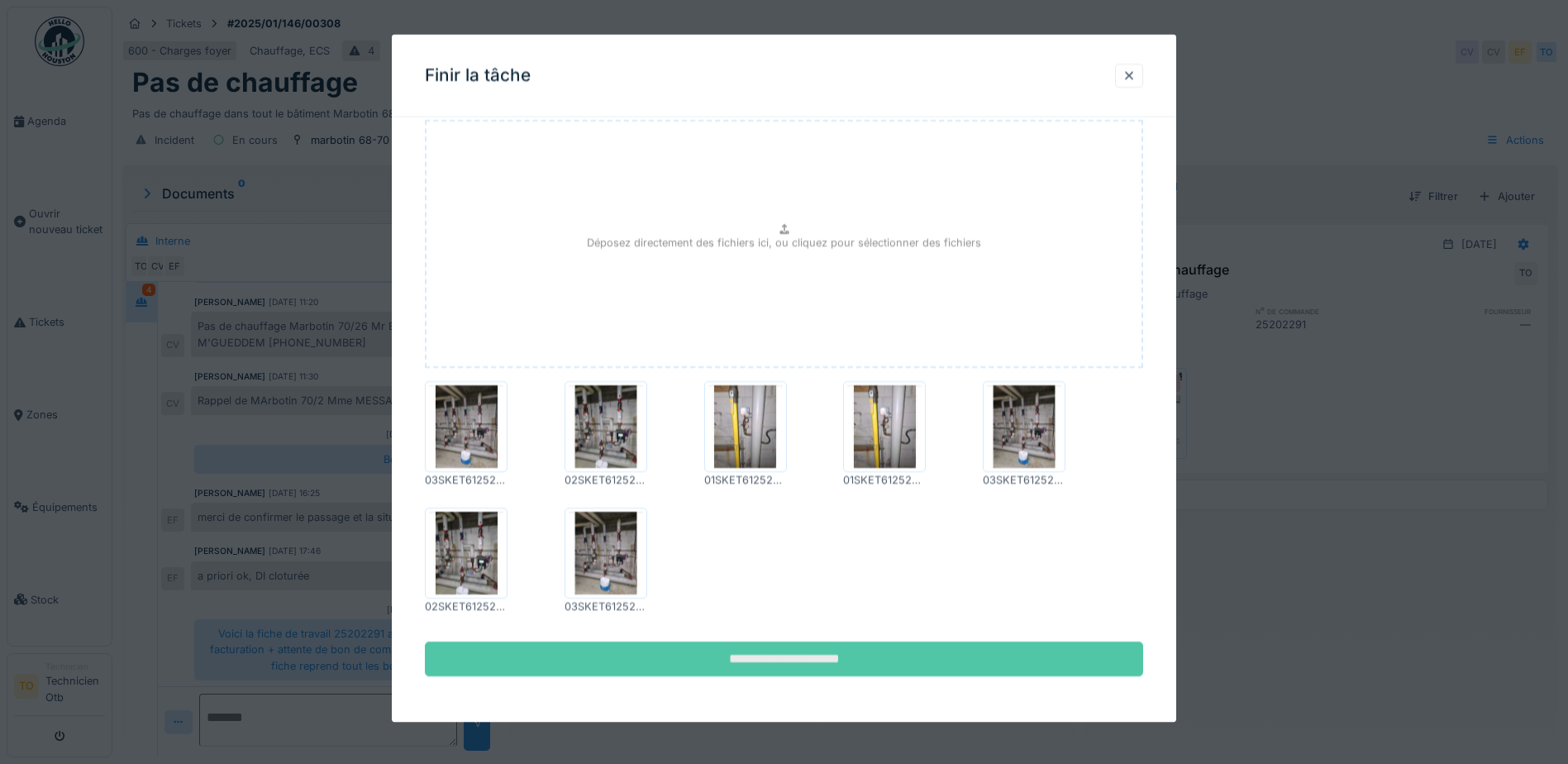
scroll to position [12, 0]
click at [839, 661] on input "**********" at bounding box center [784, 659] width 719 height 35
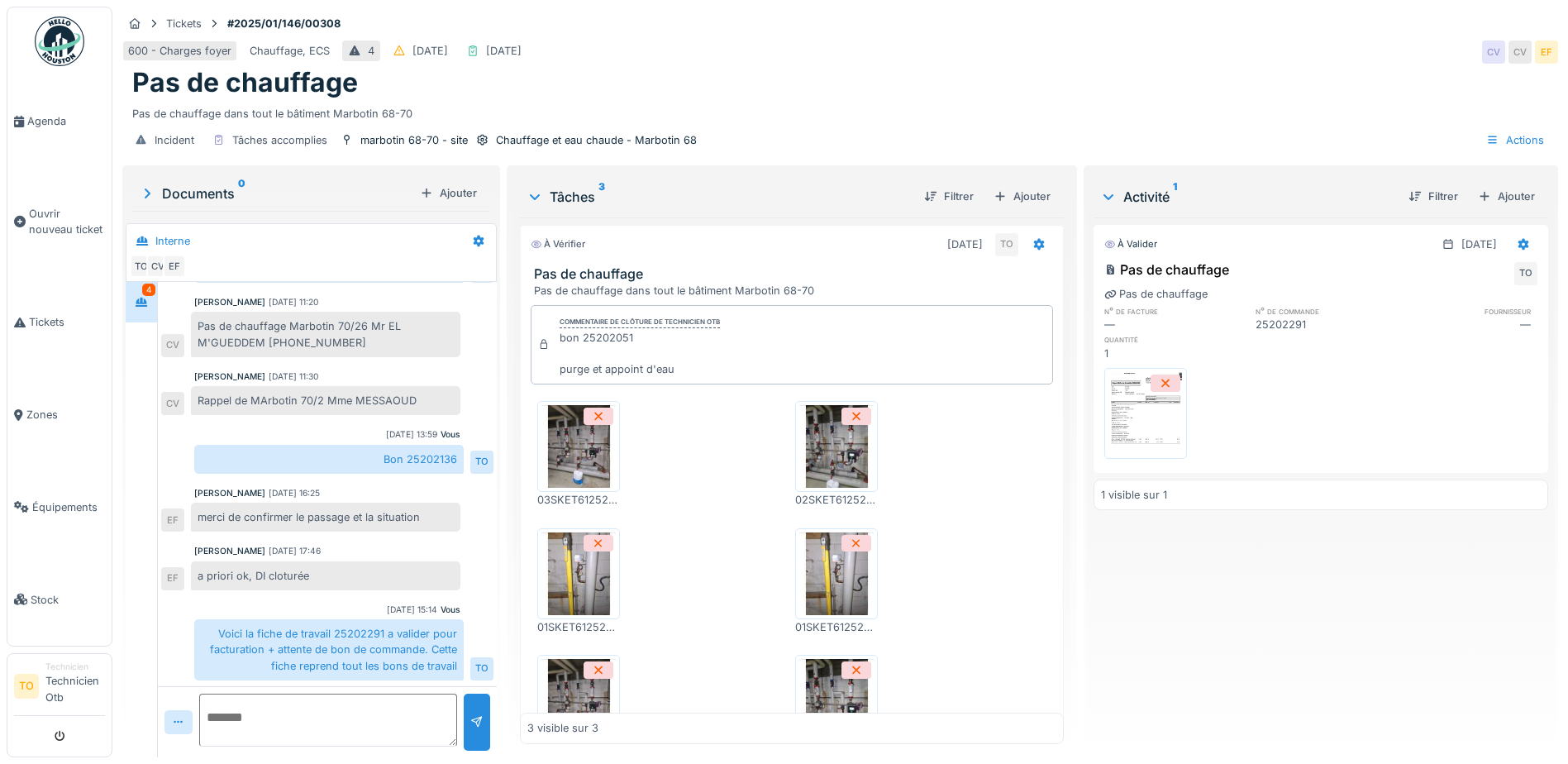
scroll to position [0, 0]
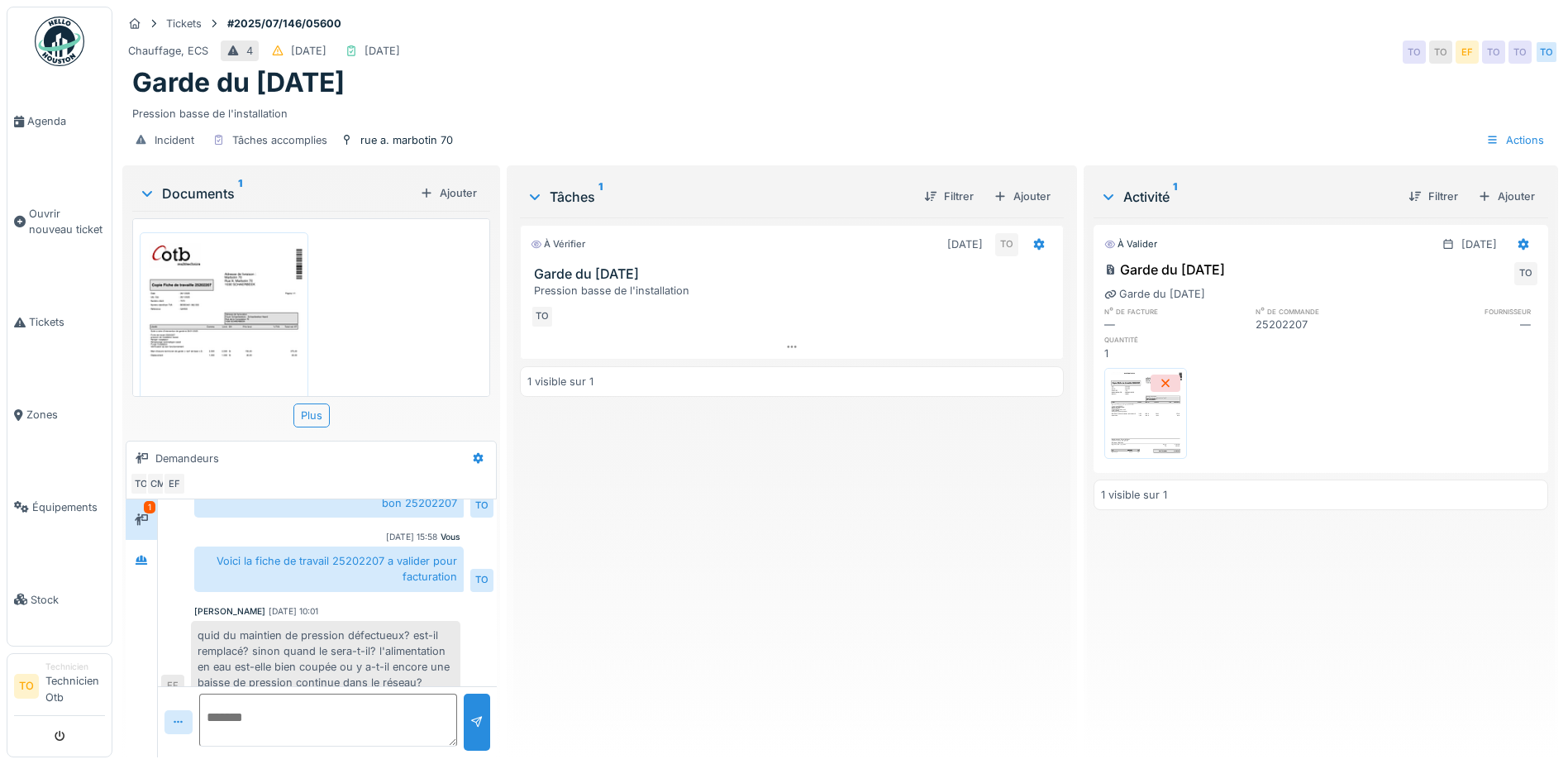
scroll to position [111, 0]
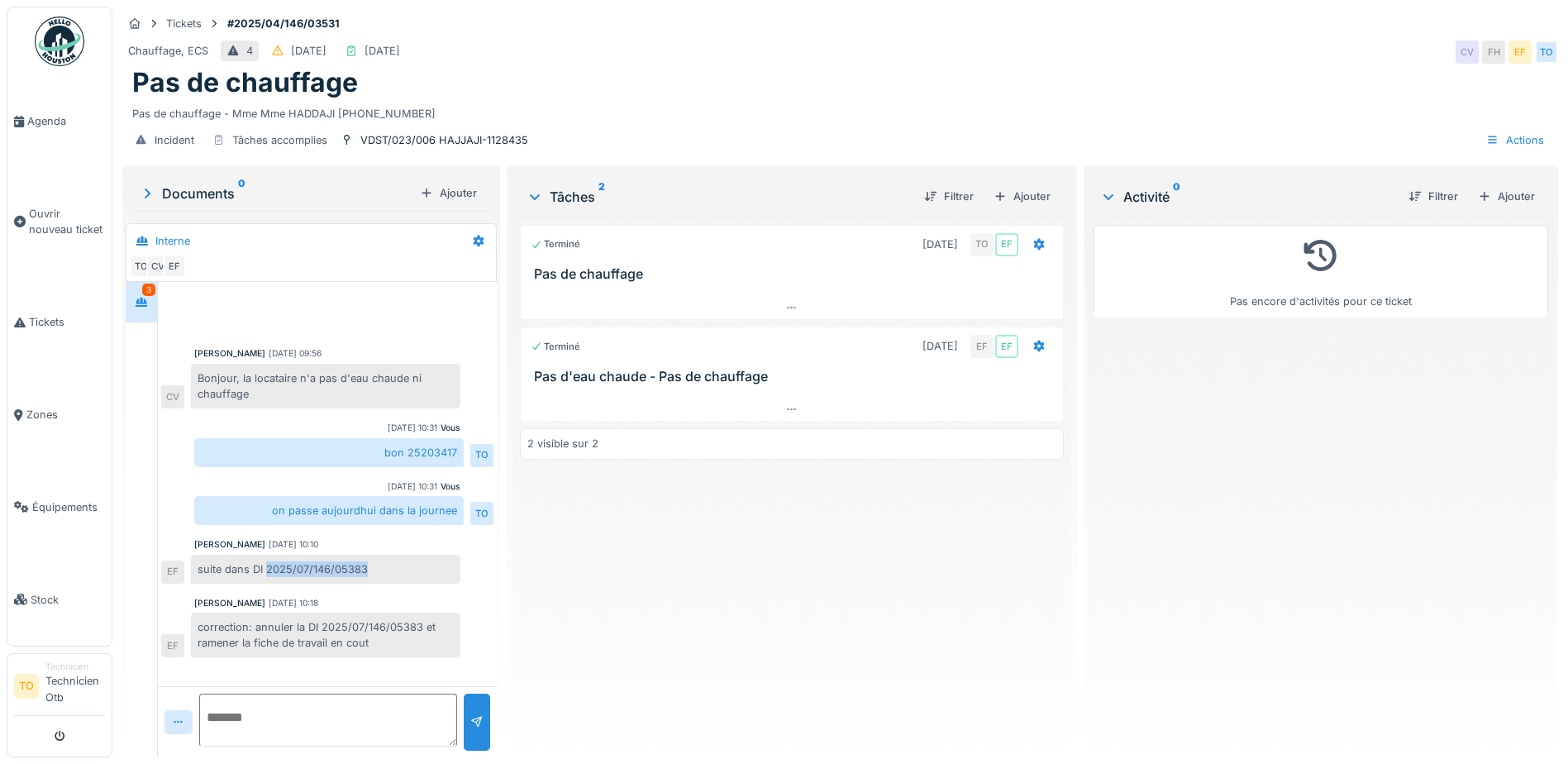
drag, startPoint x: 374, startPoint y: 569, endPoint x: 266, endPoint y: 577, distance: 108.3
click at [266, 577] on div "suite dans DI 2025/07/146/05383" at bounding box center [326, 568] width 269 height 29
copy div "2025/07/146/05383"
click at [402, 633] on div "correction: annuler la DI 2025/07/146/05383 et ramener la fiche de travail en c…" at bounding box center [326, 635] width 269 height 44
drag, startPoint x: 392, startPoint y: 642, endPoint x: 188, endPoint y: 647, distance: 204.1
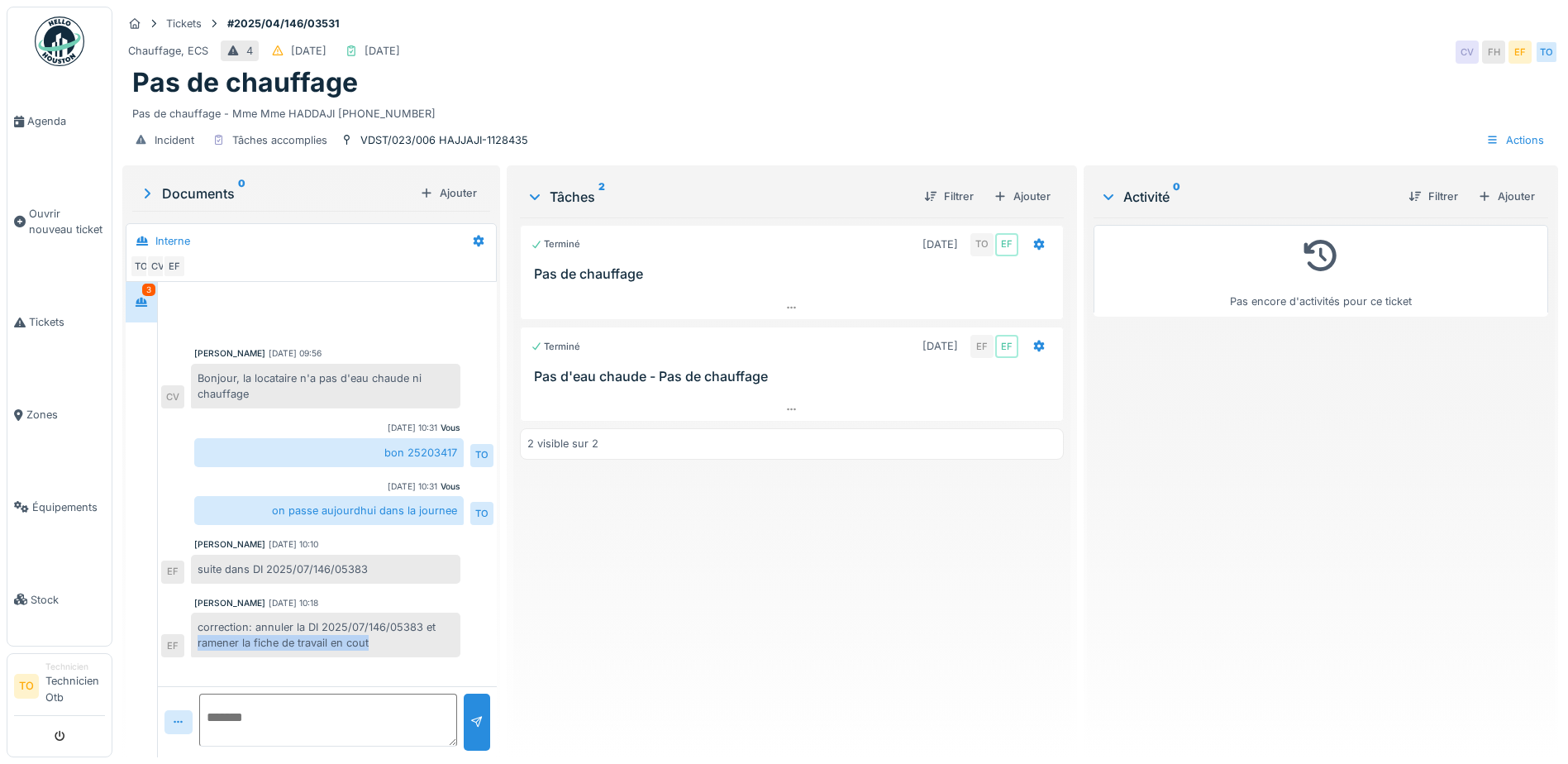
click at [188, 647] on div "correction: annuler la DI 2025/07/146/05383 et ramener la fiche de travail en c…" at bounding box center [311, 635] width 300 height 44
copy div "ramener la fiche de travail en cout"
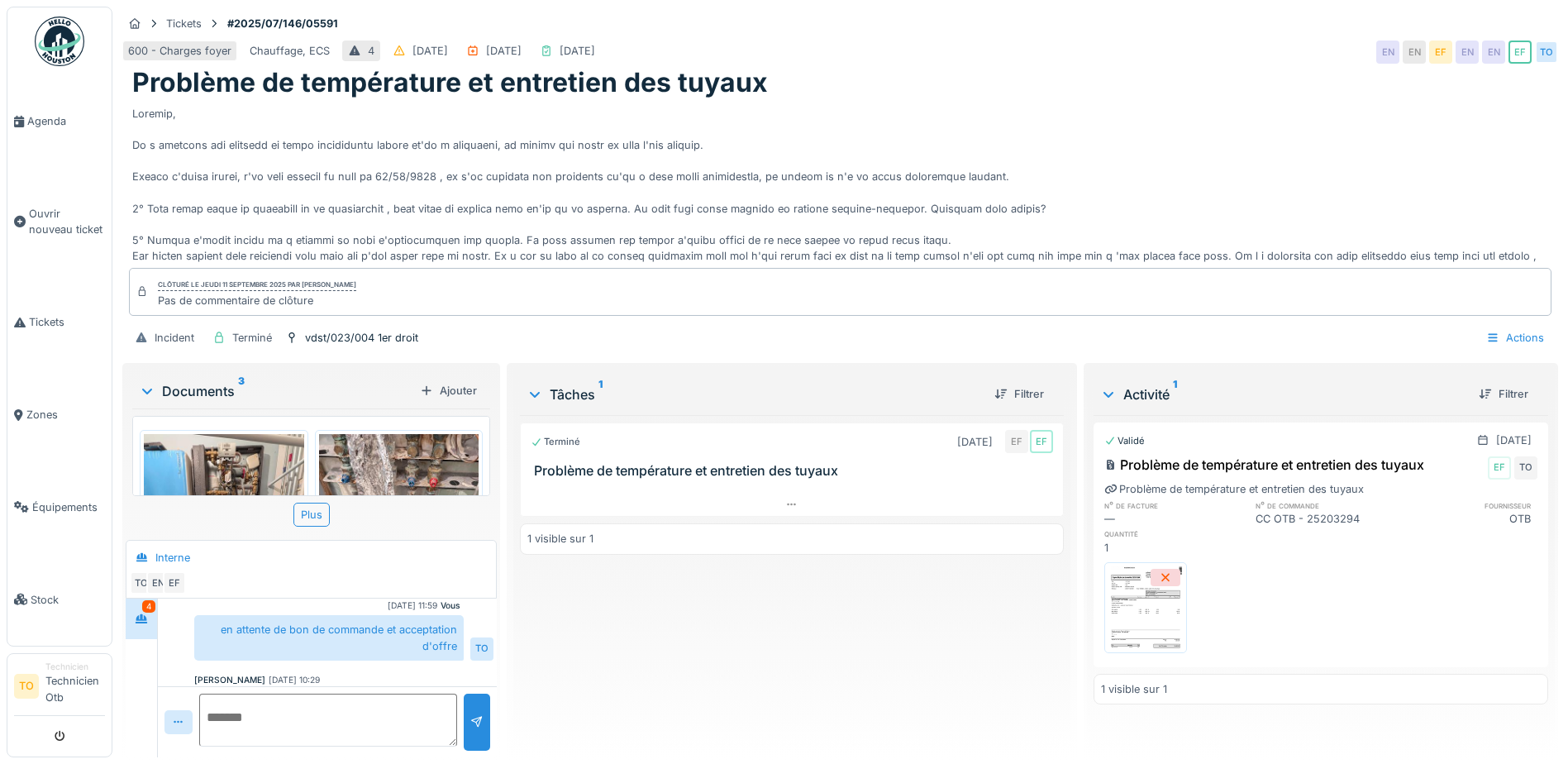
scroll to position [714, 0]
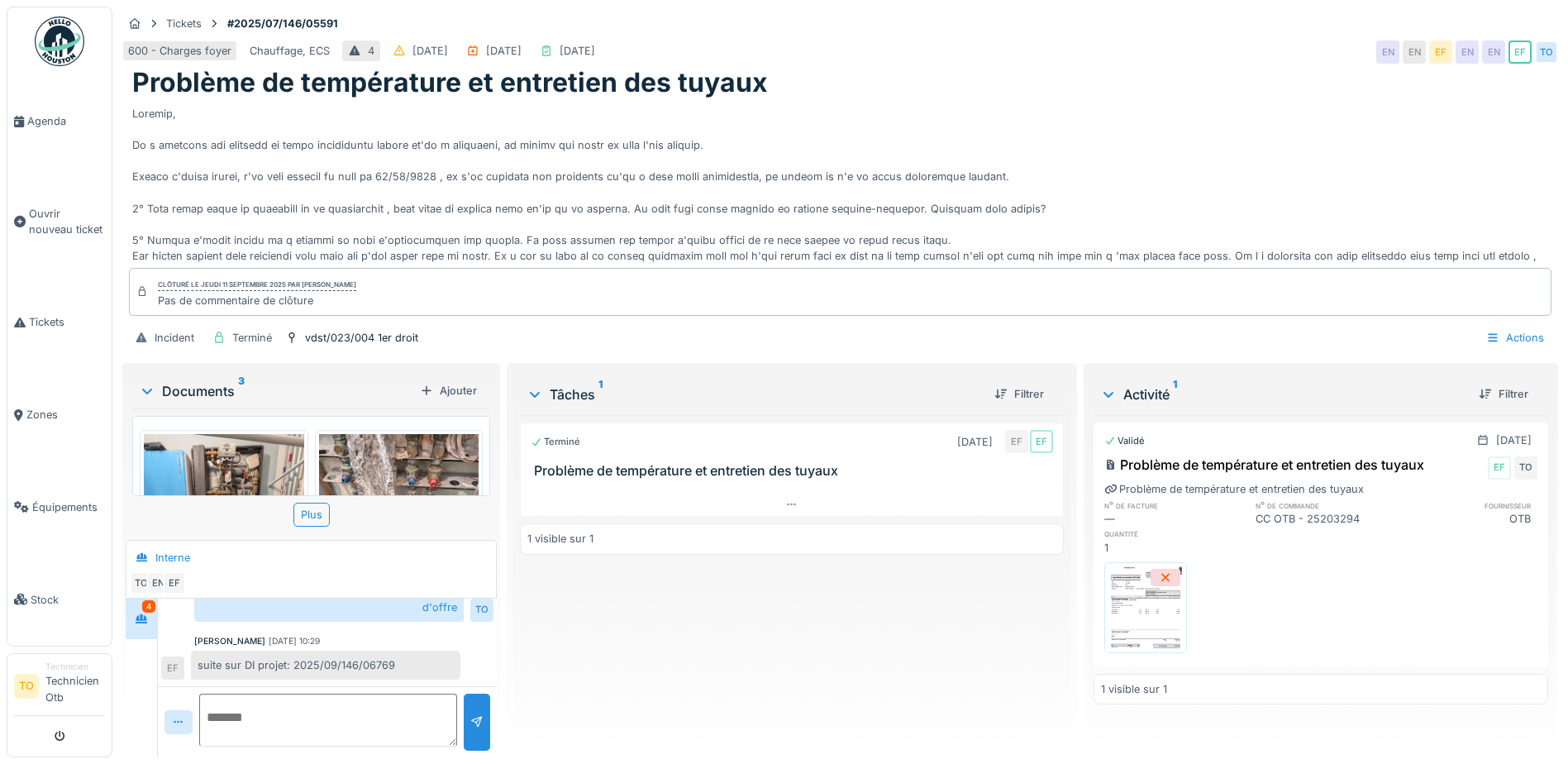
click at [396, 651] on div "suite sur DI projet: 2025/09/146/06769" at bounding box center [326, 664] width 269 height 29
drag, startPoint x: 395, startPoint y: 655, endPoint x: 291, endPoint y: 659, distance: 104.1
click at [291, 659] on div "suite sur DI projet: 2025/09/146/06769" at bounding box center [326, 664] width 269 height 29
copy div "2025/09/146/06769"
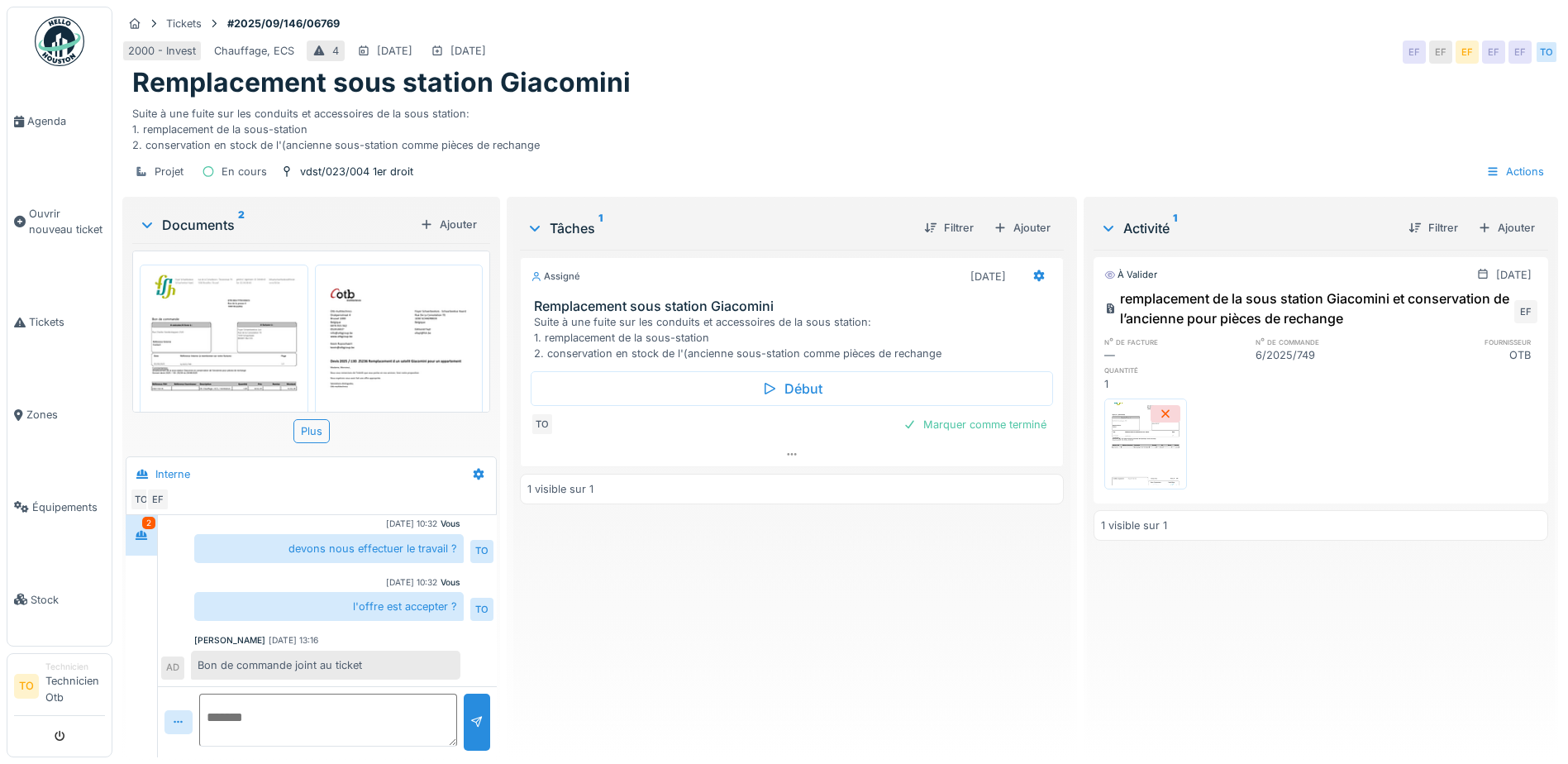
scroll to position [12, 0]
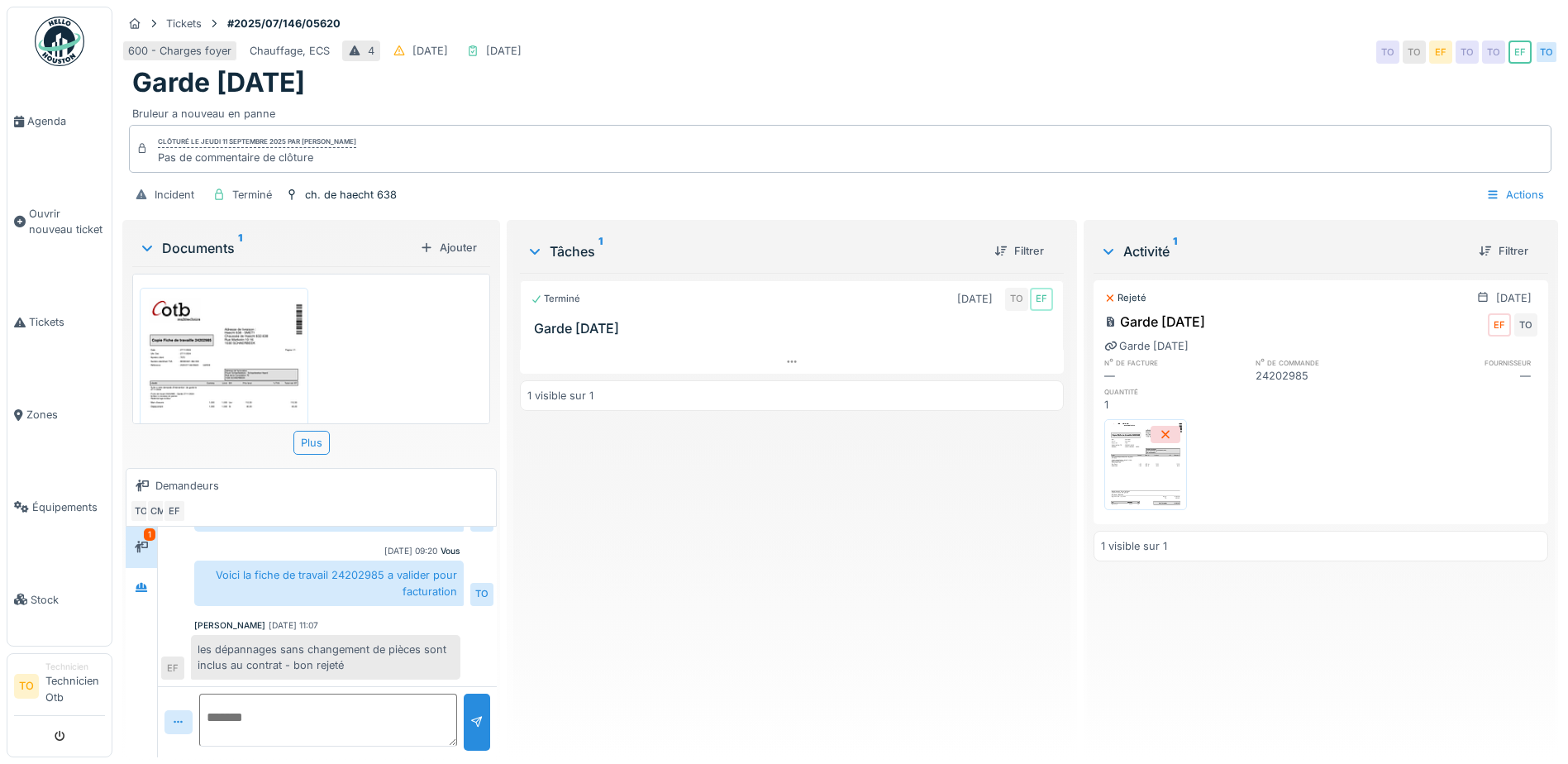
scroll to position [12, 0]
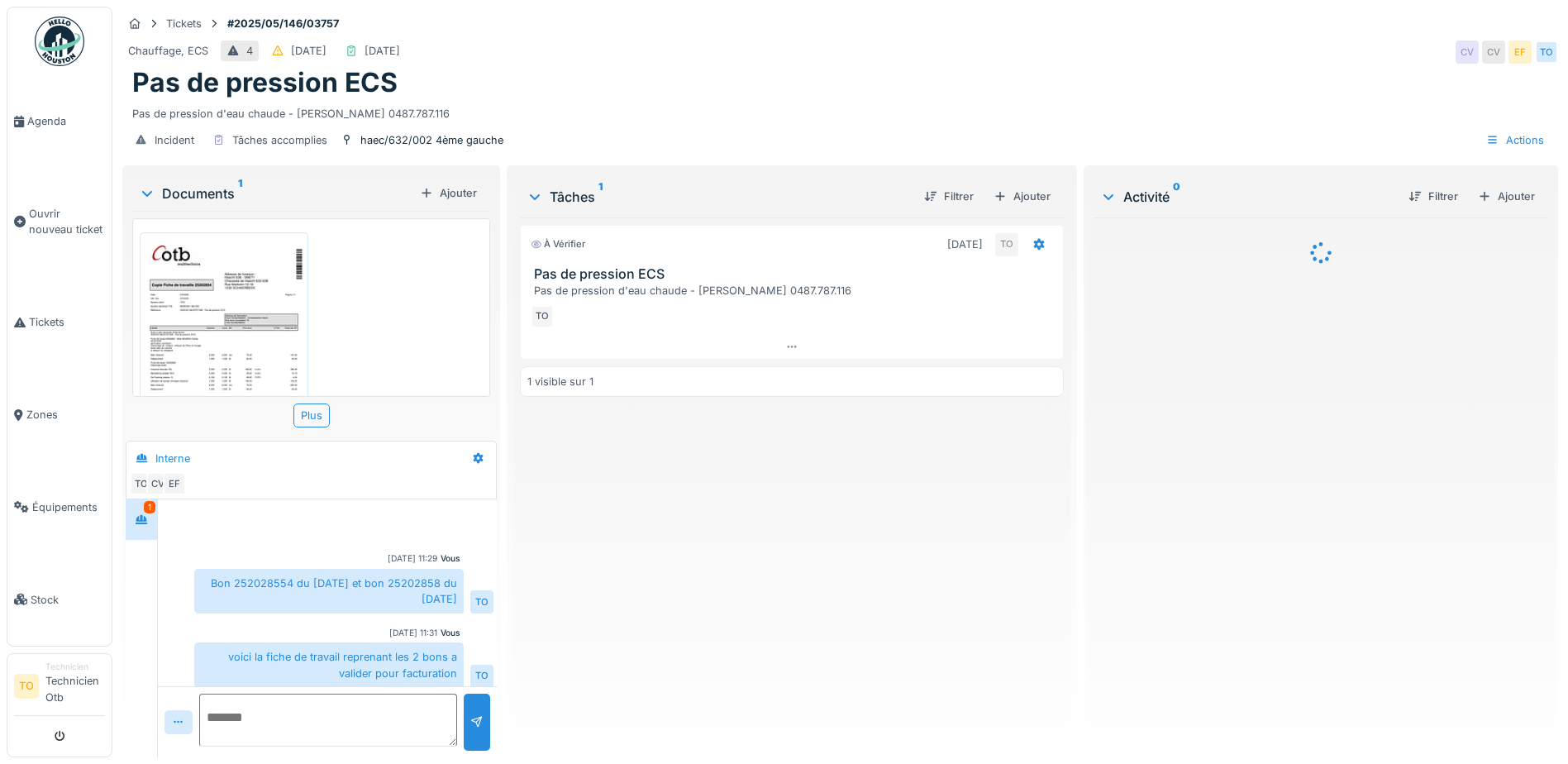
scroll to position [95, 0]
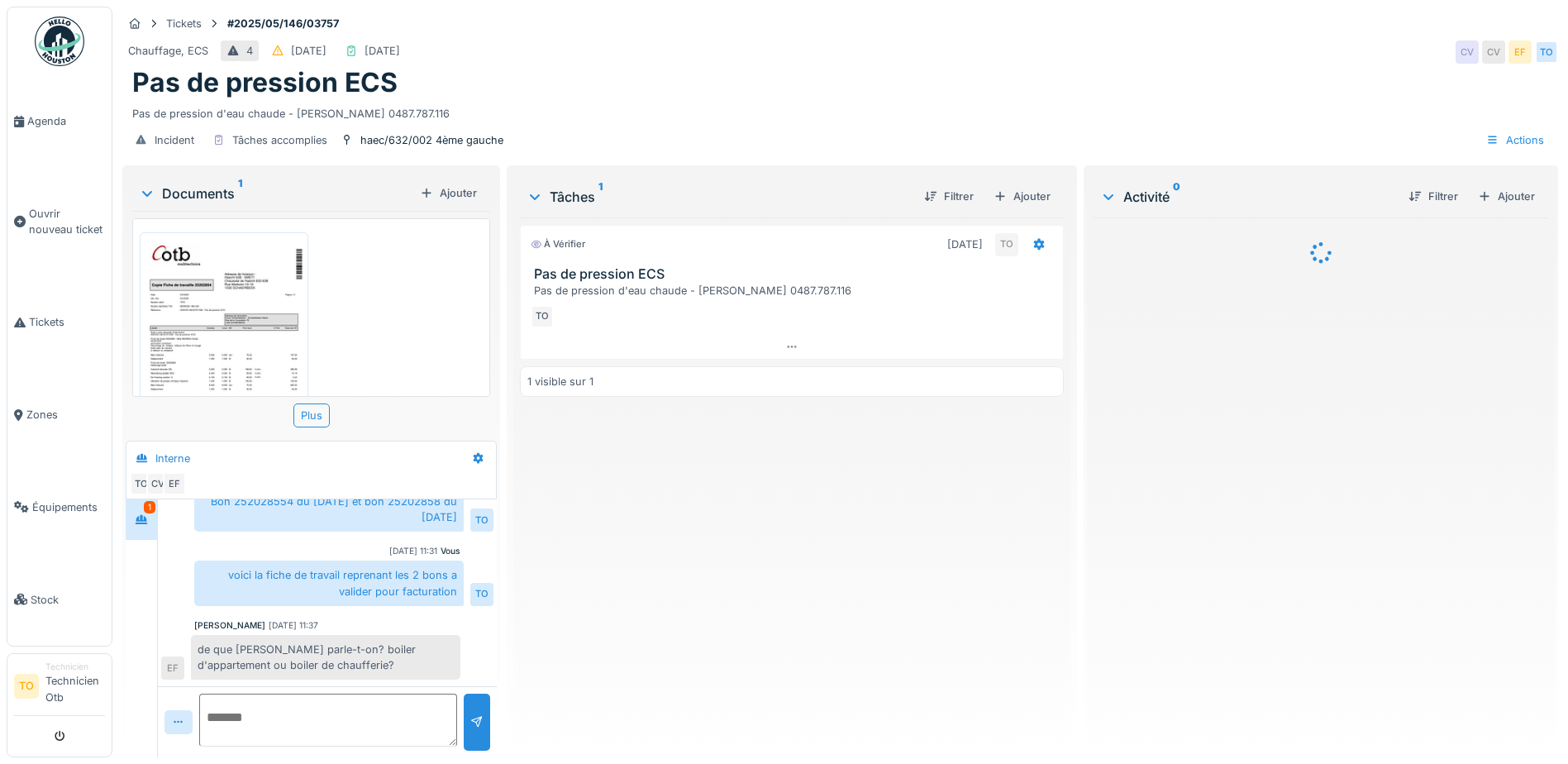
click at [285, 714] on textarea at bounding box center [328, 720] width 258 height 53
click at [448, 189] on div "Ajouter" at bounding box center [448, 193] width 70 height 22
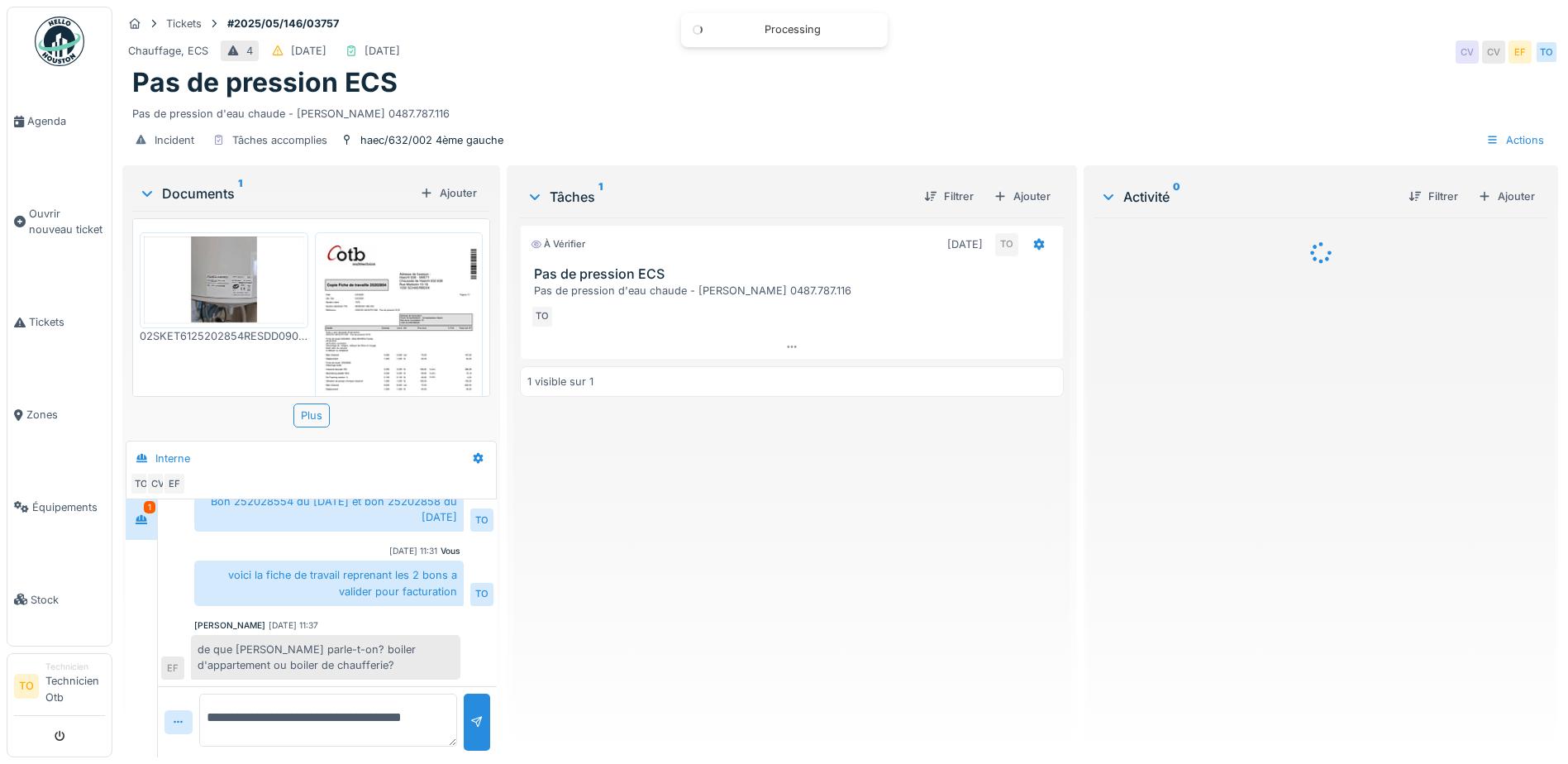
click at [226, 266] on img at bounding box center [224, 280] width 160 height 88
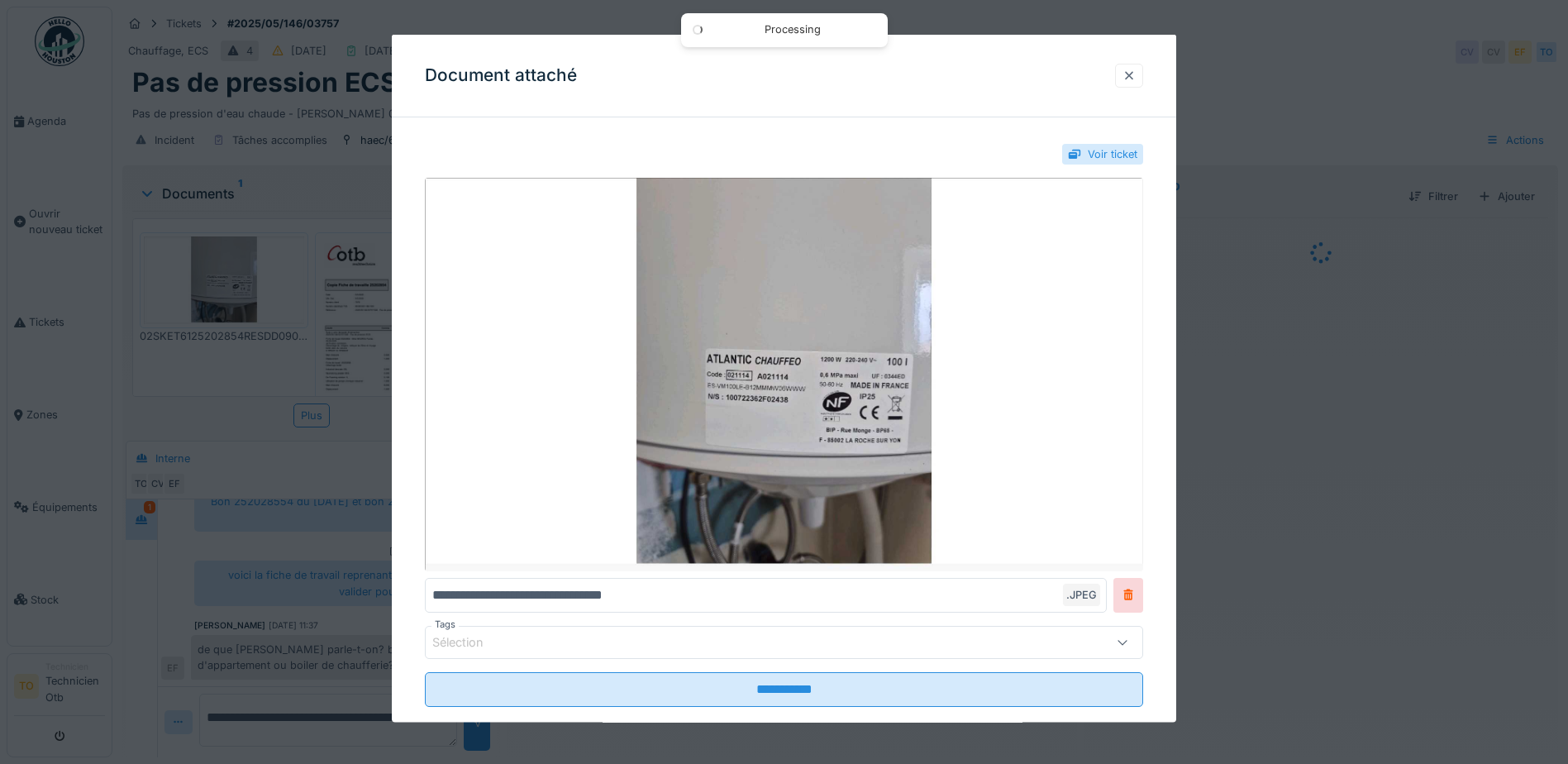
click at [1135, 75] on div at bounding box center [1129, 75] width 13 height 16
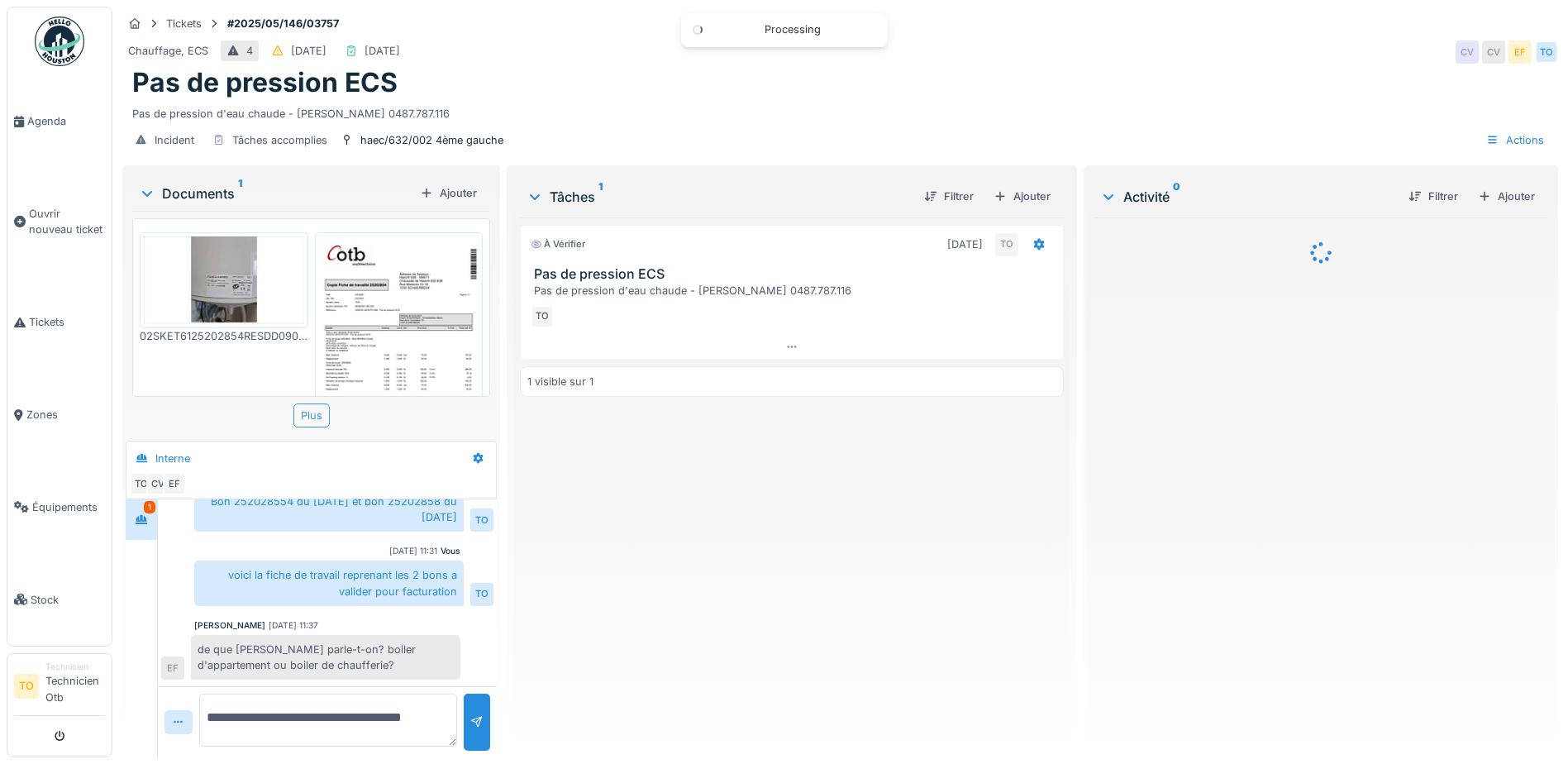
click at [319, 414] on div "Plus" at bounding box center [311, 415] width 36 height 24
click at [292, 722] on textarea "**********" at bounding box center [328, 720] width 258 height 53
type textarea "**********"
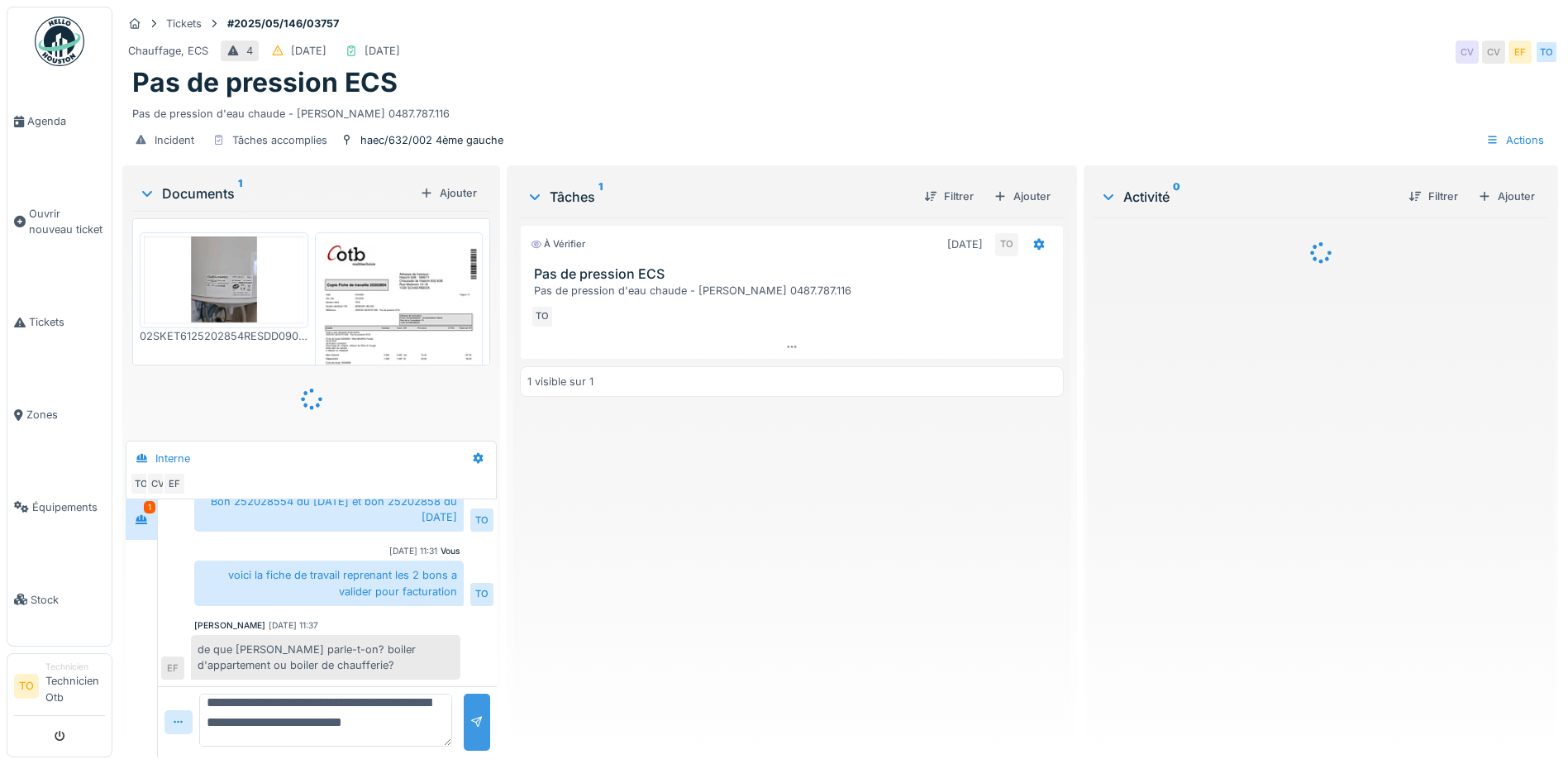
click at [473, 714] on div at bounding box center [477, 722] width 13 height 16
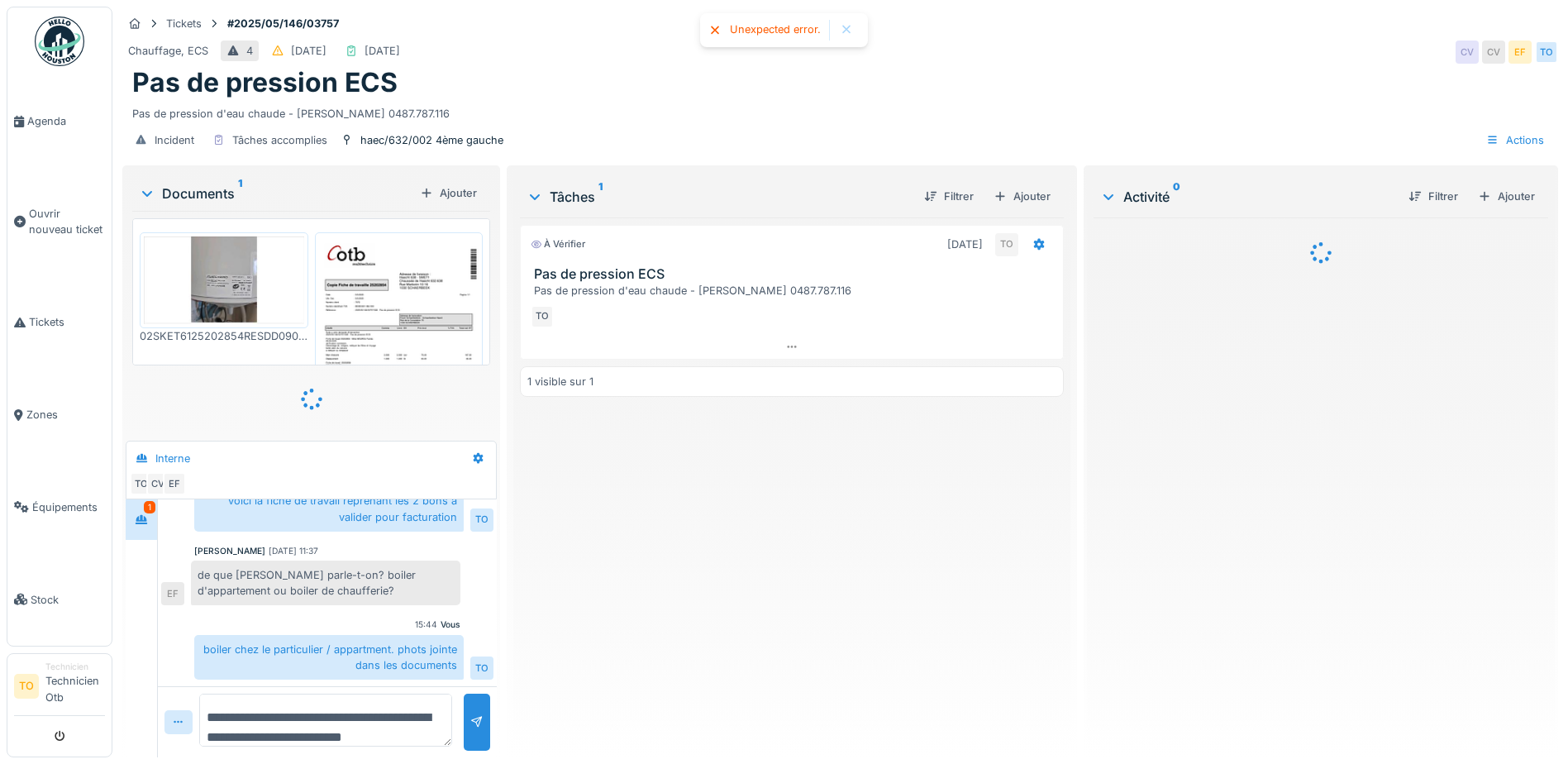
click at [379, 403] on div at bounding box center [311, 400] width 358 height 42
click at [262, 619] on div "Vous 15:44" at bounding box center [327, 625] width 267 height 12
click at [347, 379] on div at bounding box center [311, 400] width 358 height 42
click at [279, 698] on textarea "**********" at bounding box center [326, 720] width 253 height 53
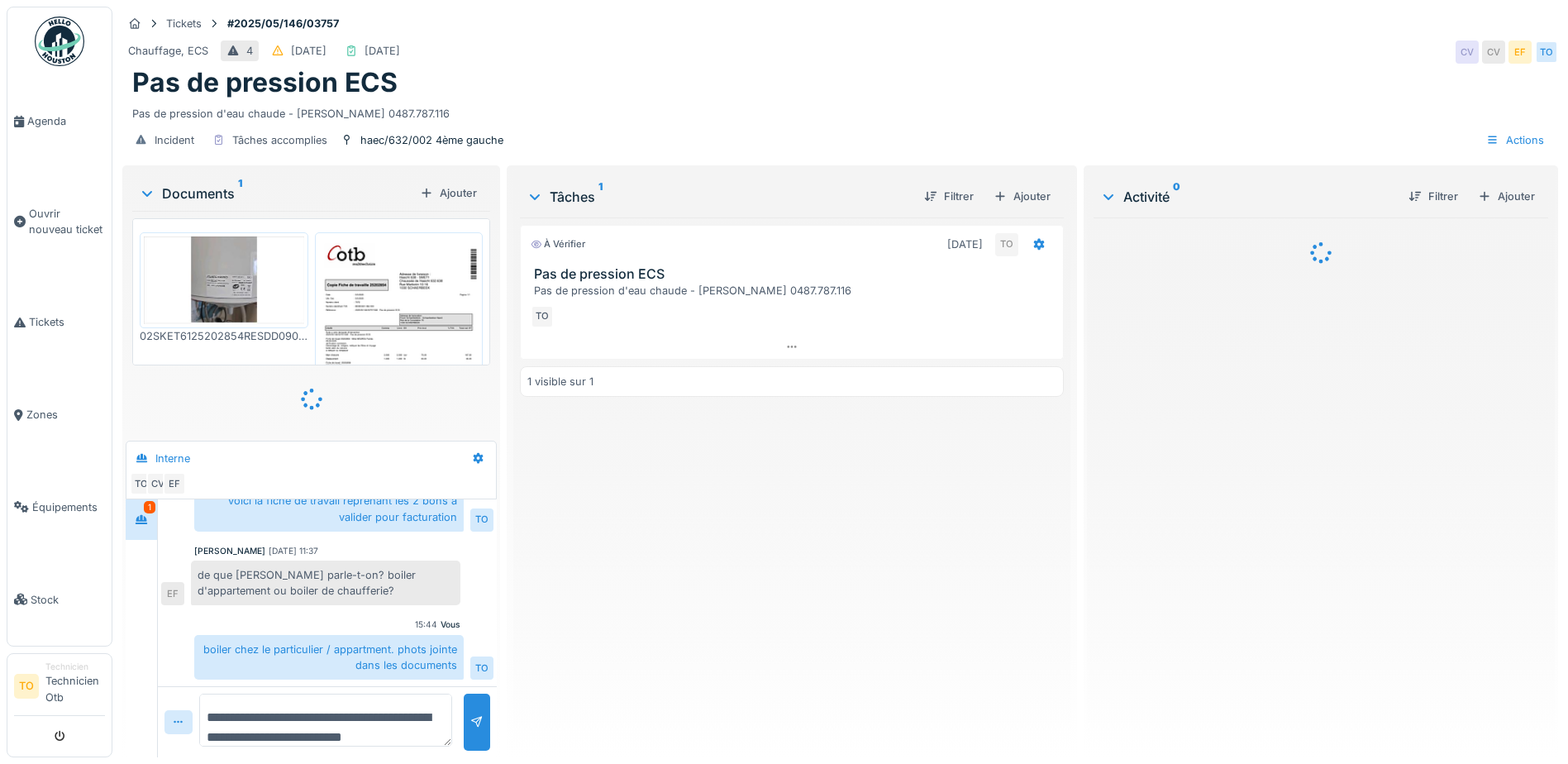
click at [729, 603] on div "À vérifier 06/05/2025 TO Pas de pression ECS Pas de pression d'eau chaude - Mme…" at bounding box center [792, 481] width 544 height 527
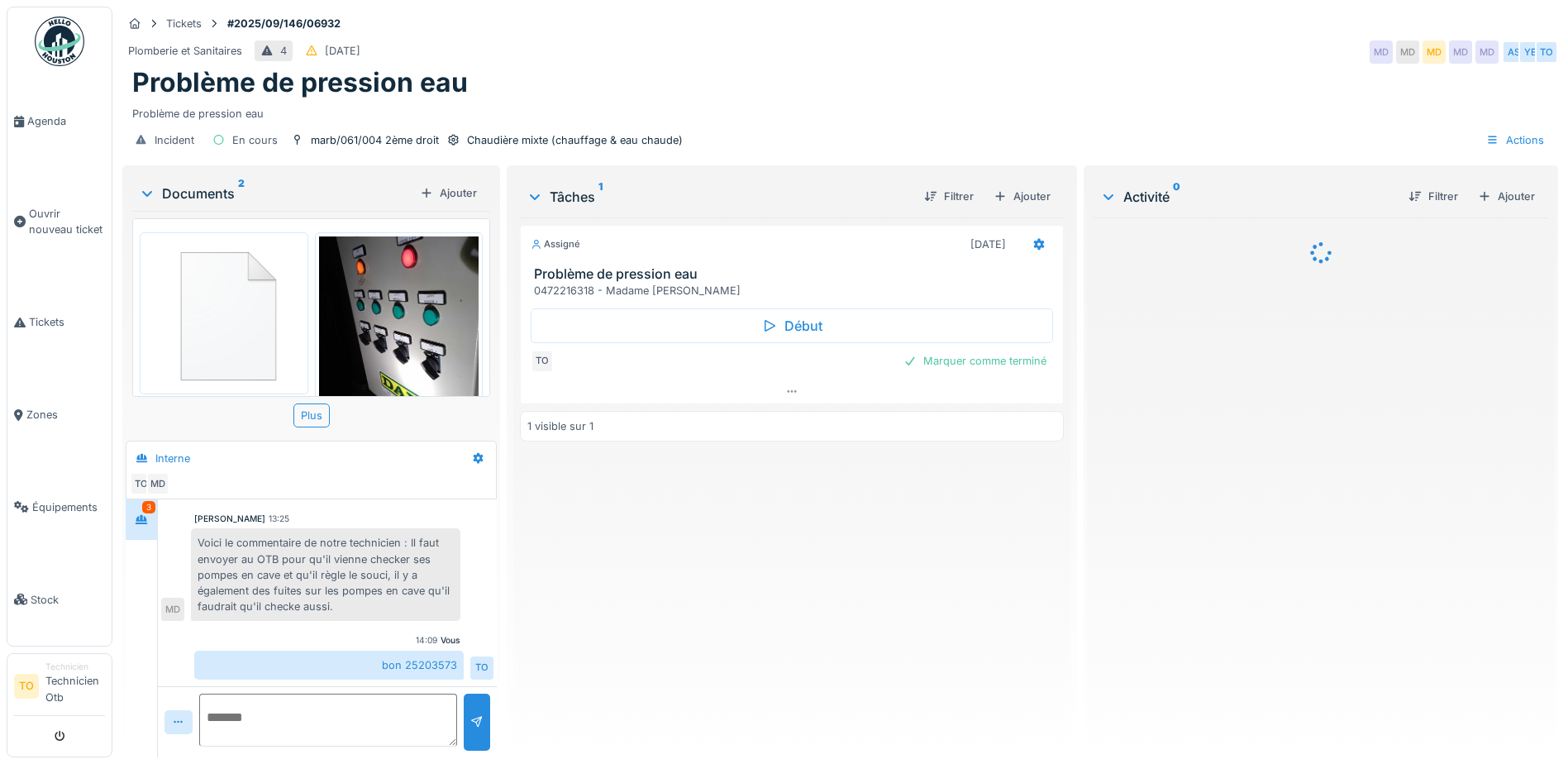
scroll to position [12, 0]
